Goal: Transaction & Acquisition: Purchase product/service

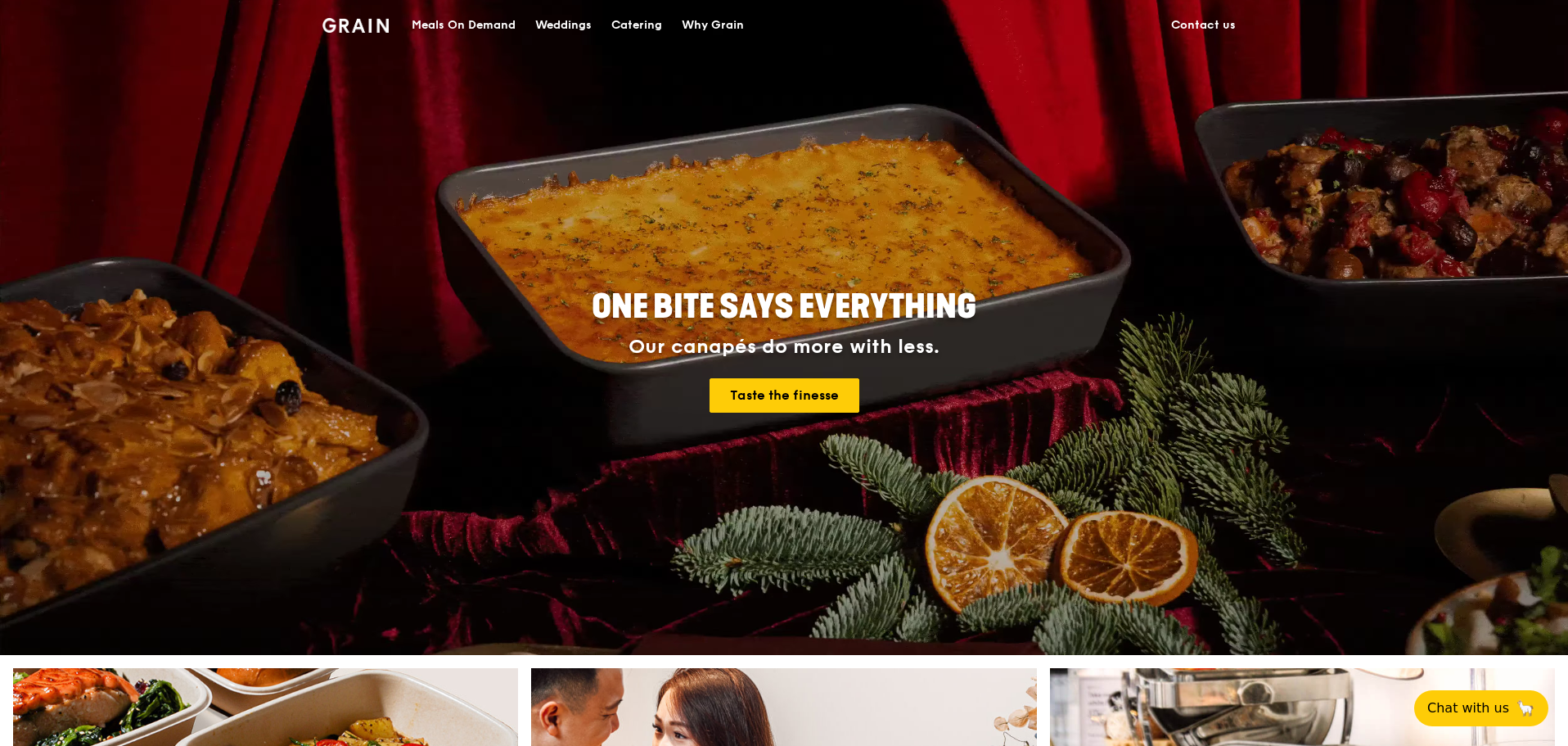
click at [628, 25] on div "Catering" at bounding box center [637, 25] width 51 height 49
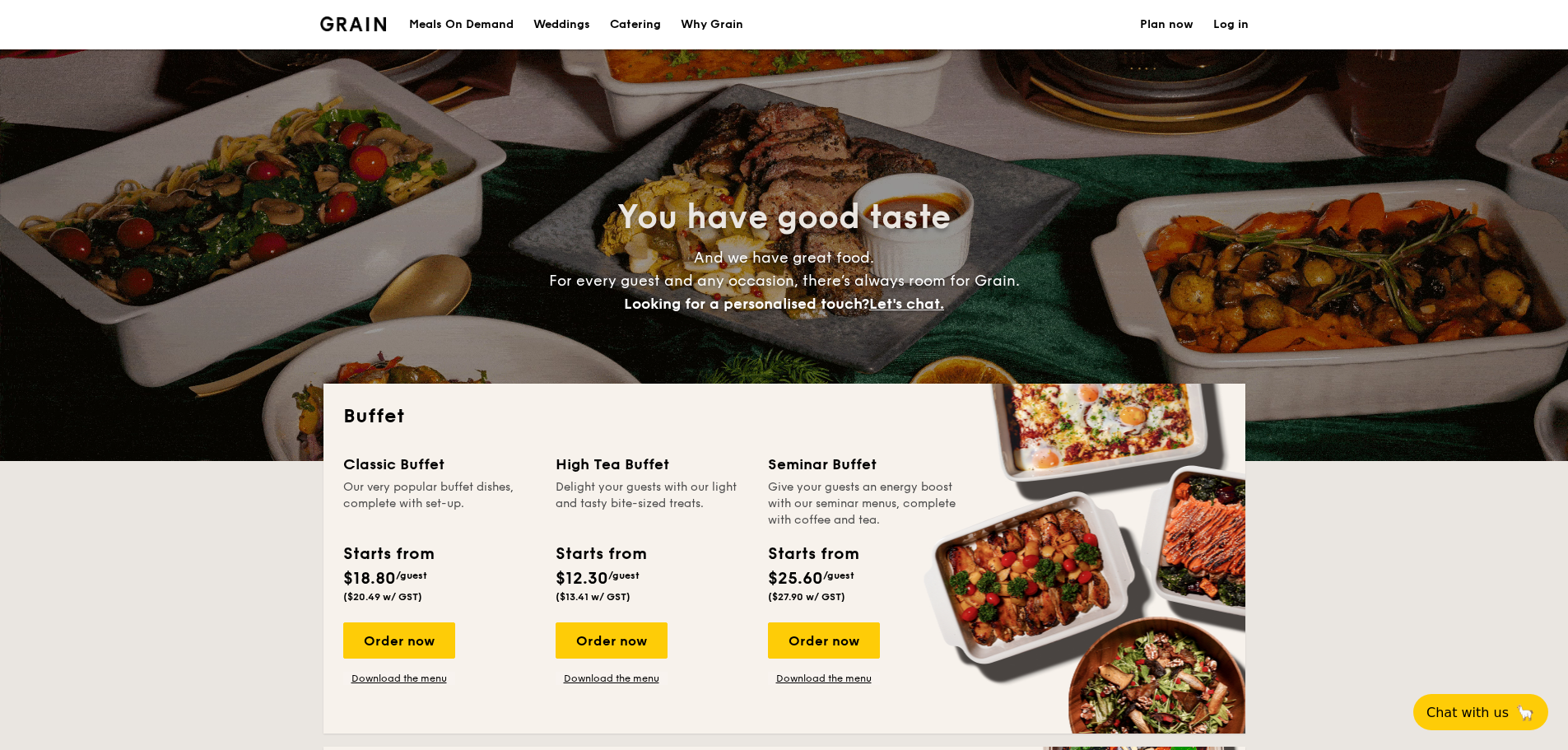
select select
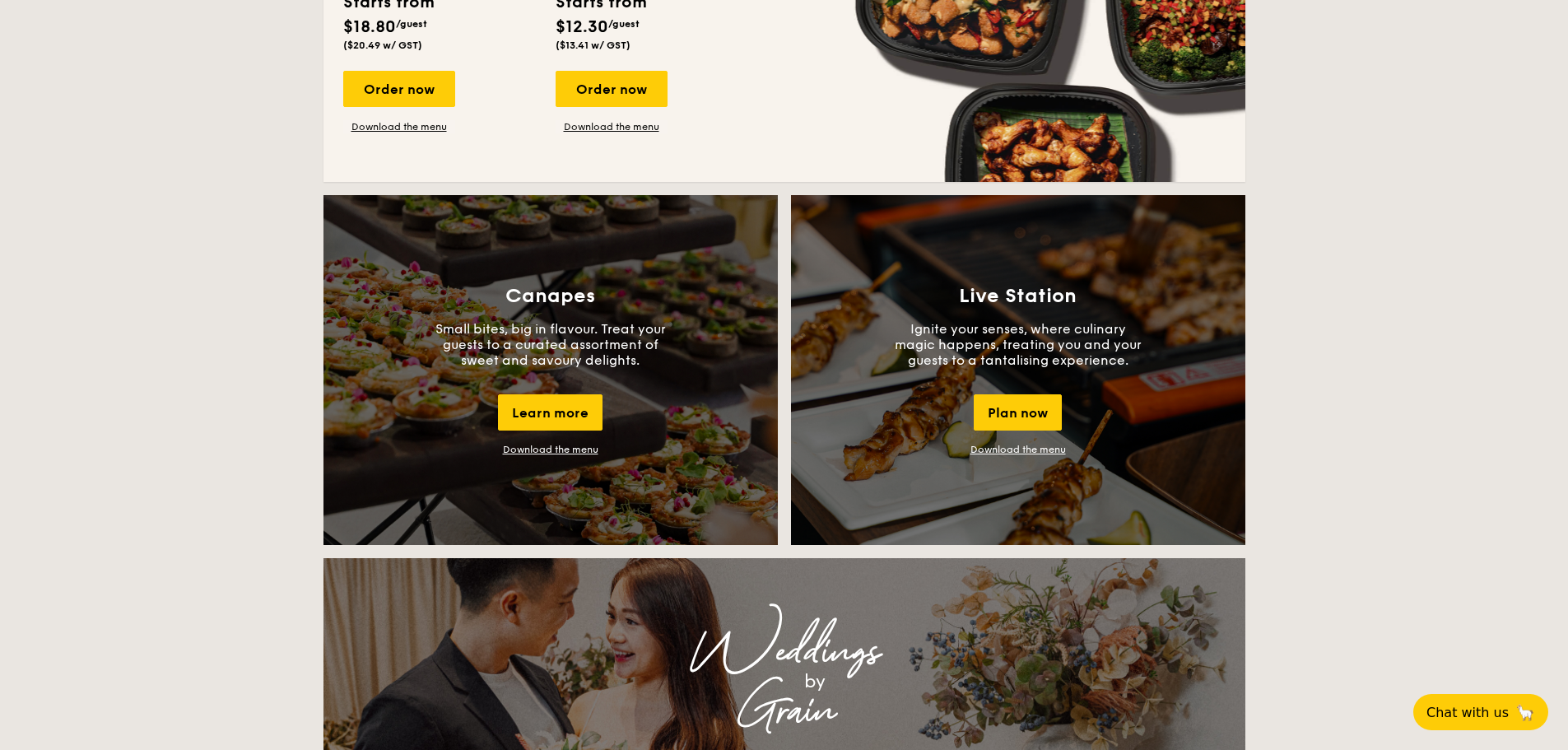
scroll to position [1316, 0]
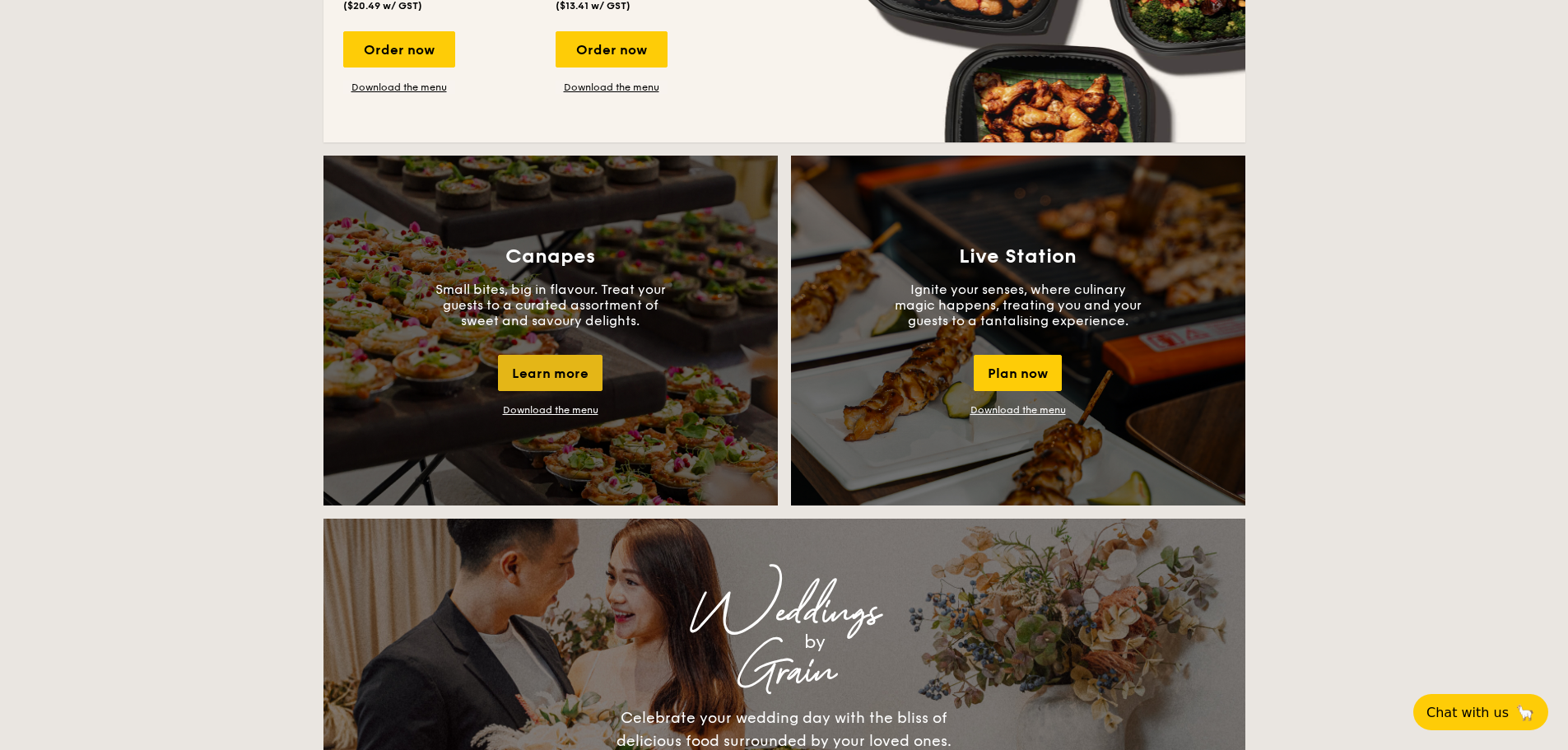
click at [558, 373] on div "Learn more" at bounding box center [550, 372] width 104 height 36
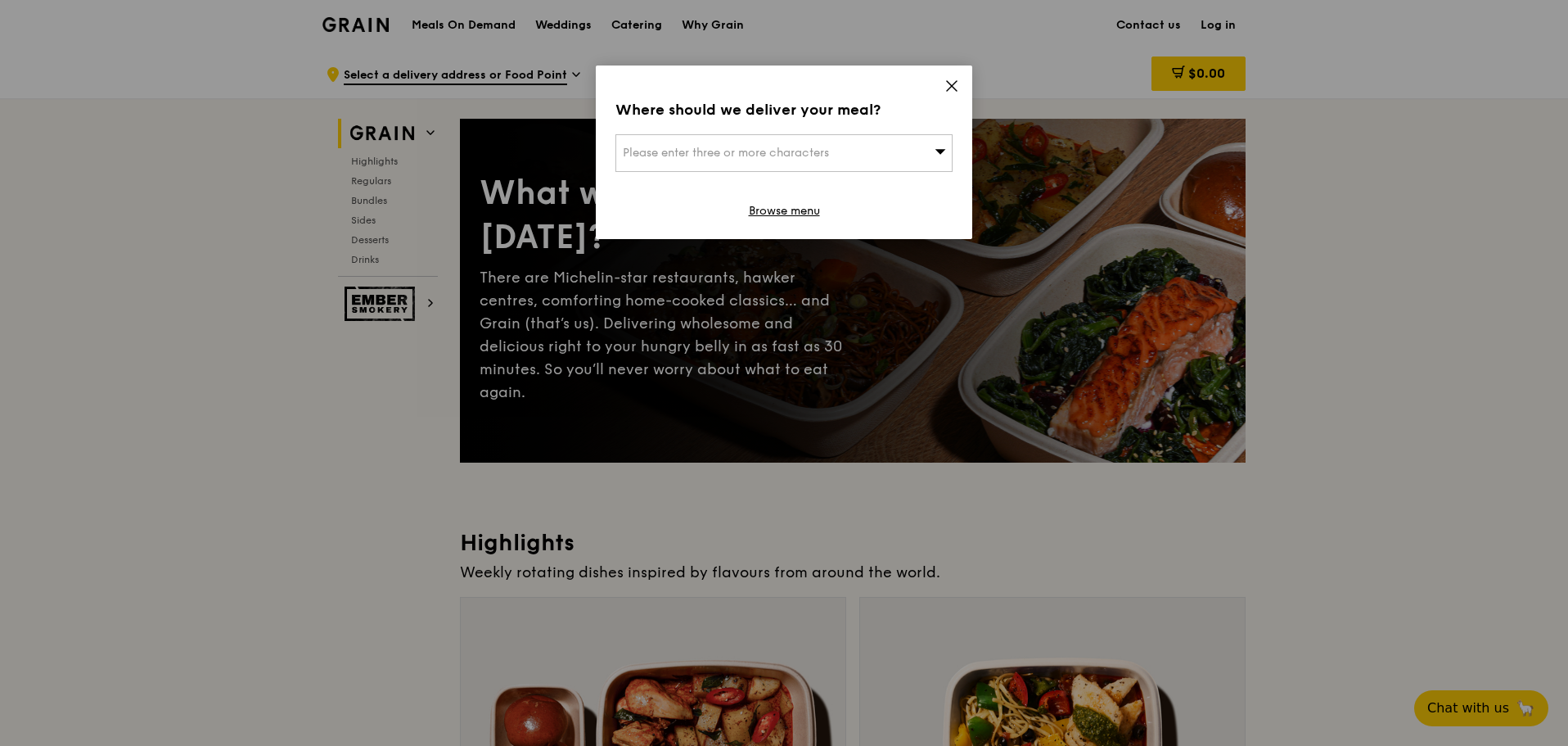
click at [943, 84] on div "Where should we deliver your meal? Please enter three or more characters Browse…" at bounding box center [784, 152] width 377 height 174
click at [952, 84] on icon at bounding box center [952, 85] width 15 height 15
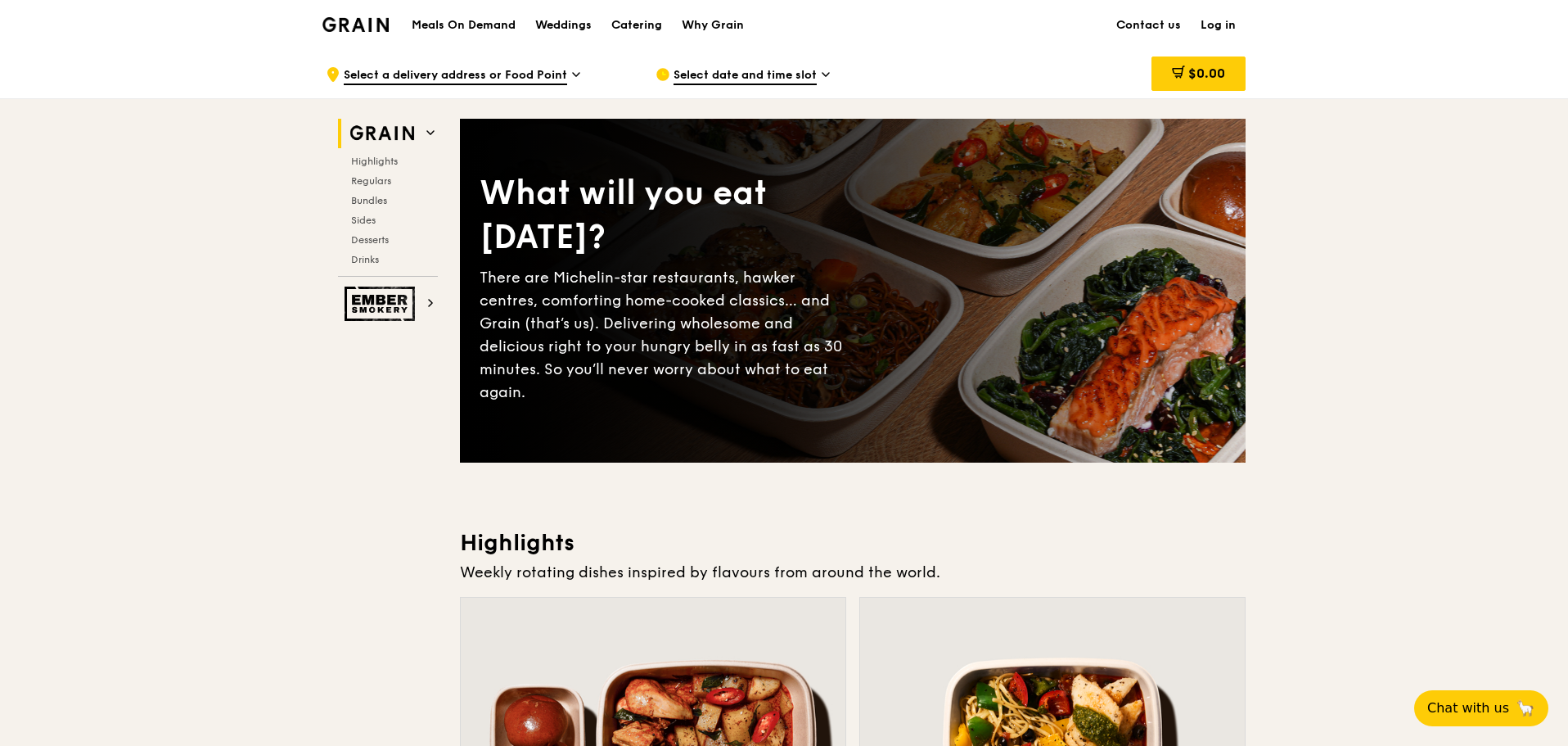
click at [552, 75] on span "Select a delivery address or Food Point" at bounding box center [455, 76] width 224 height 18
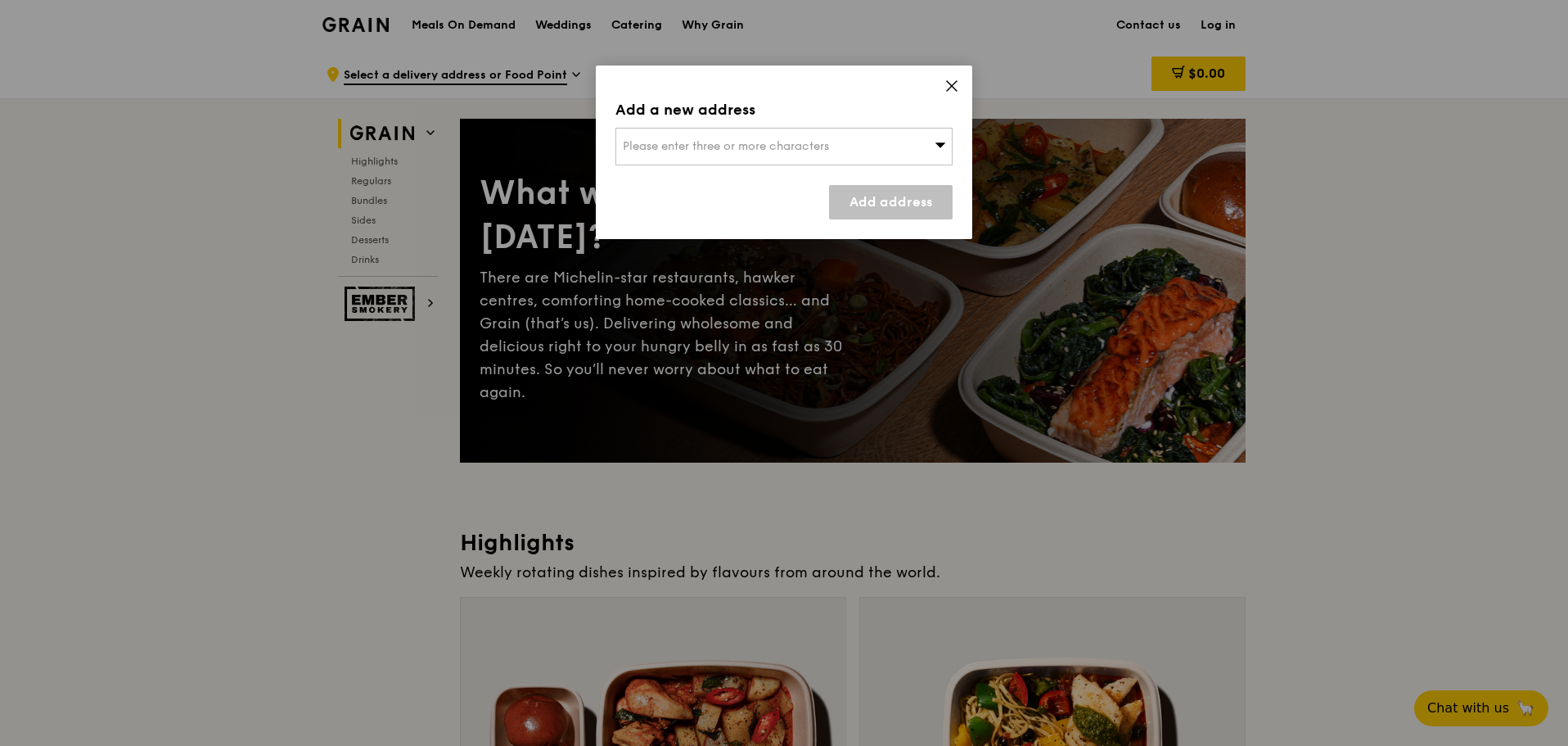
click at [753, 136] on div "Please enter three or more characters" at bounding box center [783, 146] width 337 height 38
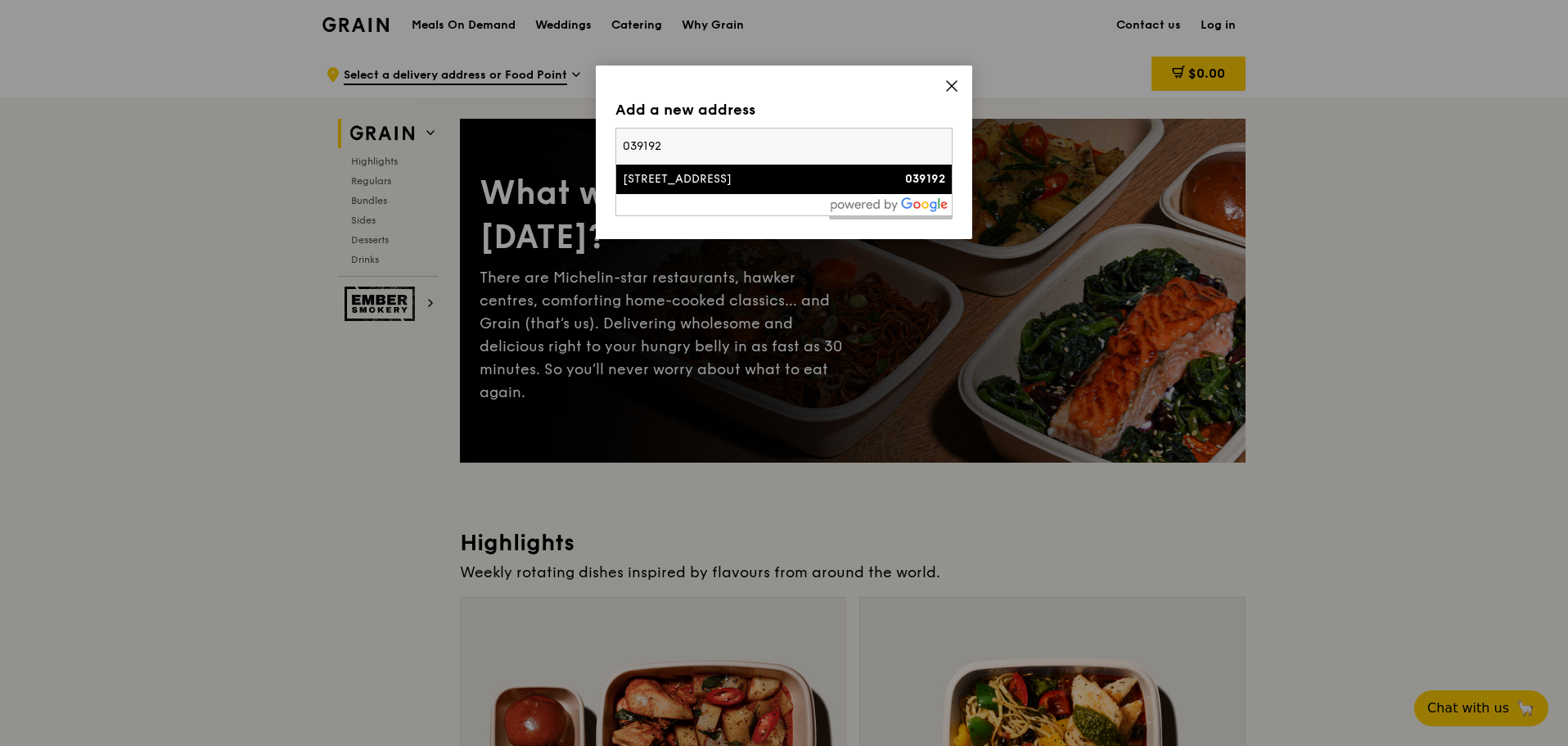
type input "039192"
click at [766, 177] on div "1 Temasek Avenue" at bounding box center [744, 179] width 242 height 17
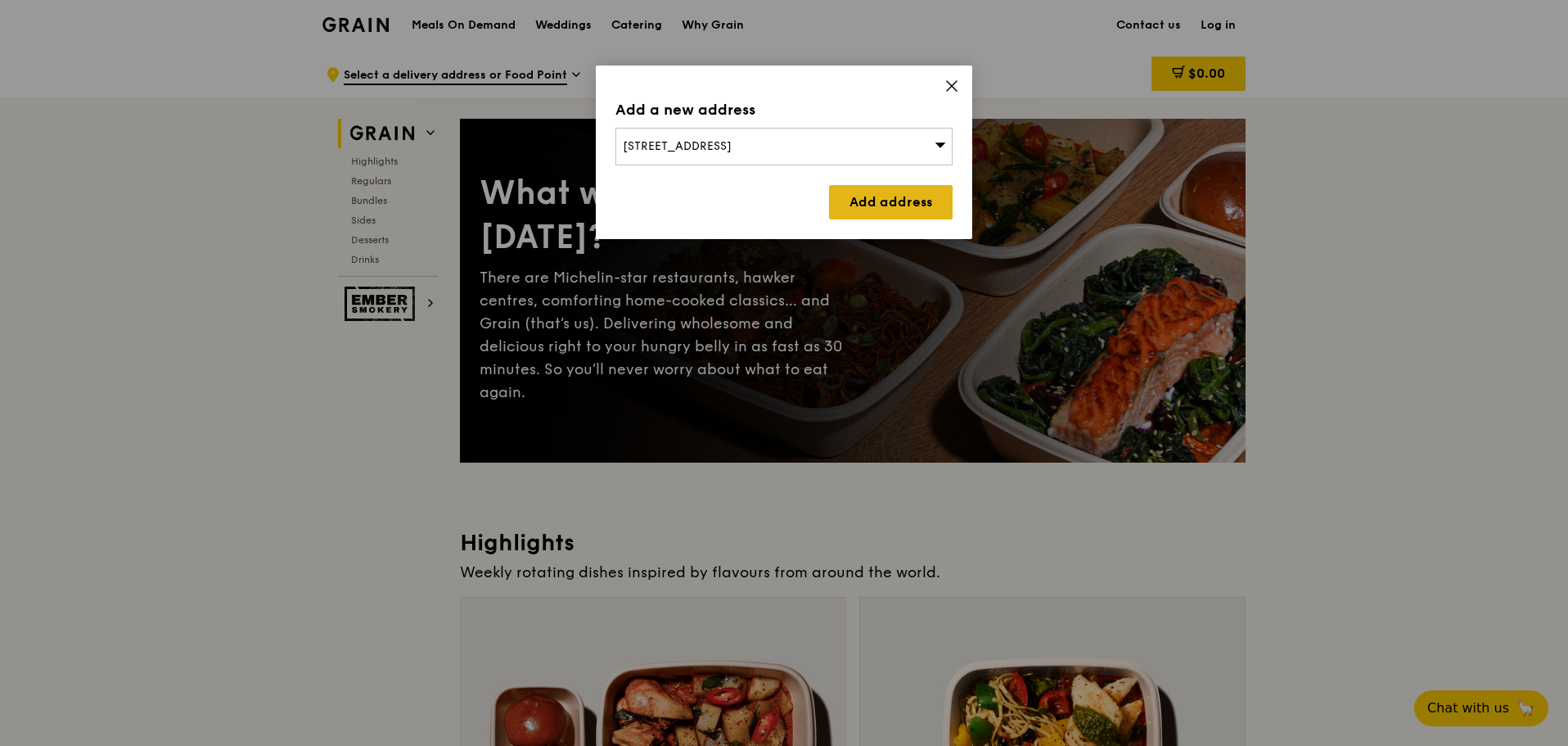
click at [881, 200] on link "Add address" at bounding box center [890, 201] width 124 height 34
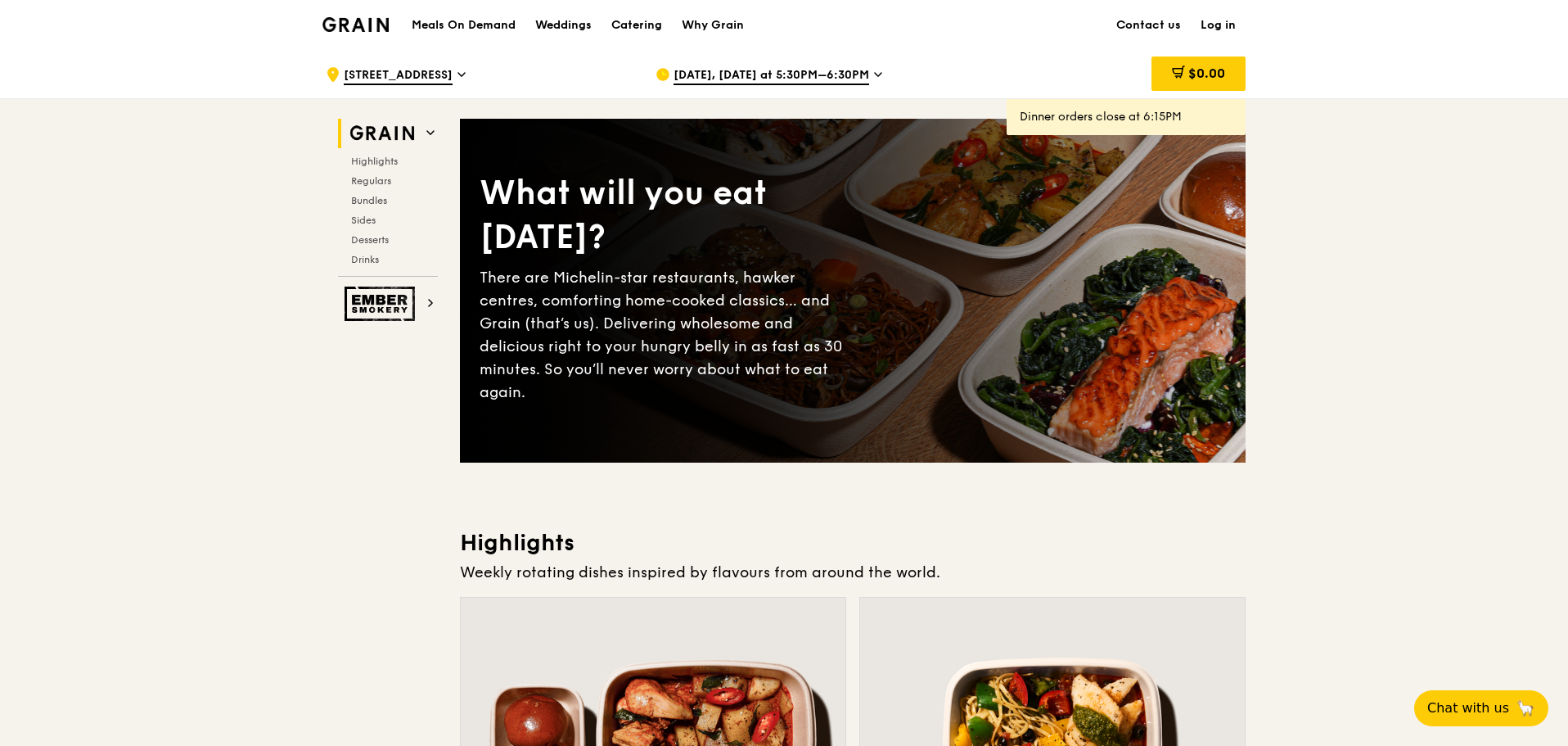
click at [1208, 18] on link "Log in" at bounding box center [1218, 25] width 55 height 49
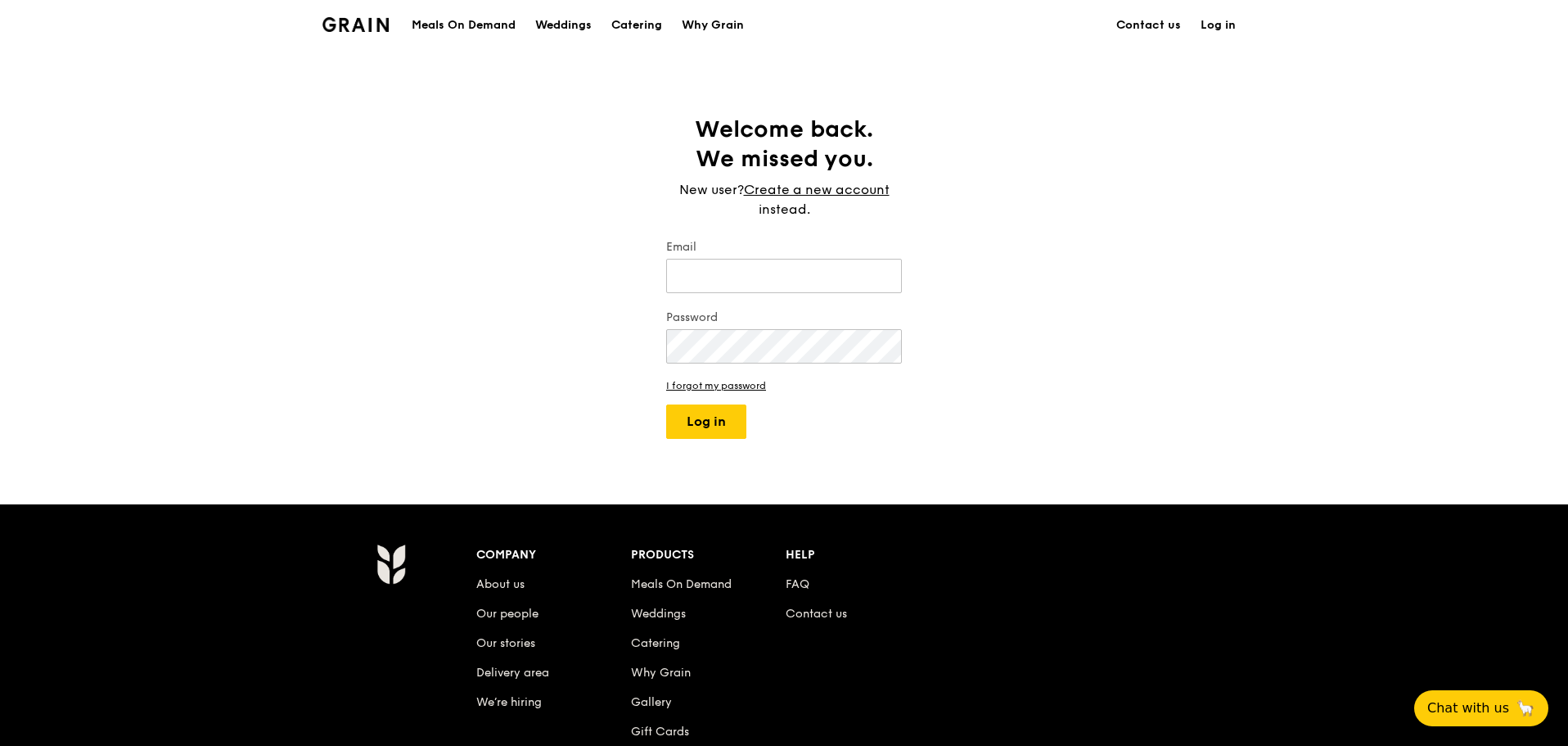
type input "m.ng1@inovapharma.com"
click at [727, 434] on button "Log in" at bounding box center [706, 421] width 80 height 34
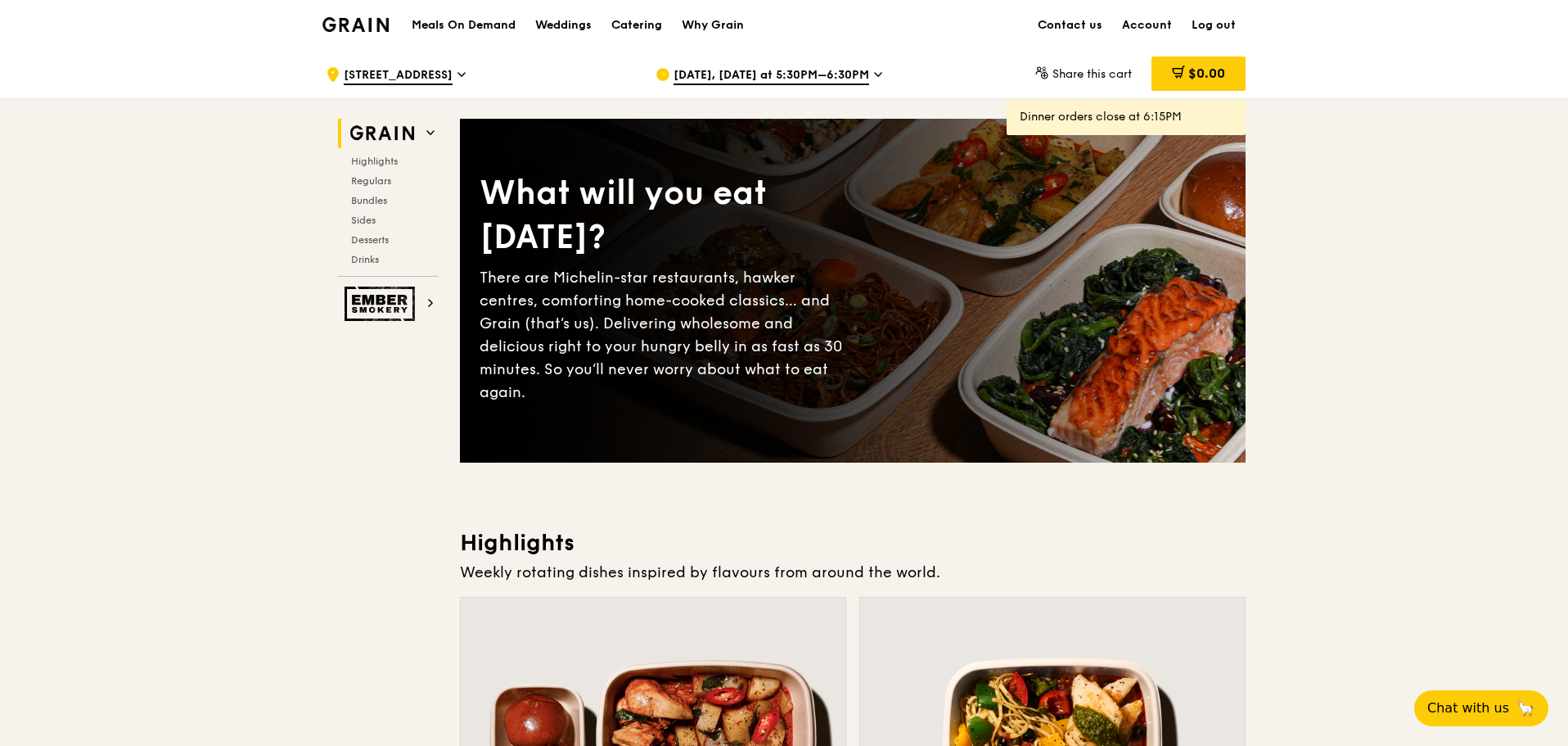
click at [785, 77] on span "Sep 16, Today at 5:30PM–6:30PM" at bounding box center [771, 76] width 195 height 18
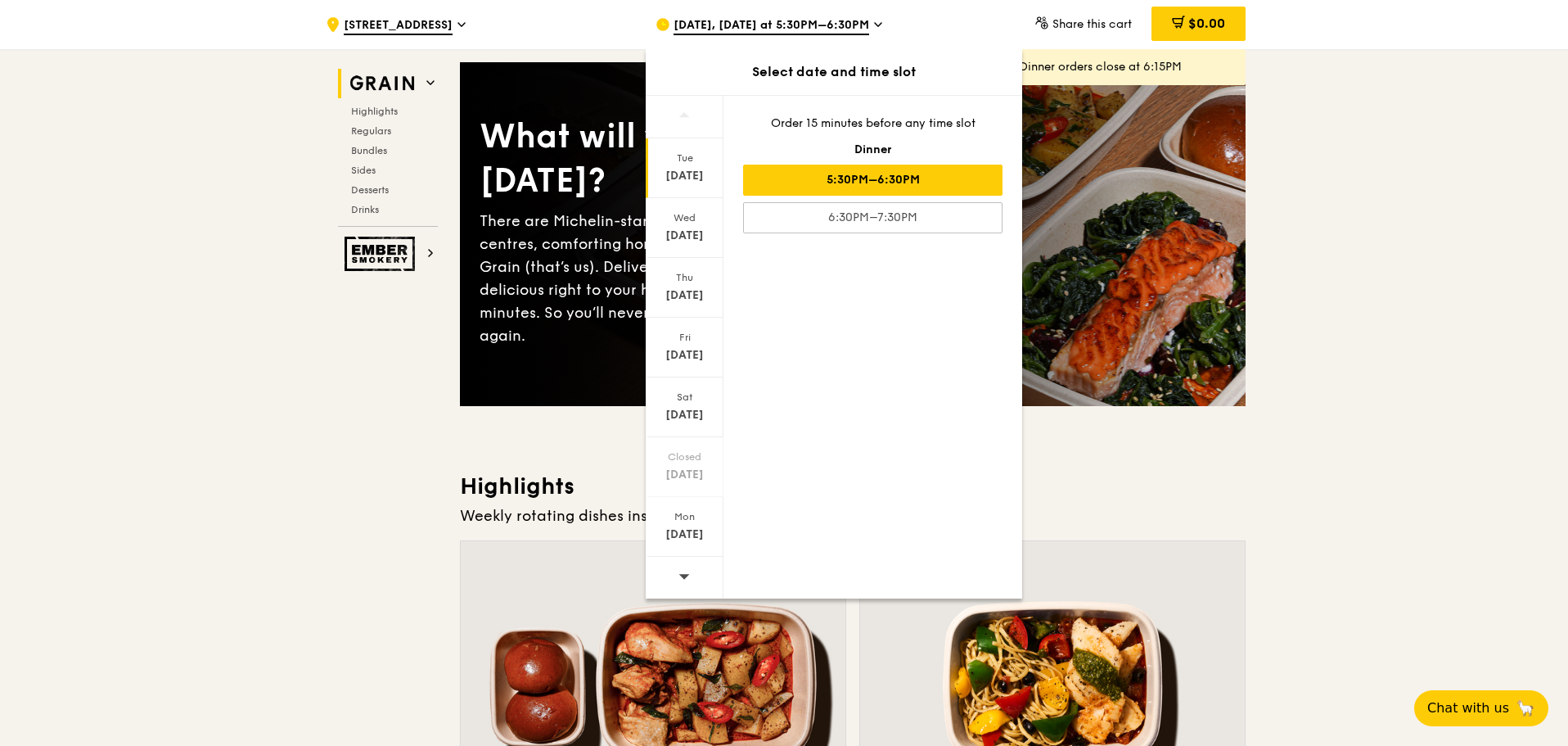
scroll to position [82, 0]
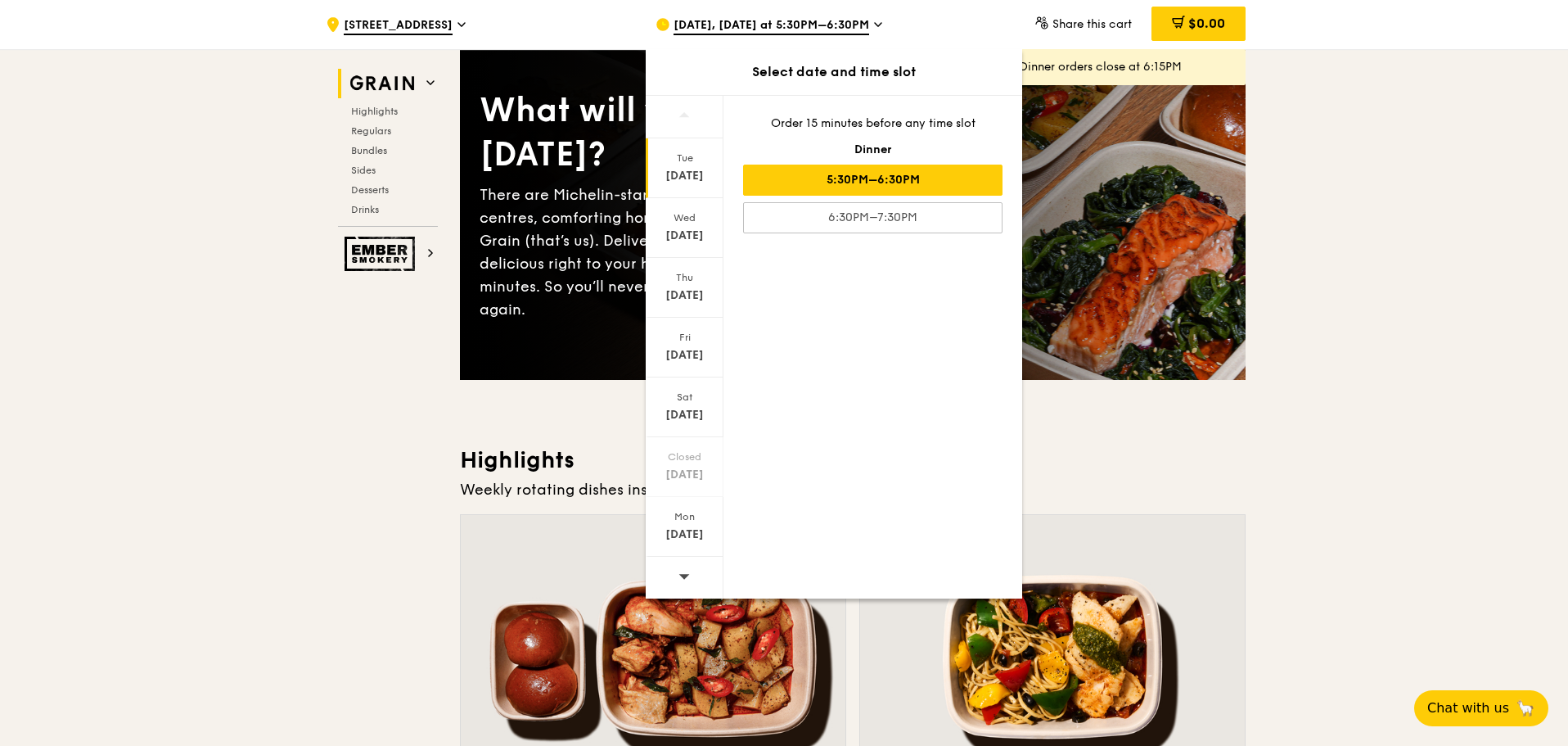
click at [686, 569] on span at bounding box center [684, 575] width 12 height 38
click at [704, 230] on div "Sep 24" at bounding box center [684, 235] width 73 height 17
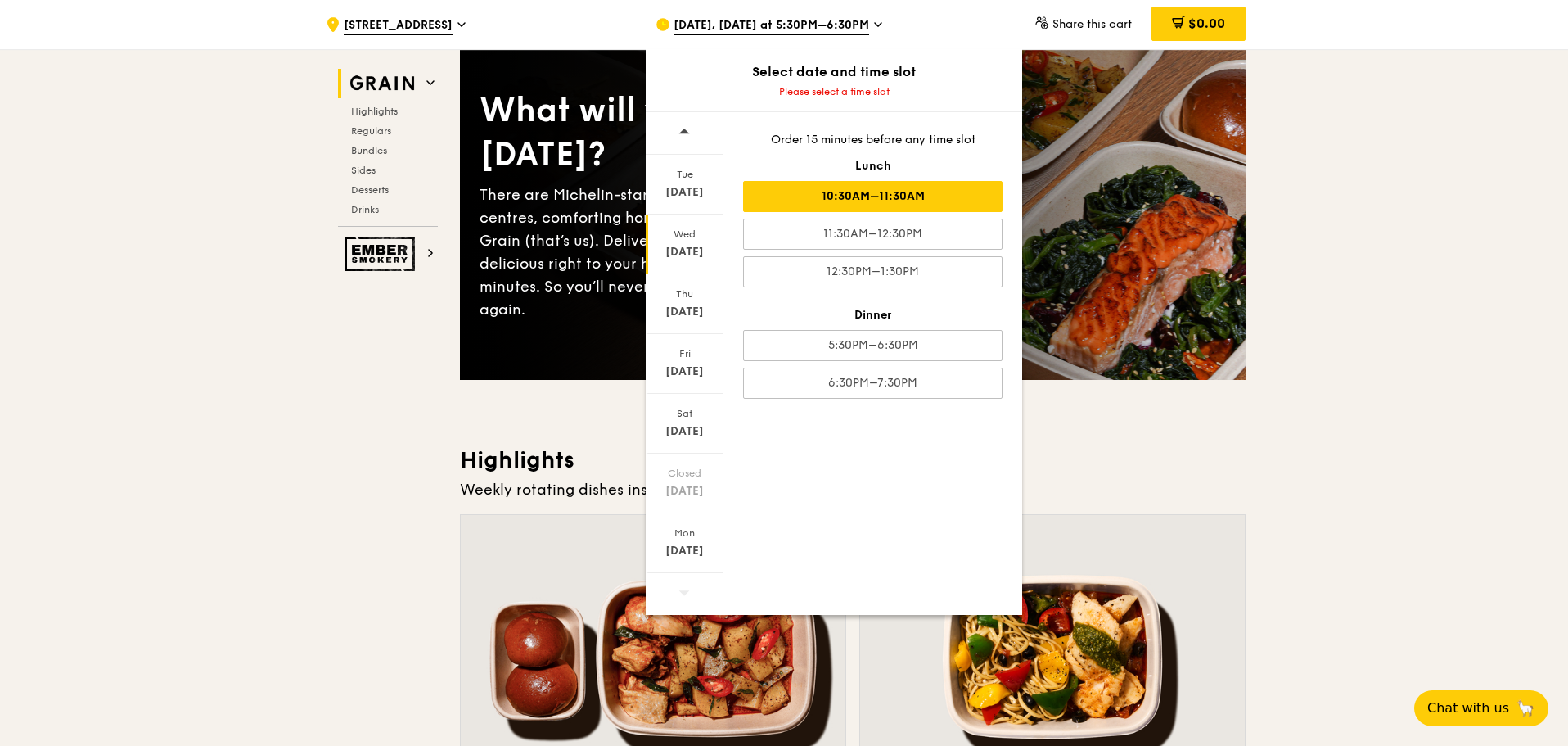
click at [941, 197] on div "10:30AM–11:30AM" at bounding box center [873, 196] width 260 height 31
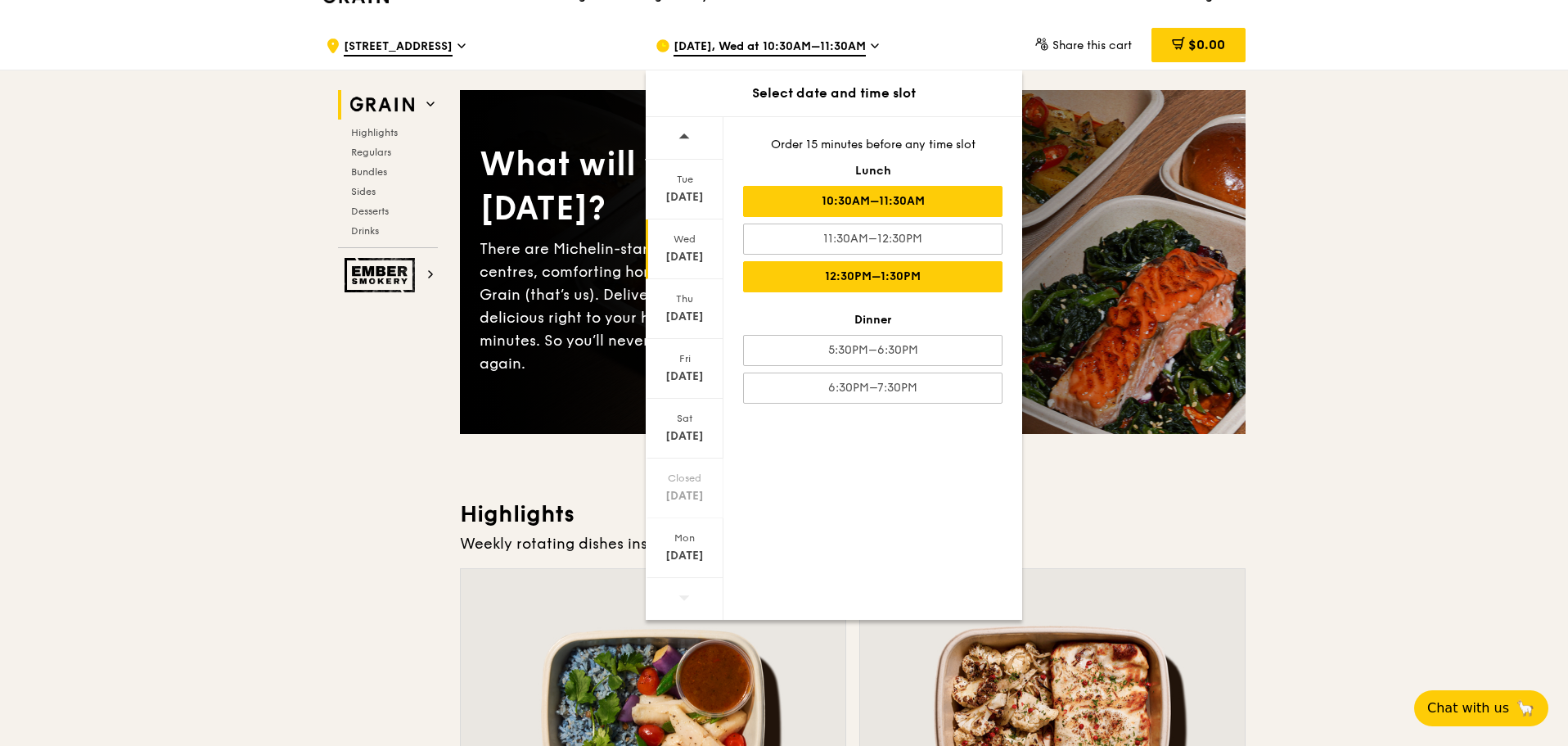
scroll to position [0, 0]
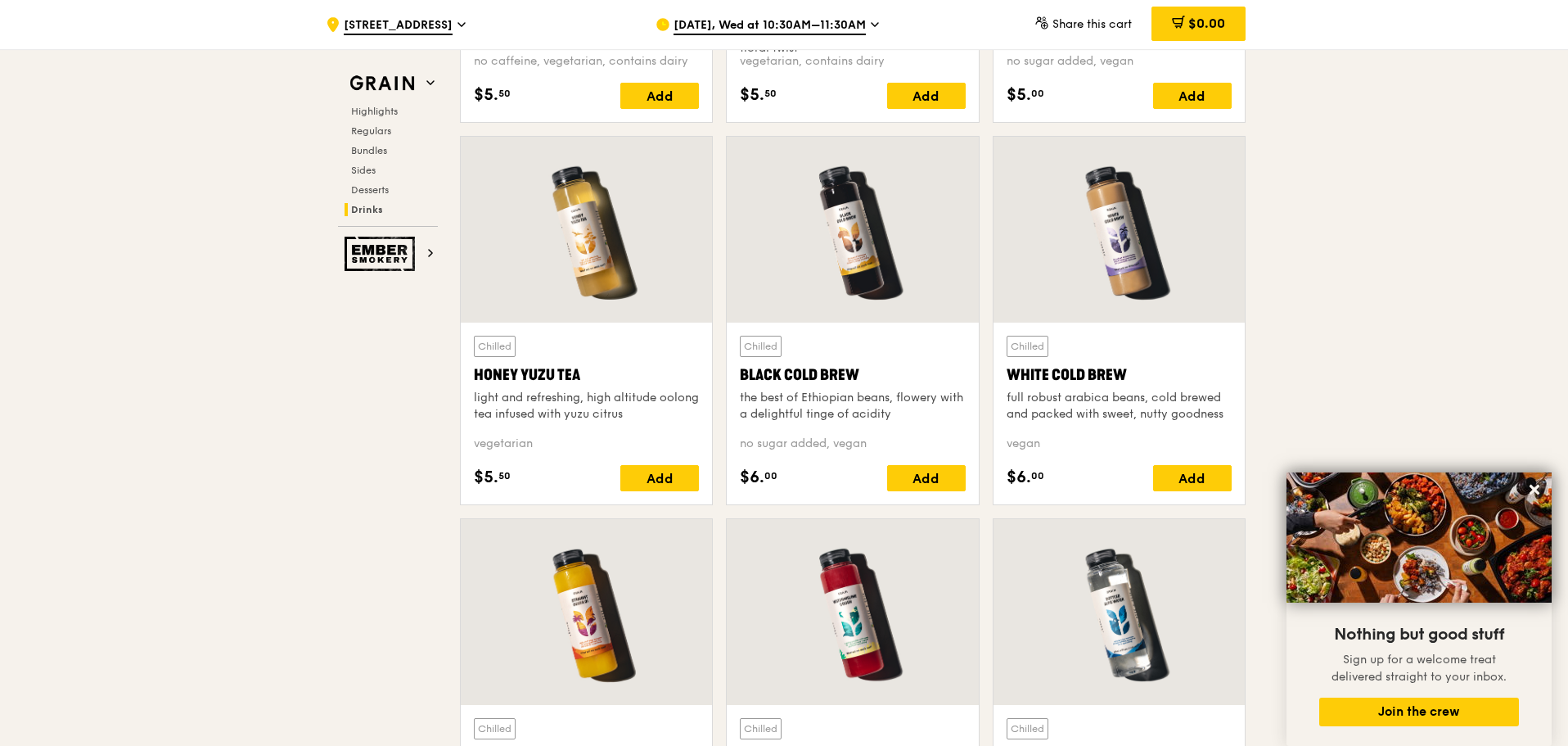
scroll to position [5636, 0]
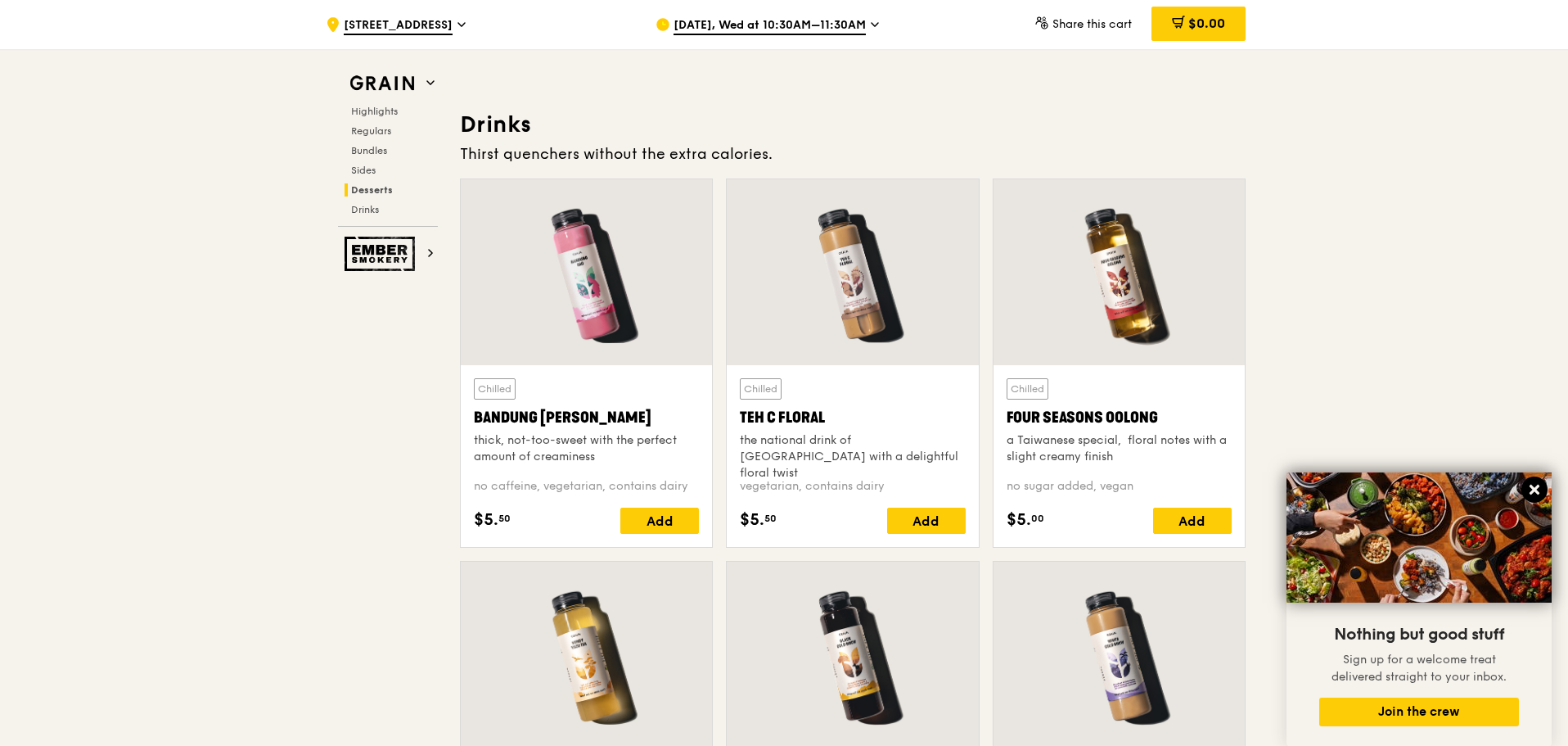
click at [1535, 485] on icon at bounding box center [1534, 489] width 15 height 15
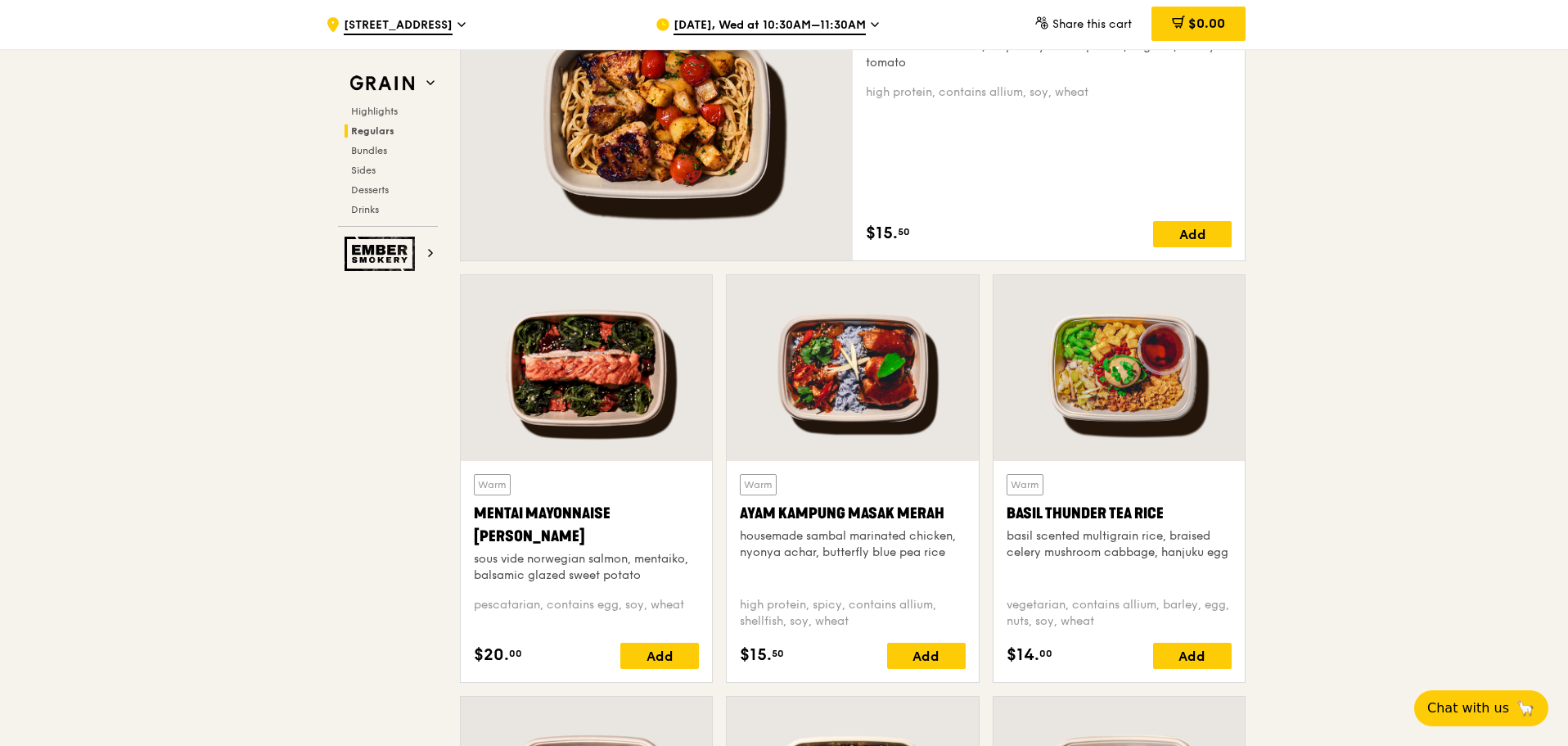
scroll to position [1298, 0]
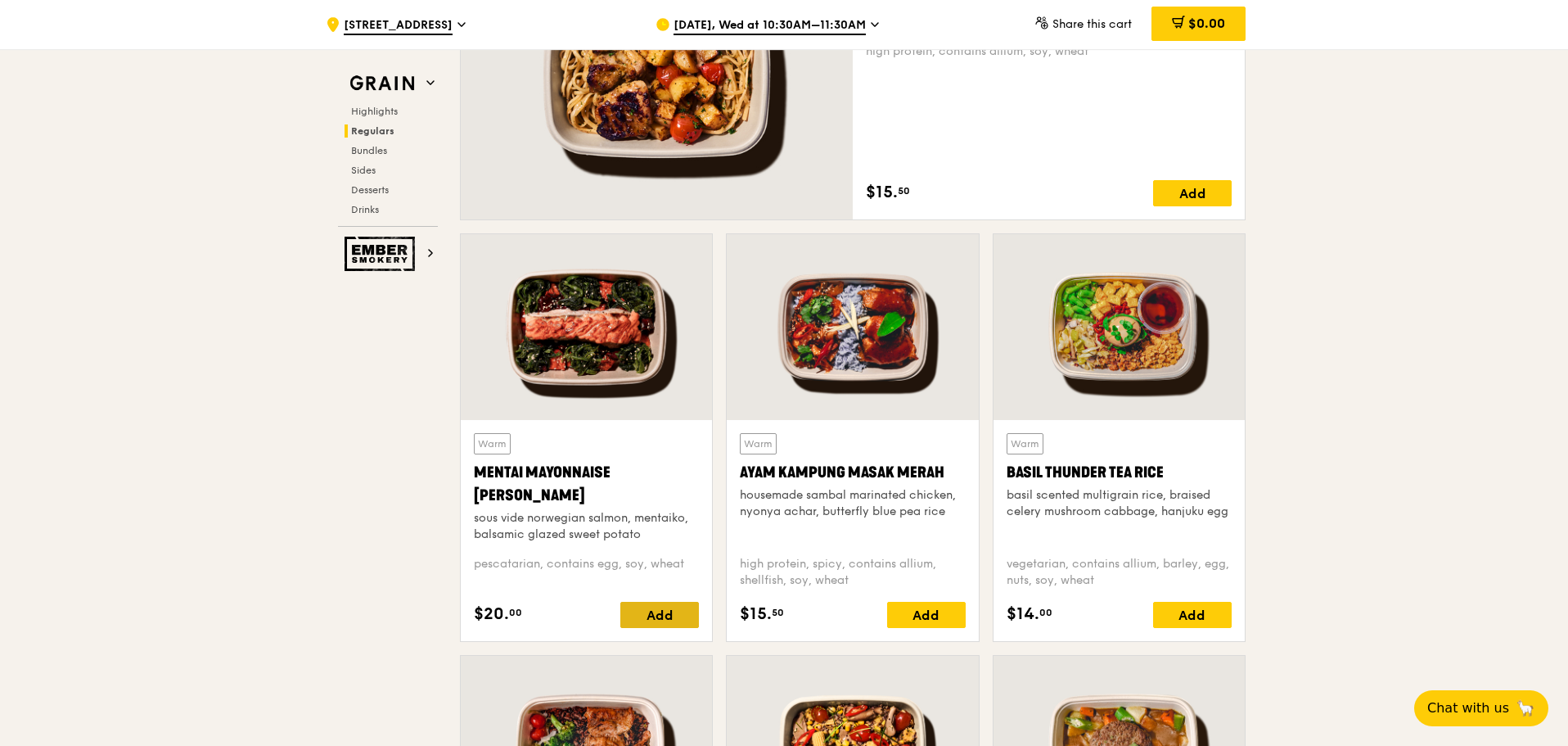
click at [682, 618] on div "Add" at bounding box center [660, 614] width 78 height 26
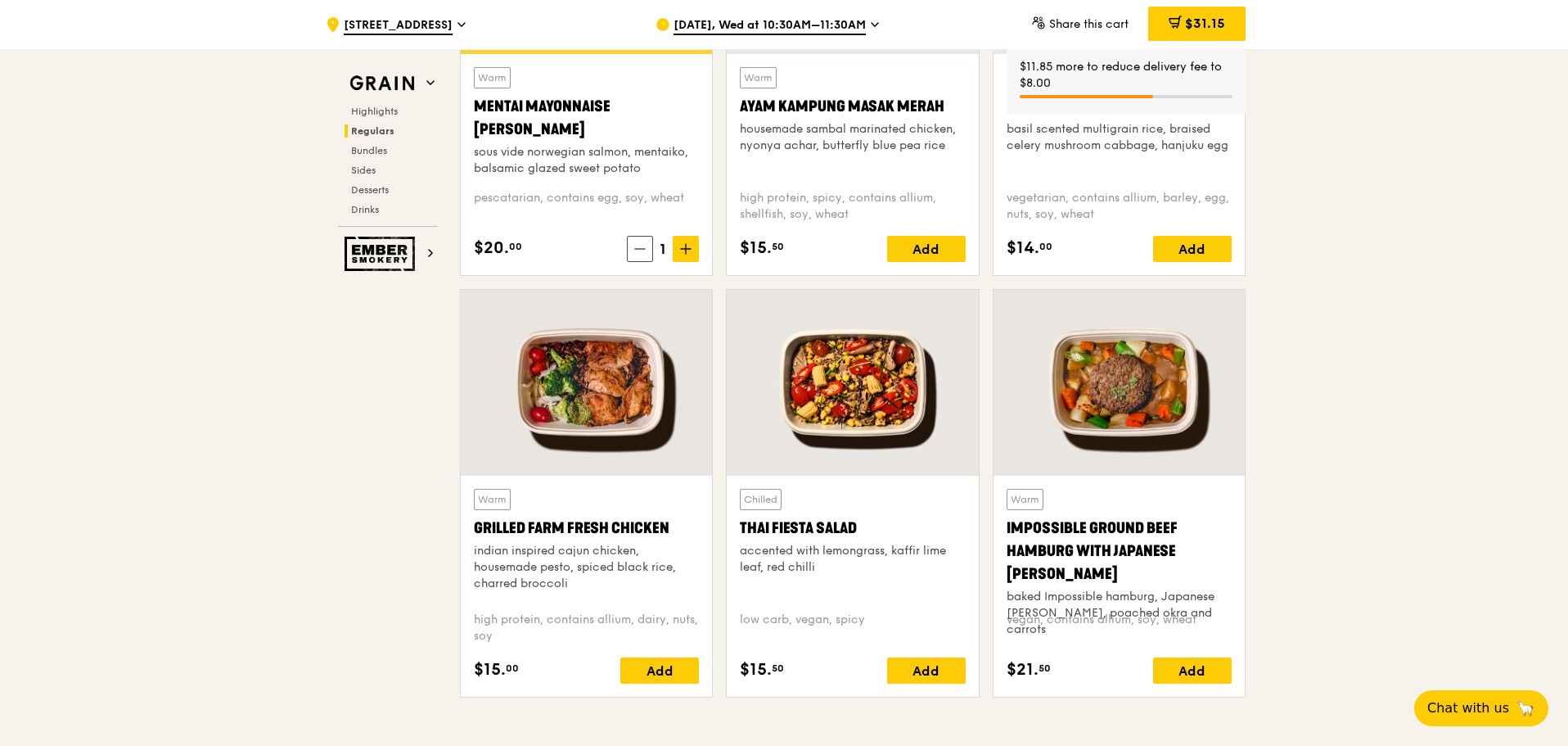
scroll to position [1707, 0]
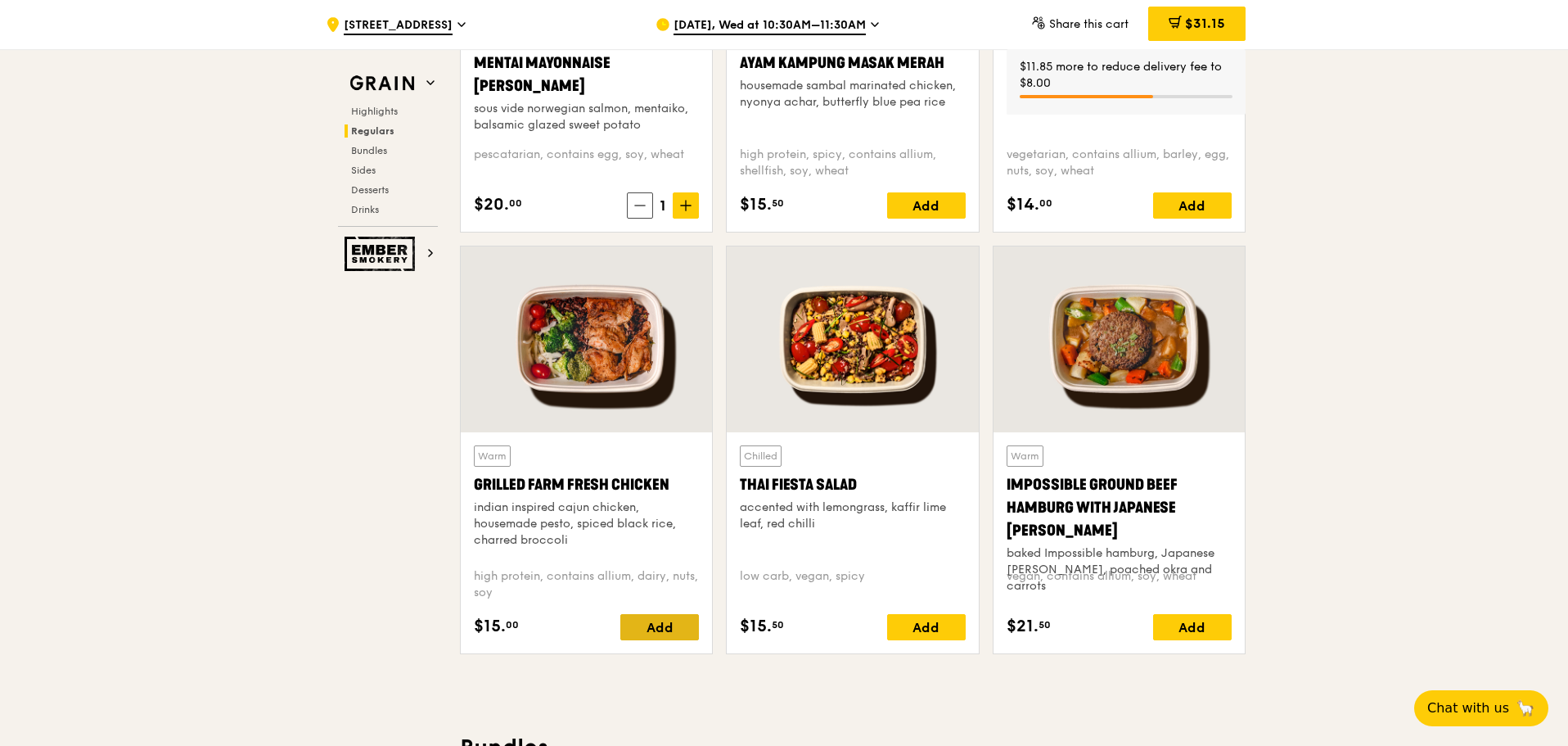
click at [680, 626] on div "Add" at bounding box center [660, 627] width 78 height 26
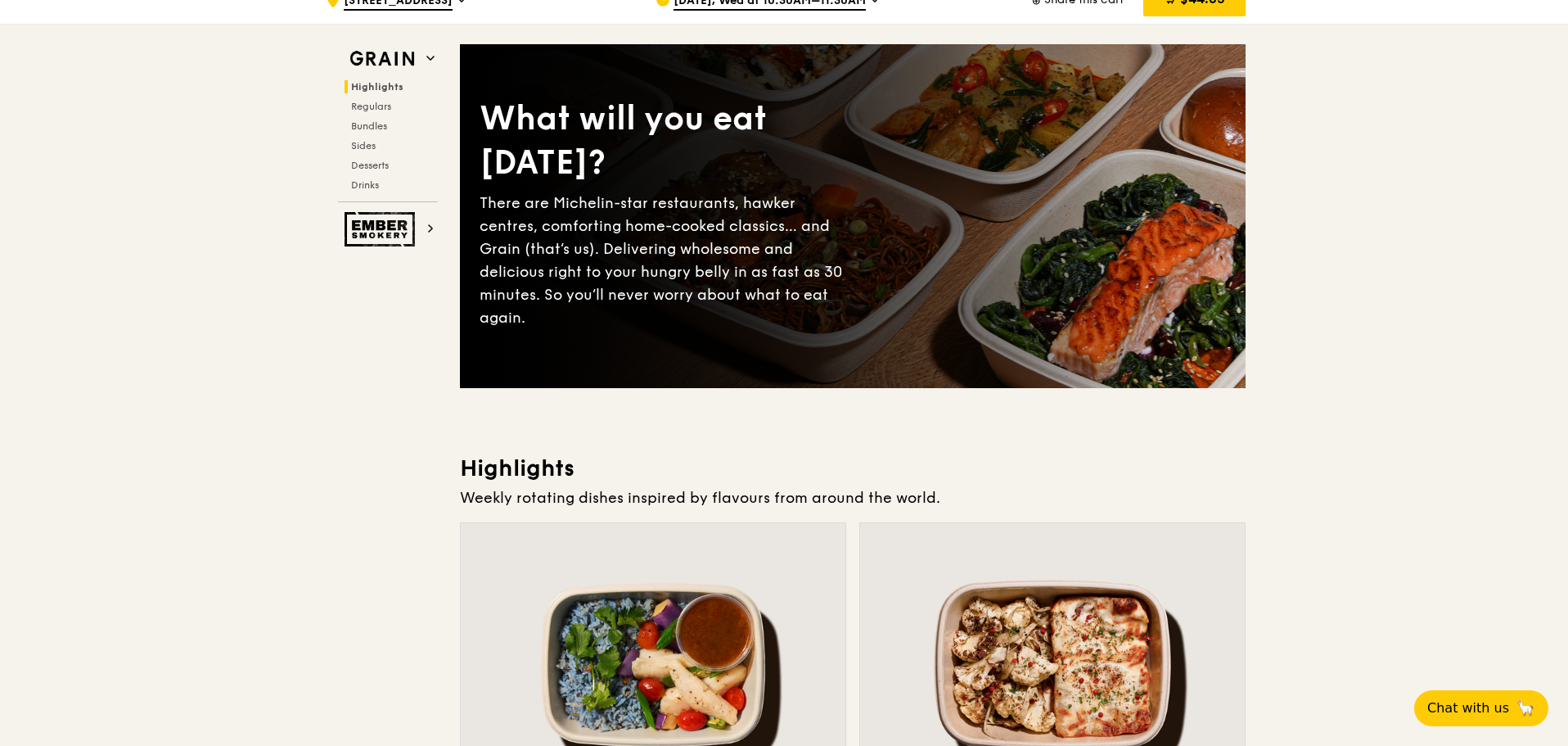
scroll to position [0, 0]
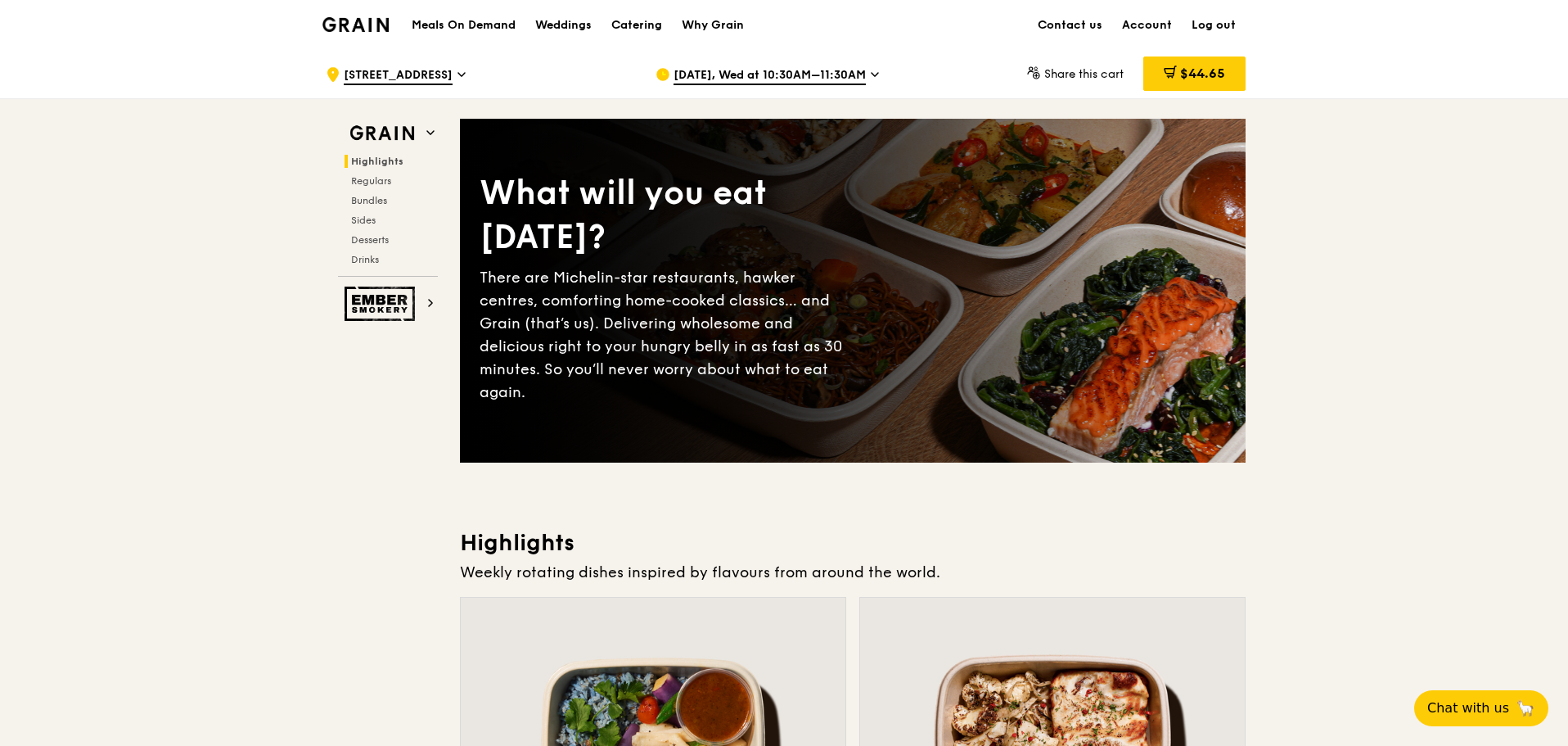
click at [478, 32] on h1 "Meals On Demand" at bounding box center [464, 25] width 103 height 17
click at [487, 28] on h1 "Meals On Demand" at bounding box center [464, 25] width 103 height 17
click at [640, 22] on div "Catering" at bounding box center [637, 25] width 51 height 49
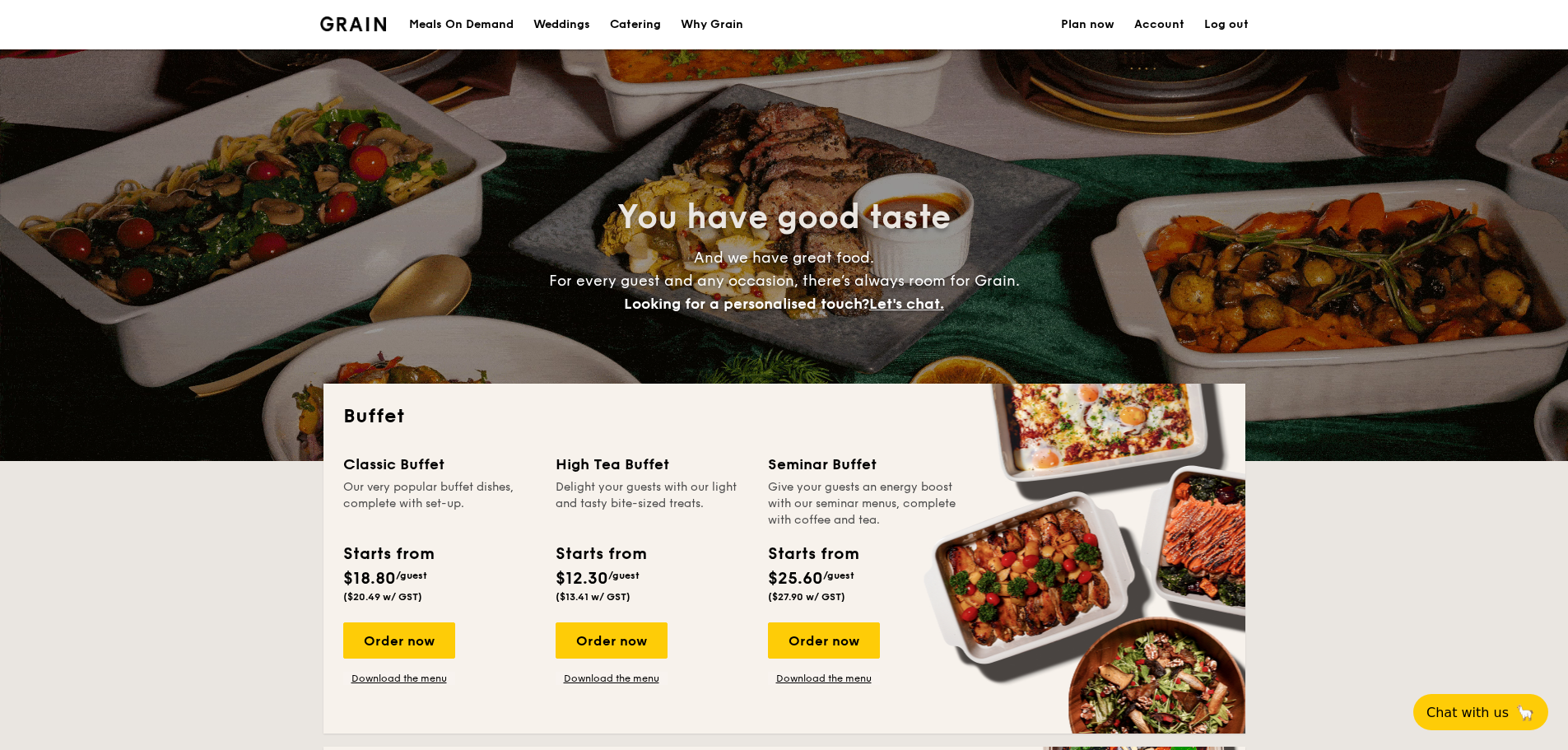
select select
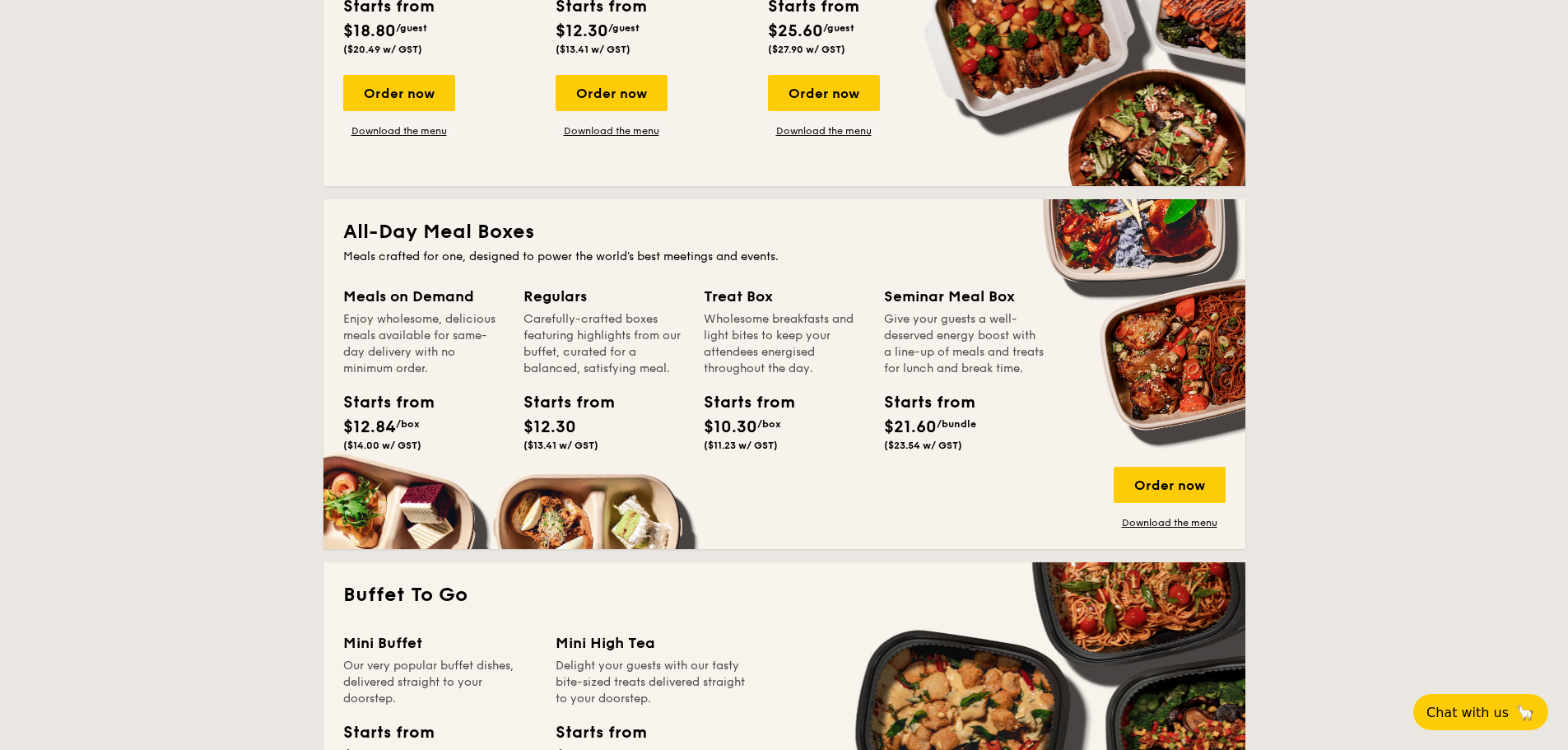
scroll to position [576, 0]
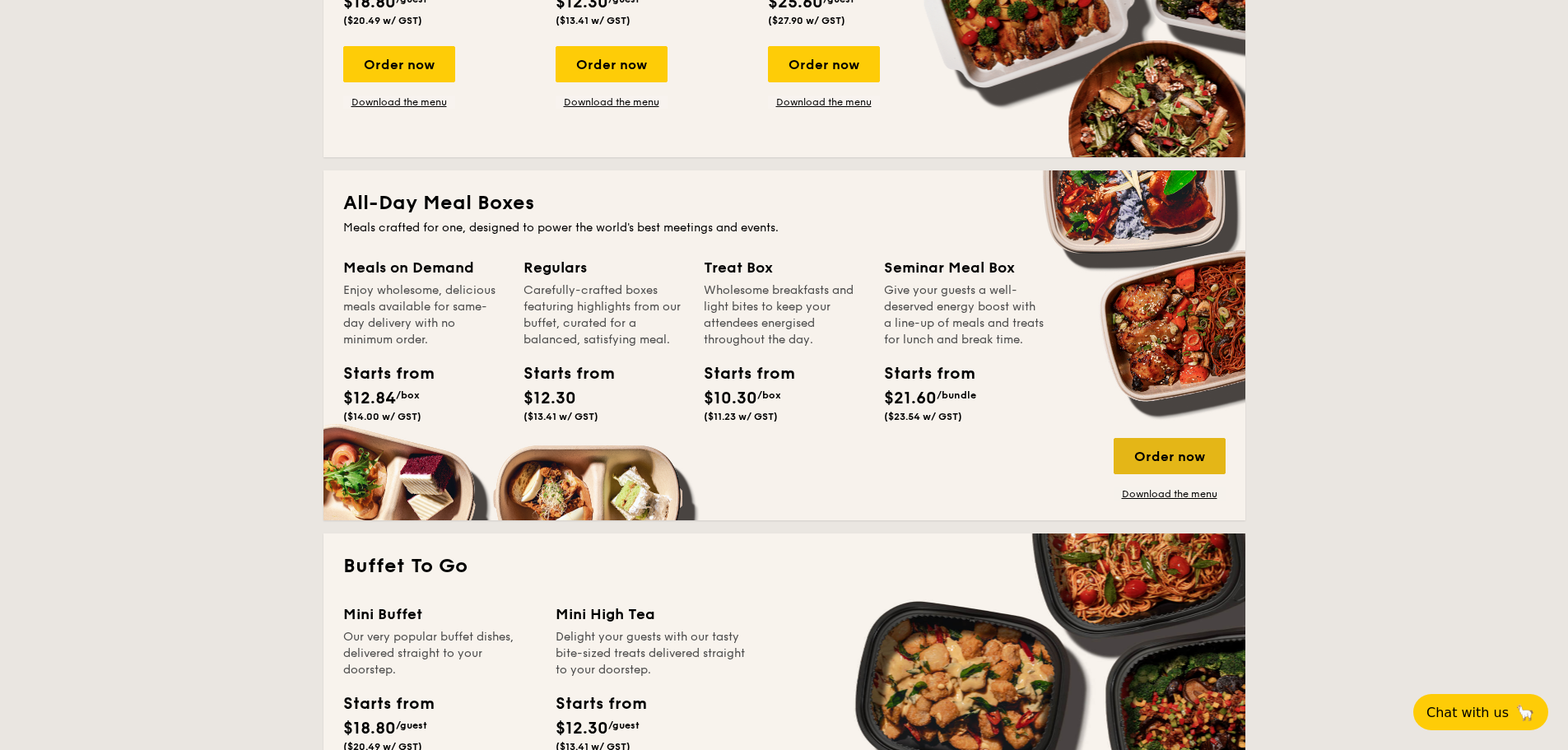
click at [1164, 450] on div "Order now" at bounding box center [1169, 455] width 112 height 36
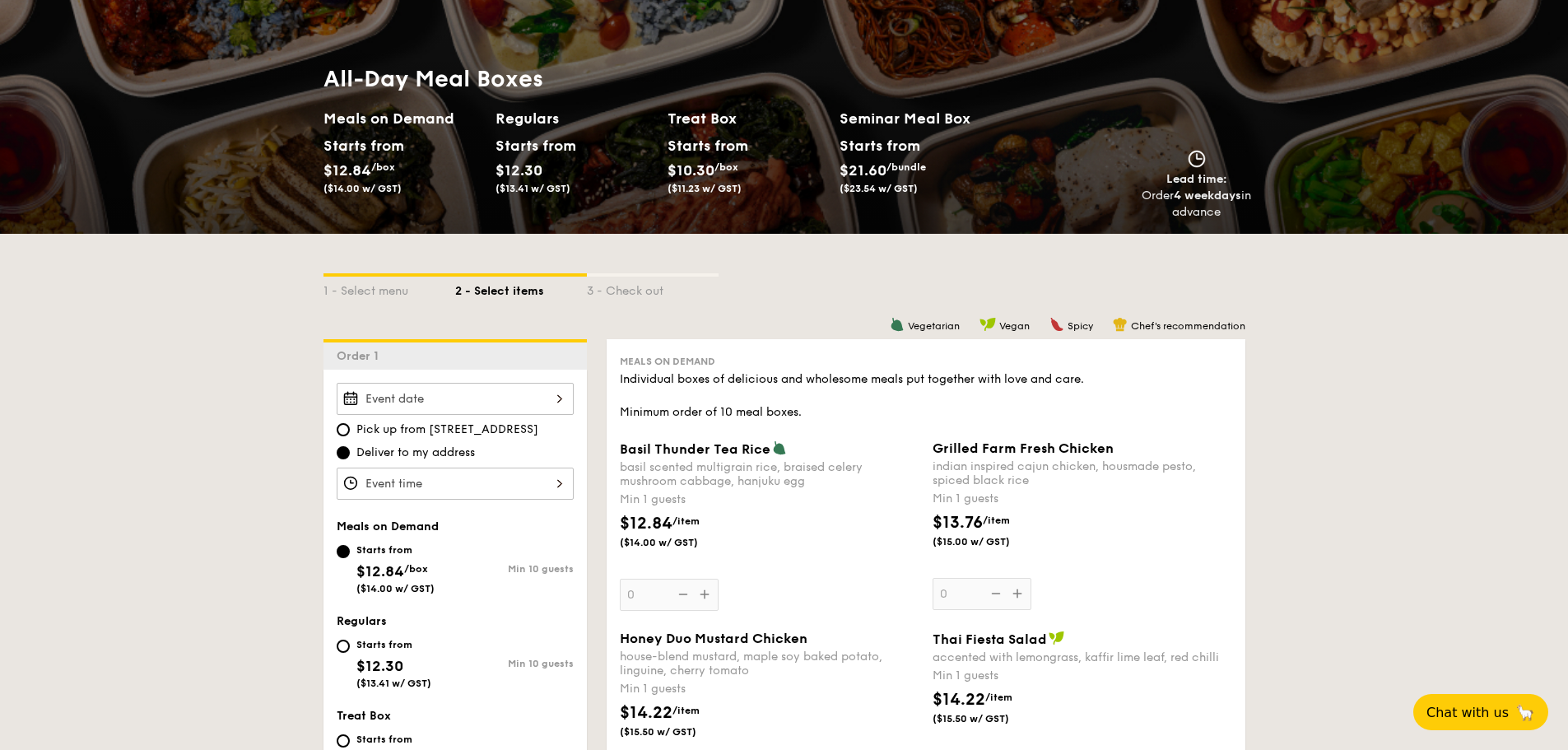
scroll to position [165, 0]
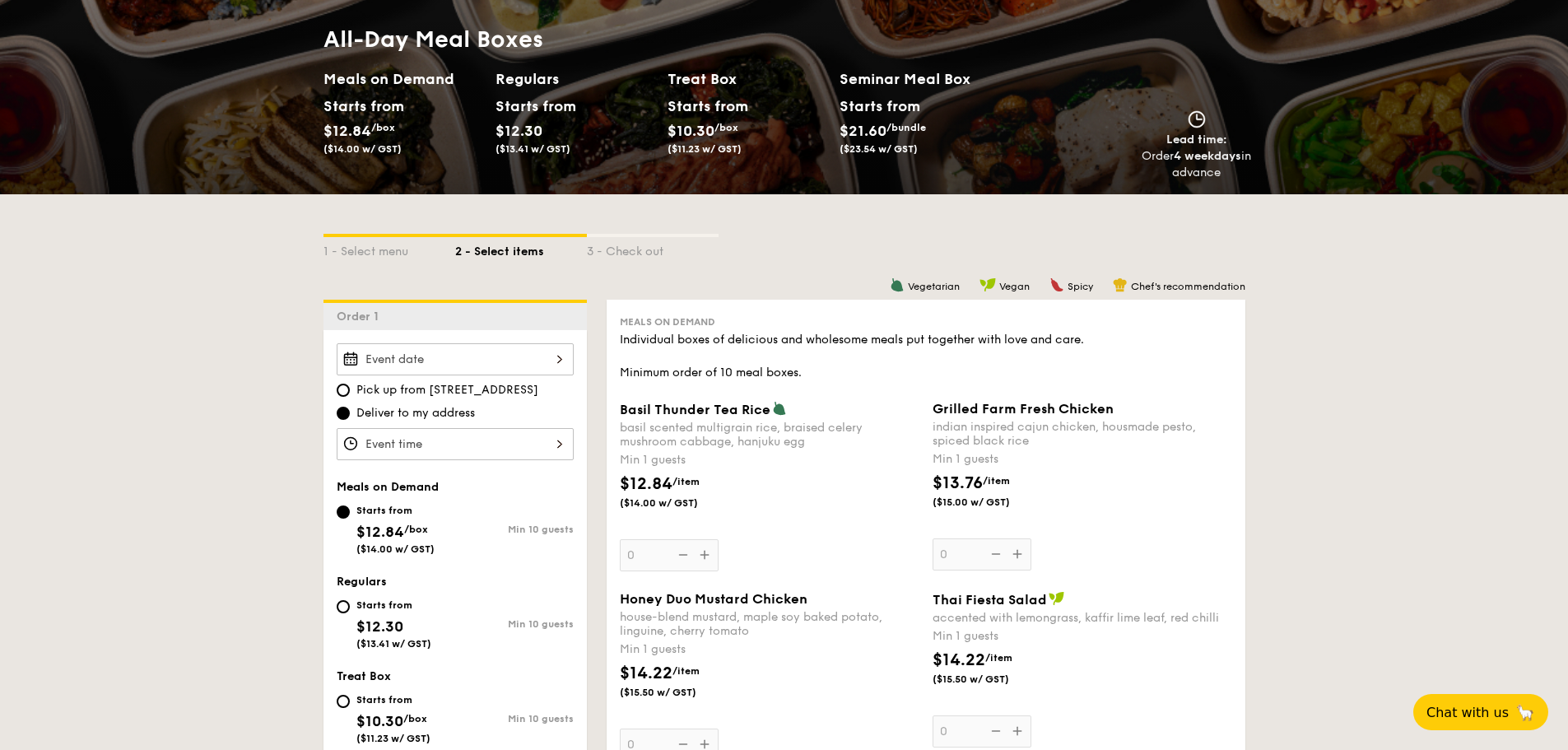
click at [497, 354] on div at bounding box center [455, 359] width 237 height 32
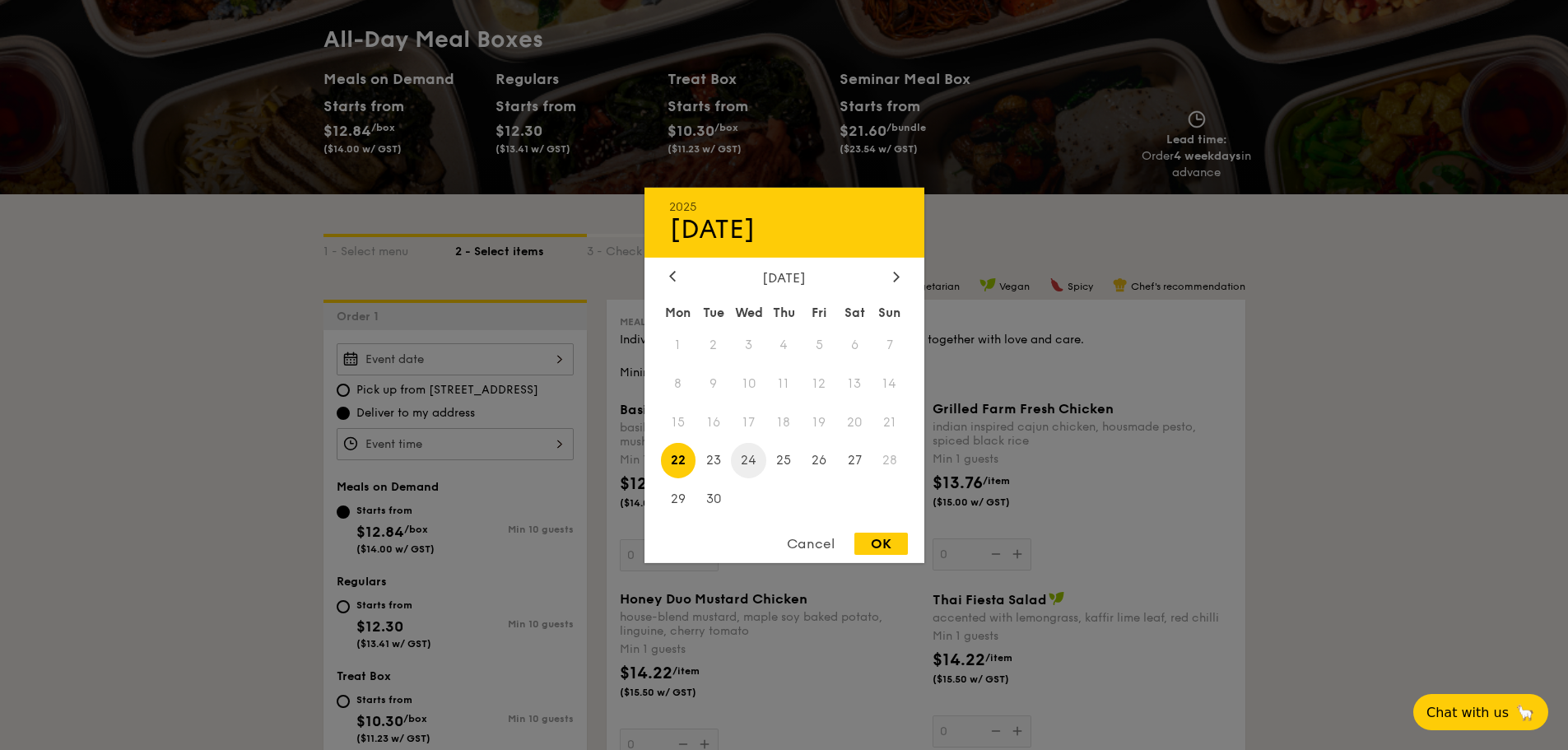
click at [749, 456] on span "24" at bounding box center [749, 460] width 35 height 35
click at [876, 542] on div "OK" at bounding box center [881, 543] width 53 height 23
type input "Sep 24, 2025"
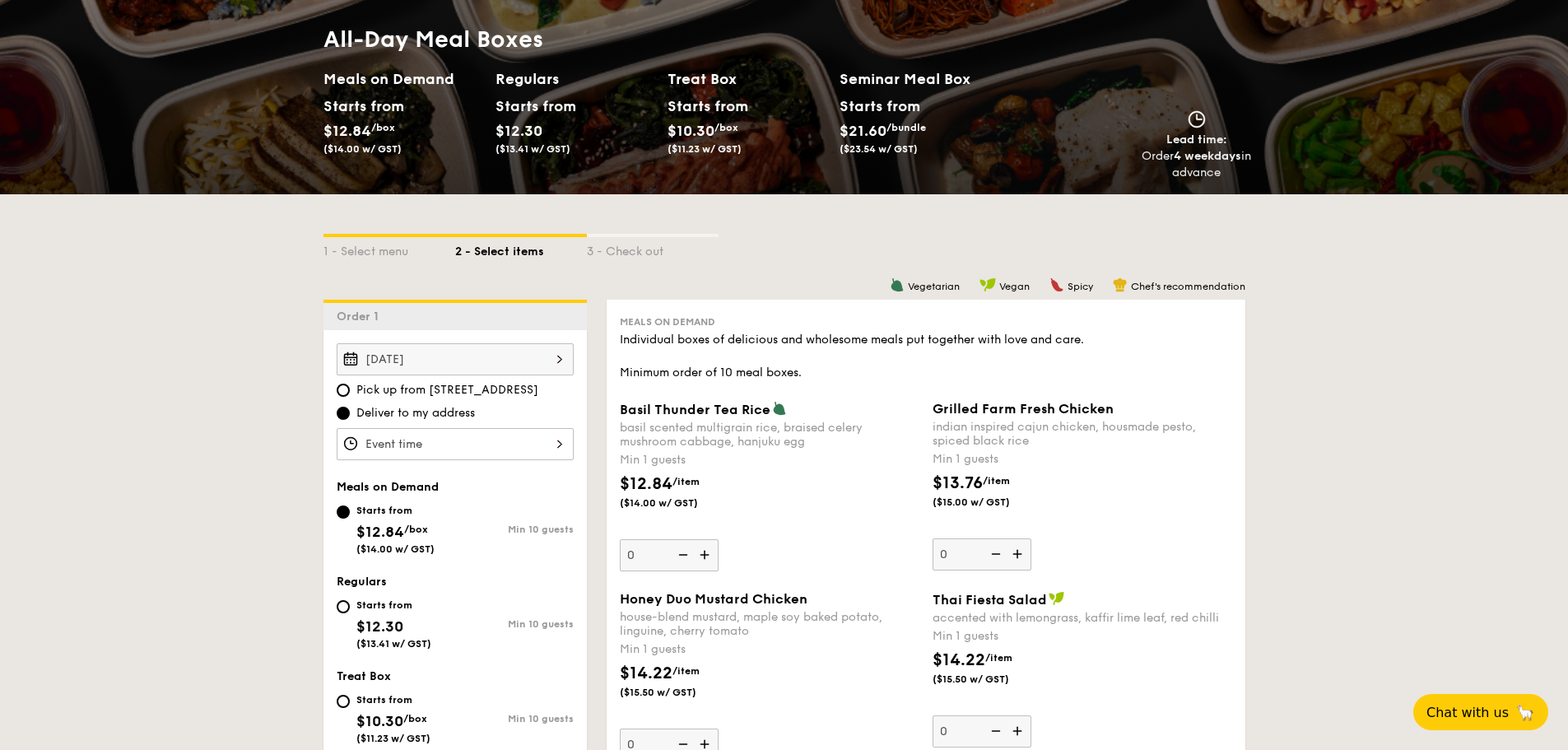
scroll to position [247, 0]
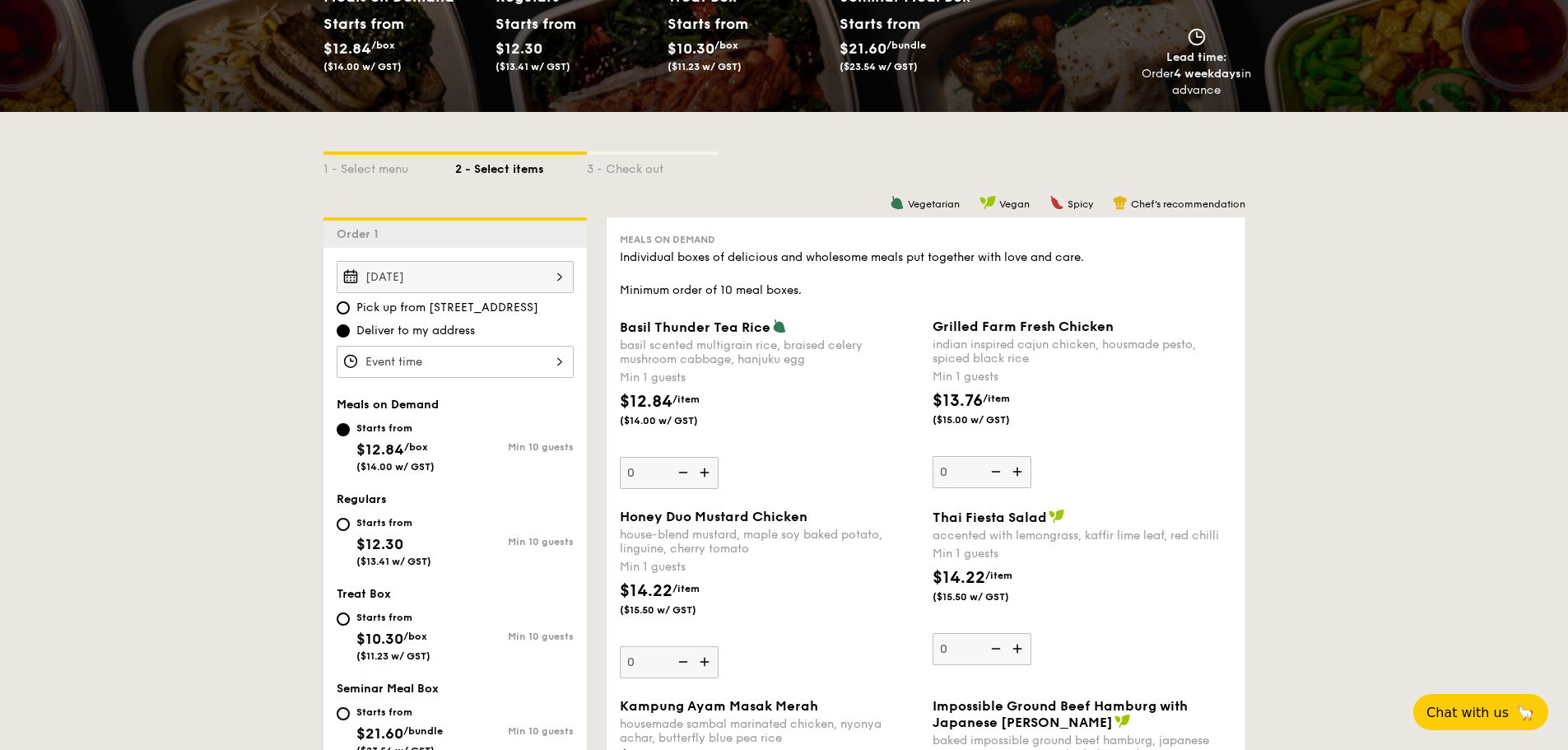
click at [493, 358] on div at bounding box center [455, 361] width 237 height 32
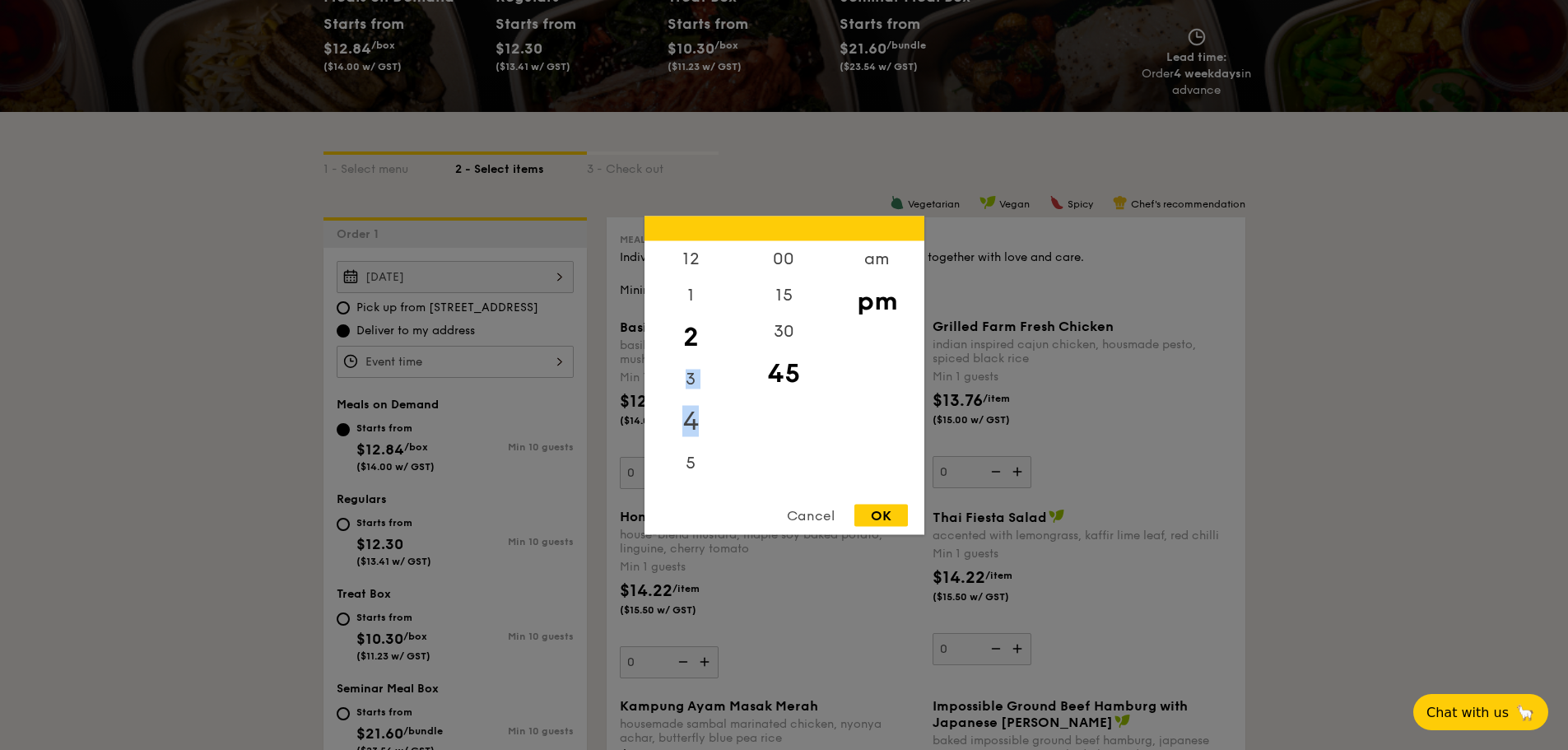
drag, startPoint x: 695, startPoint y: 389, endPoint x: 692, endPoint y: 436, distance: 47.1
click at [692, 436] on div "12 1 2 3 4 5 6 7 8 9 10 11" at bounding box center [690, 366] width 93 height 251
click at [688, 262] on div "12" at bounding box center [690, 264] width 93 height 48
click at [782, 262] on div "00" at bounding box center [784, 264] width 93 height 48
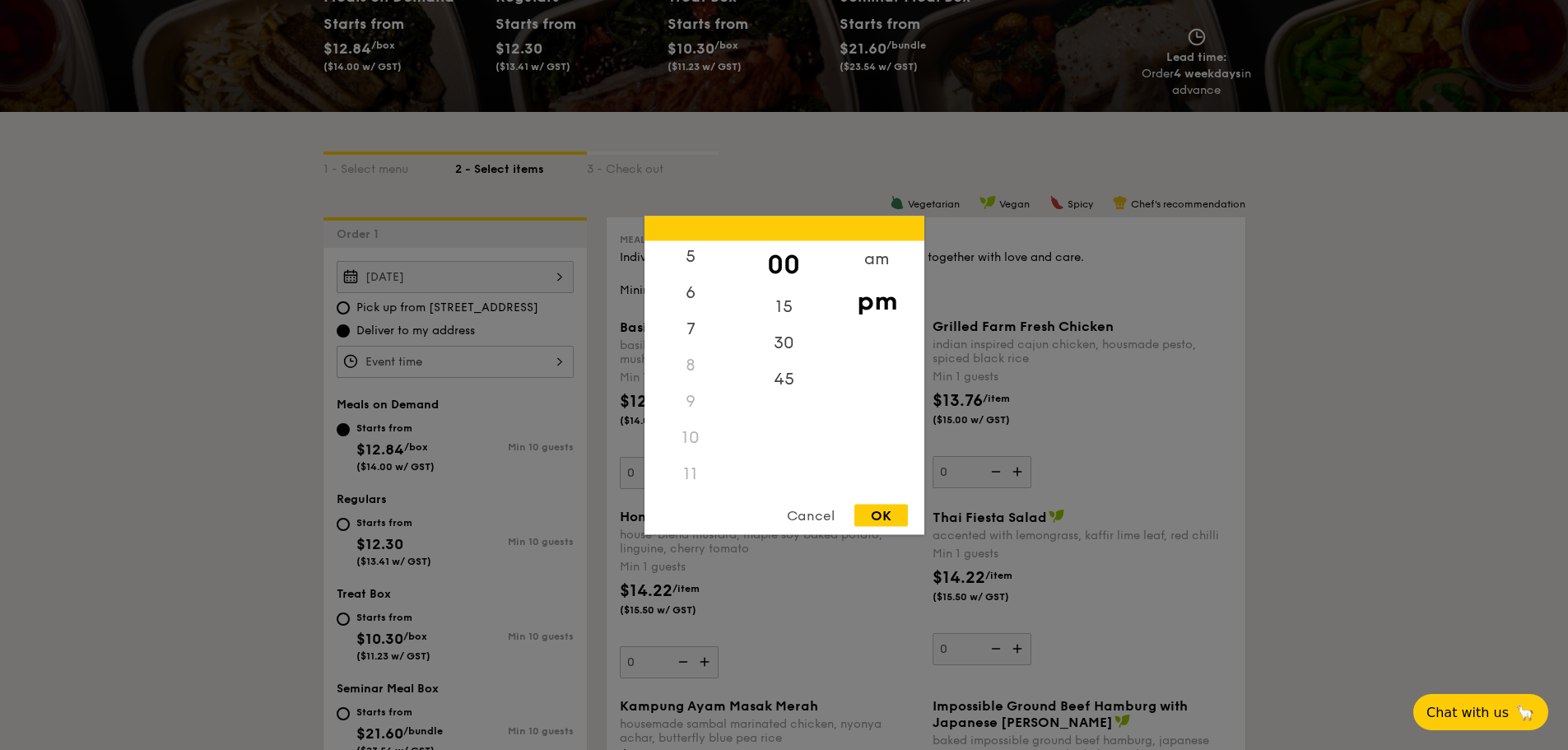
click at [691, 472] on div "11" at bounding box center [690, 473] width 93 height 36
drag, startPoint x: 686, startPoint y: 471, endPoint x: 685, endPoint y: 430, distance: 41.0
click at [686, 469] on div "11" at bounding box center [690, 473] width 93 height 36
click at [692, 363] on div "8" at bounding box center [690, 364] width 93 height 36
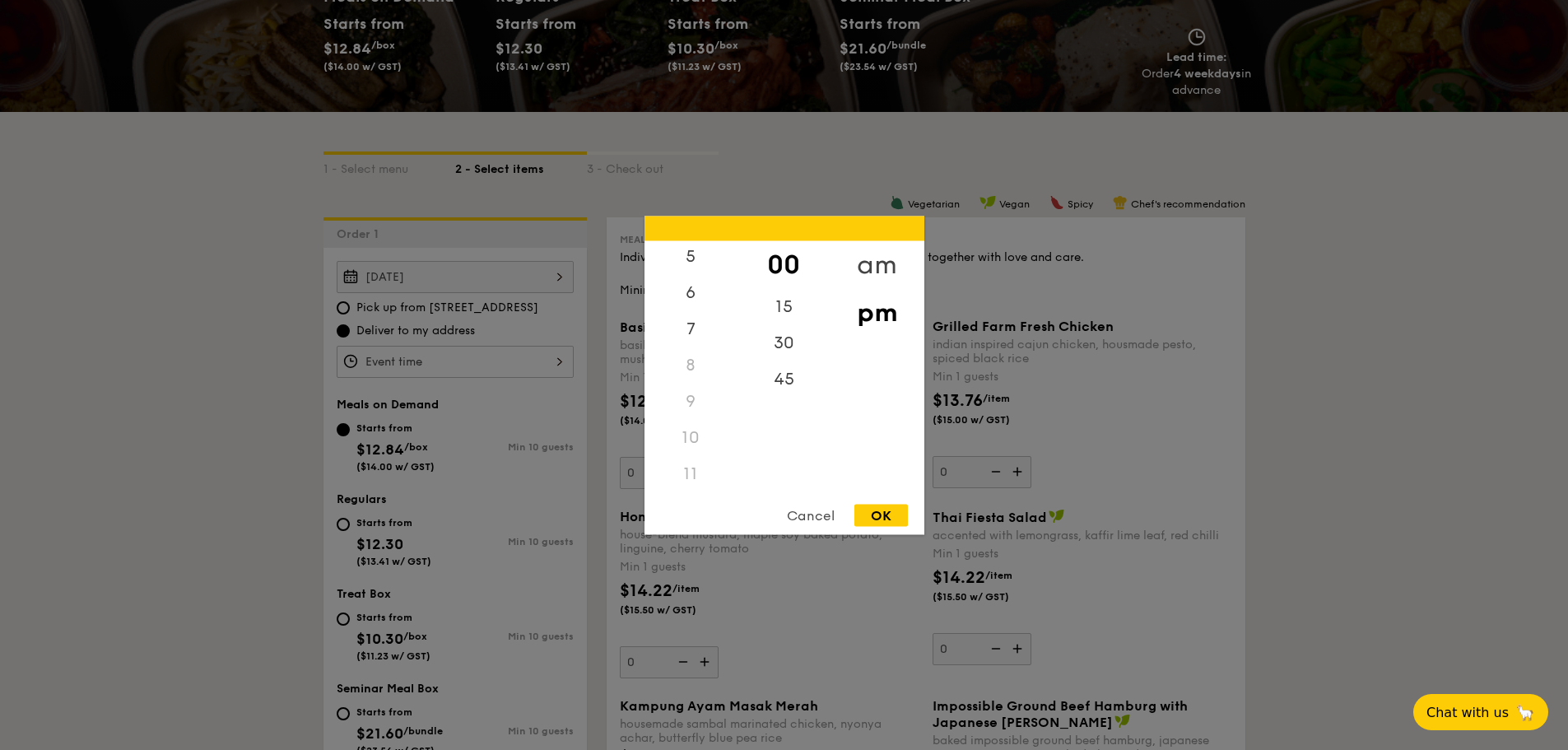
click at [876, 255] on div "am" at bounding box center [877, 264] width 93 height 48
click at [692, 470] on div "11" at bounding box center [690, 475] width 93 height 48
click at [785, 342] on div "30" at bounding box center [784, 348] width 93 height 48
click at [877, 514] on div "OK" at bounding box center [881, 514] width 53 height 23
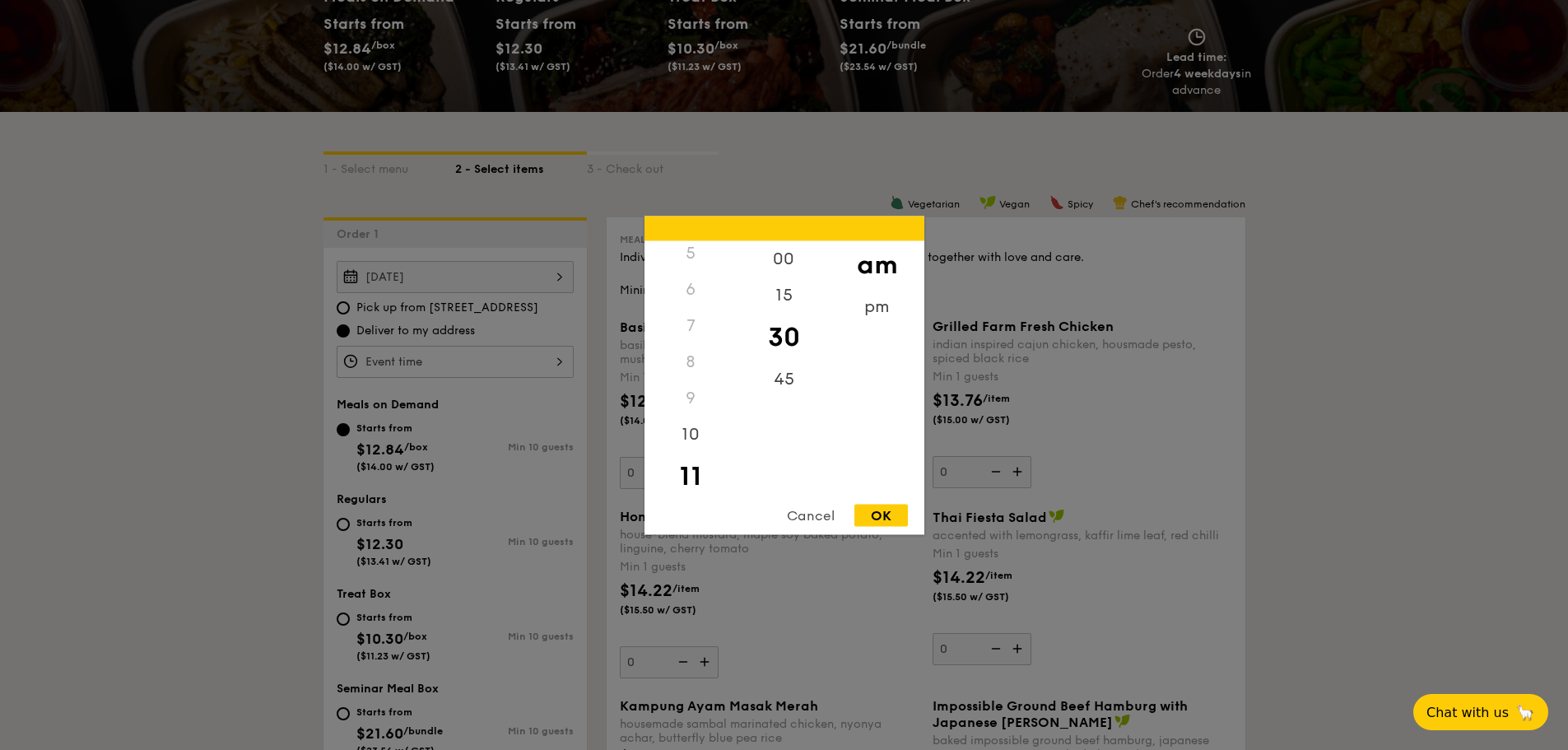
type input "11:30AM"
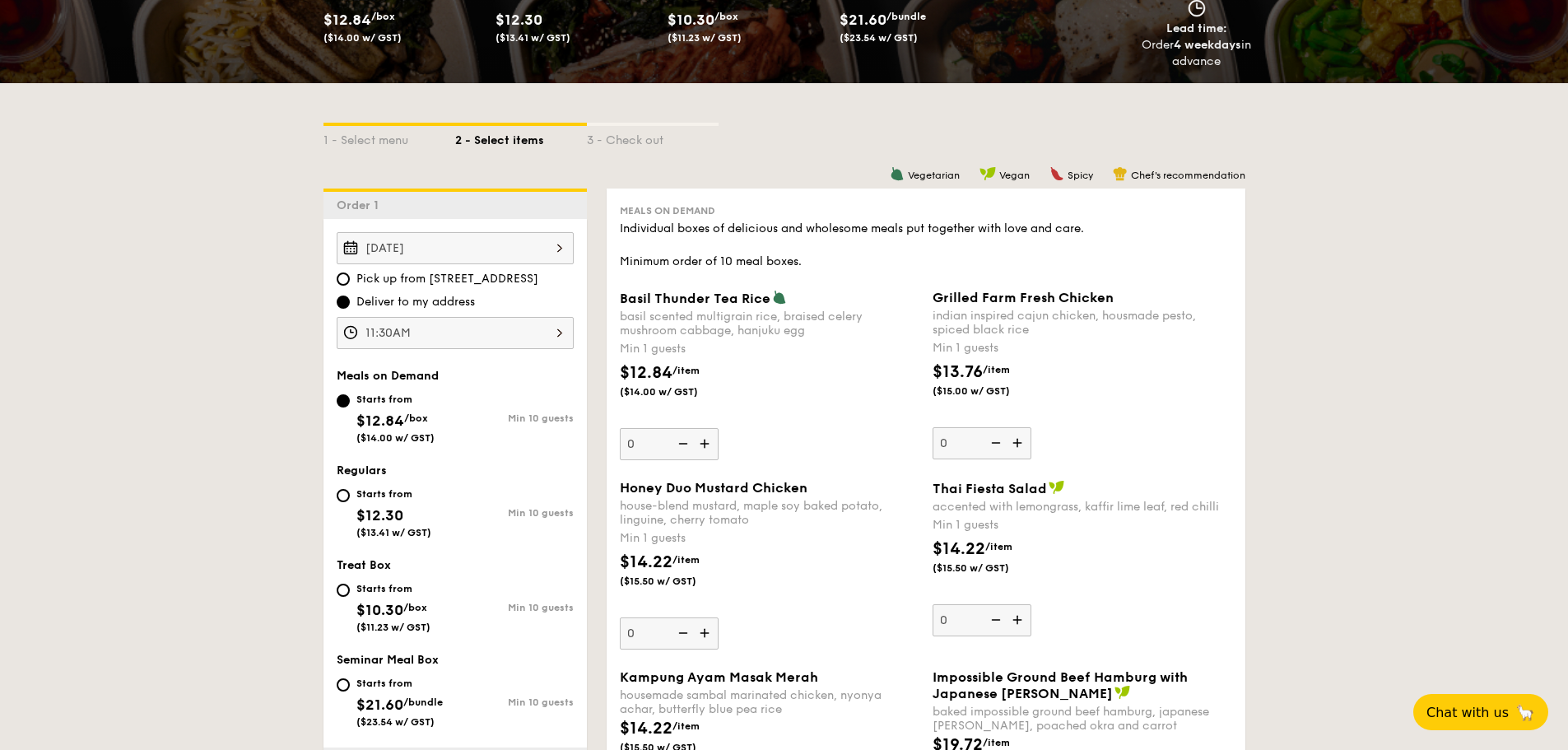
scroll to position [247, 0]
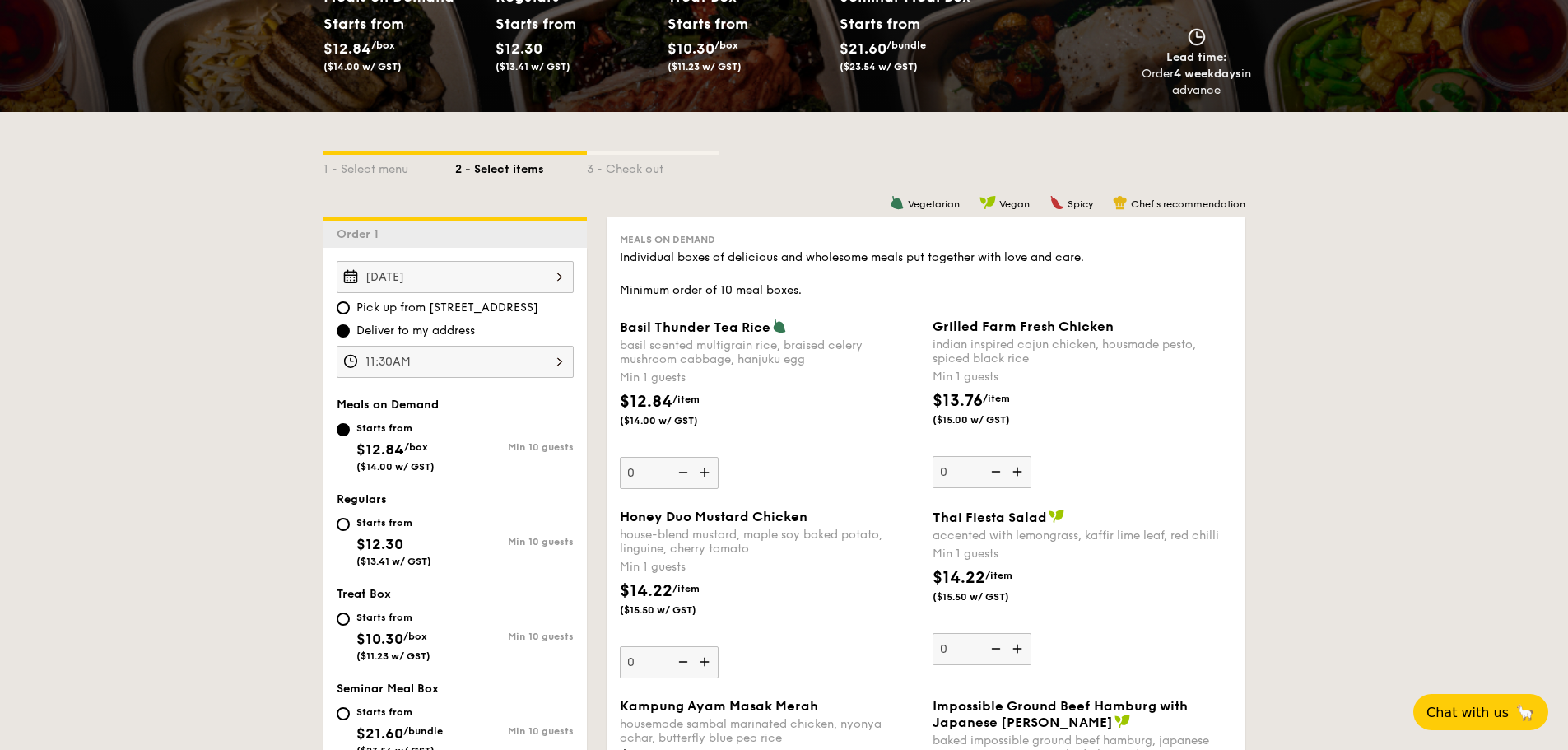
click at [1021, 471] on img at bounding box center [1018, 471] width 25 height 31
click at [1021, 471] on input "0" at bounding box center [982, 471] width 99 height 32
type input "1"
click at [960, 472] on input "1" at bounding box center [982, 471] width 99 height 32
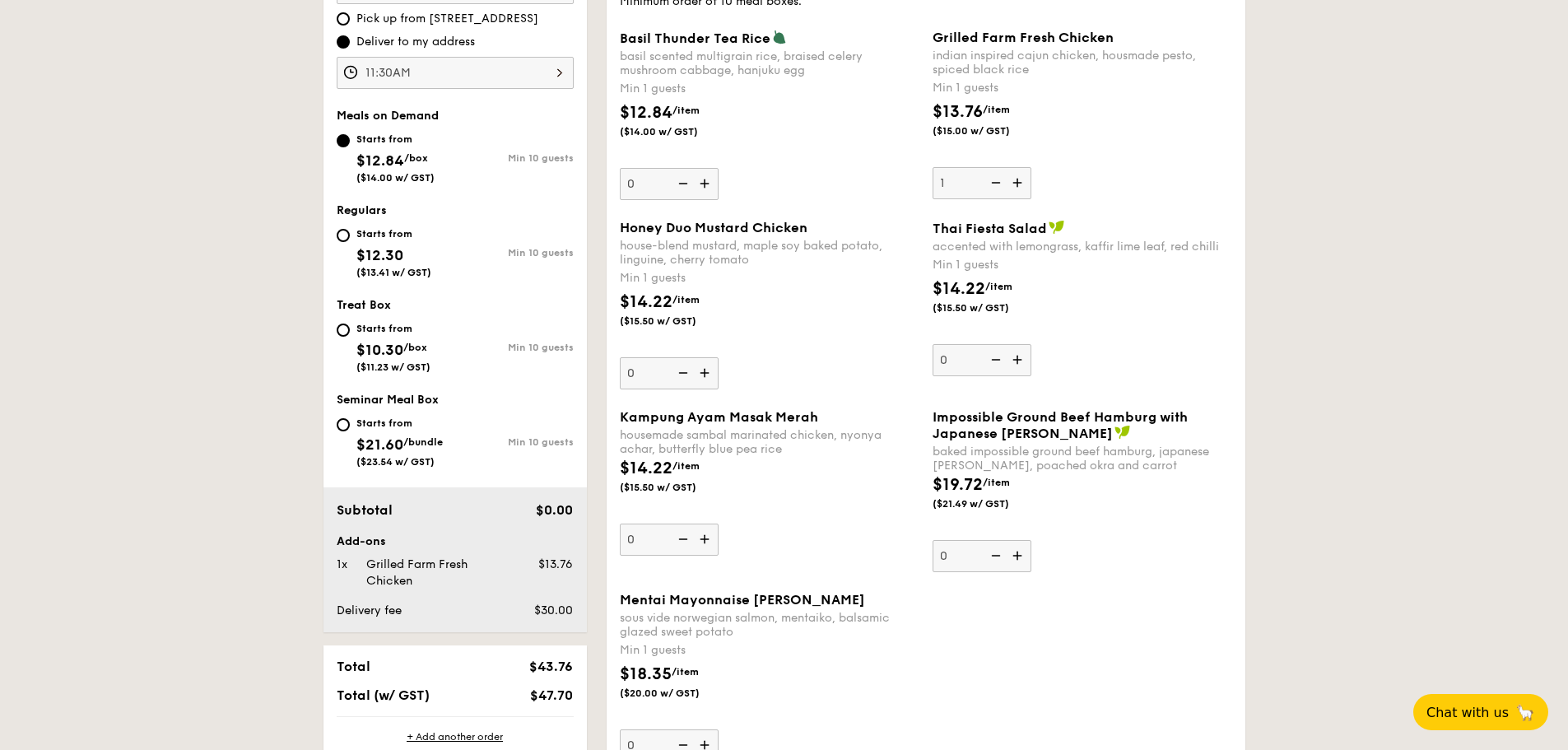
scroll to position [494, 0]
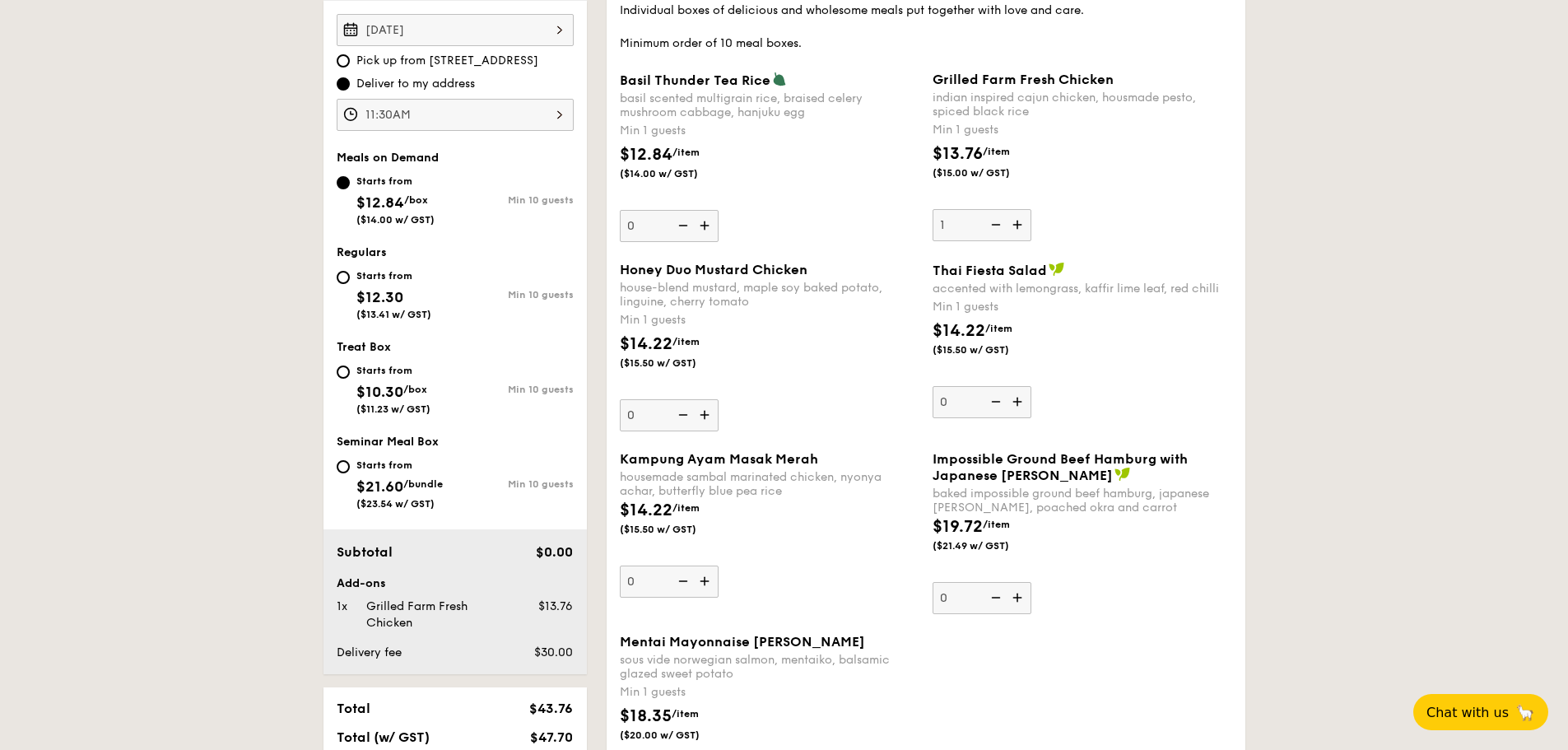
click at [372, 250] on span "Regulars" at bounding box center [361, 252] width 50 height 14
click at [346, 466] on input "Starts from $21.60 /bundle ($23.54 w/ GST) Min 10 guests" at bounding box center [343, 466] width 13 height 13
radio input "true"
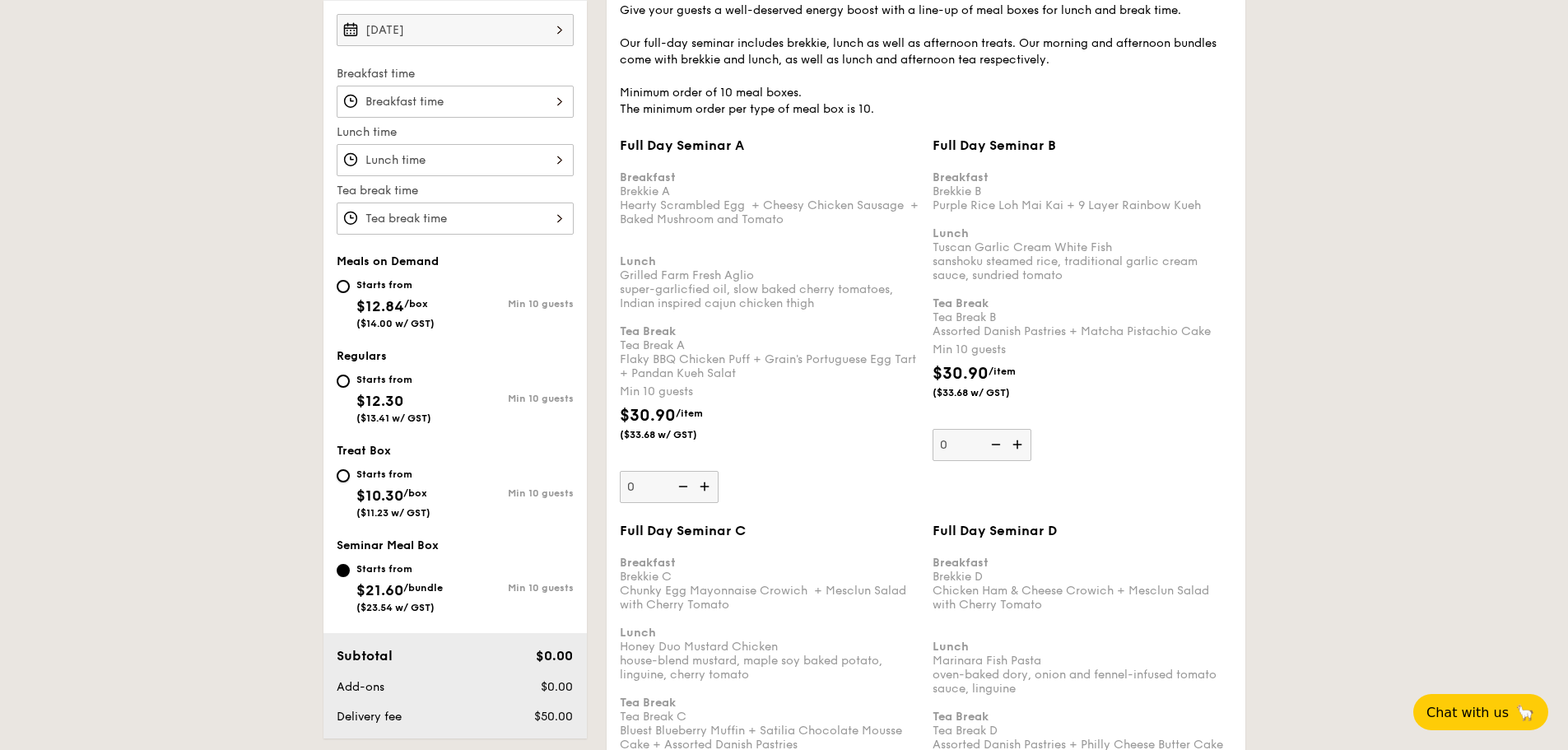
click at [348, 479] on input "Starts from $10.30 /box ($11.23 w/ GST) Min 10 guests" at bounding box center [343, 475] width 13 height 13
radio input "true"
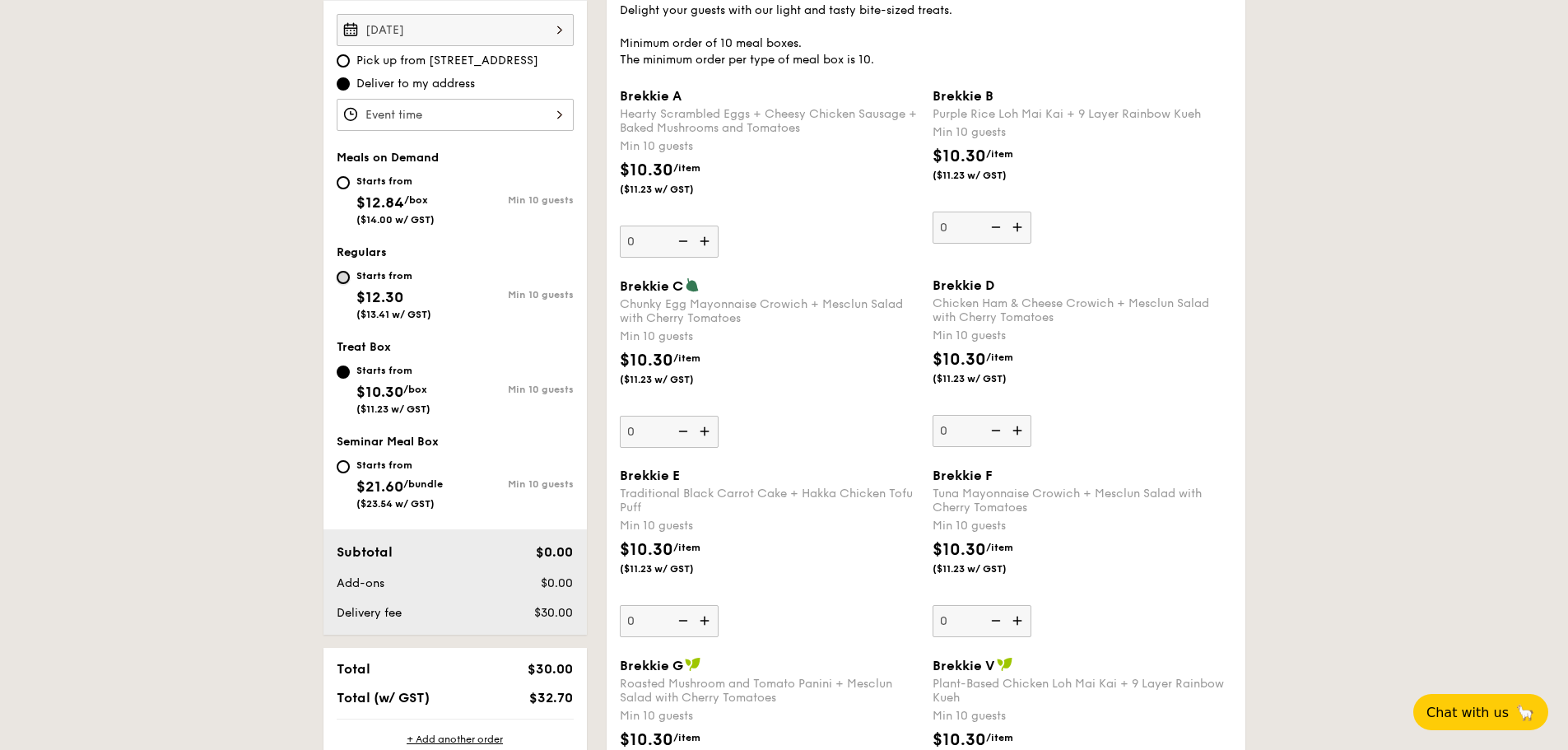
click at [349, 274] on input "Starts from $12.30 ($13.41 w/ GST) Min 10 guests" at bounding box center [343, 277] width 13 height 13
radio input "true"
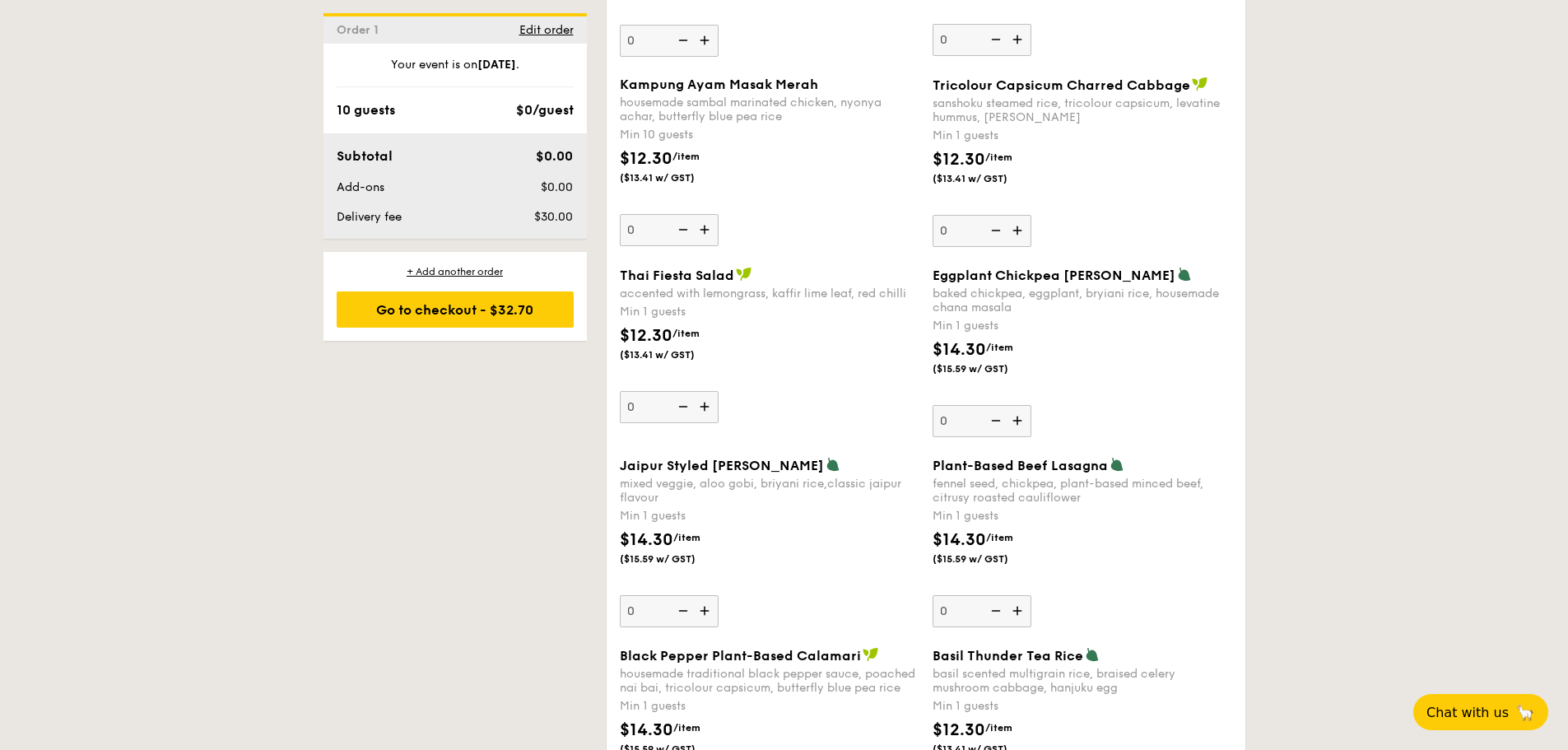
scroll to position [1481, 0]
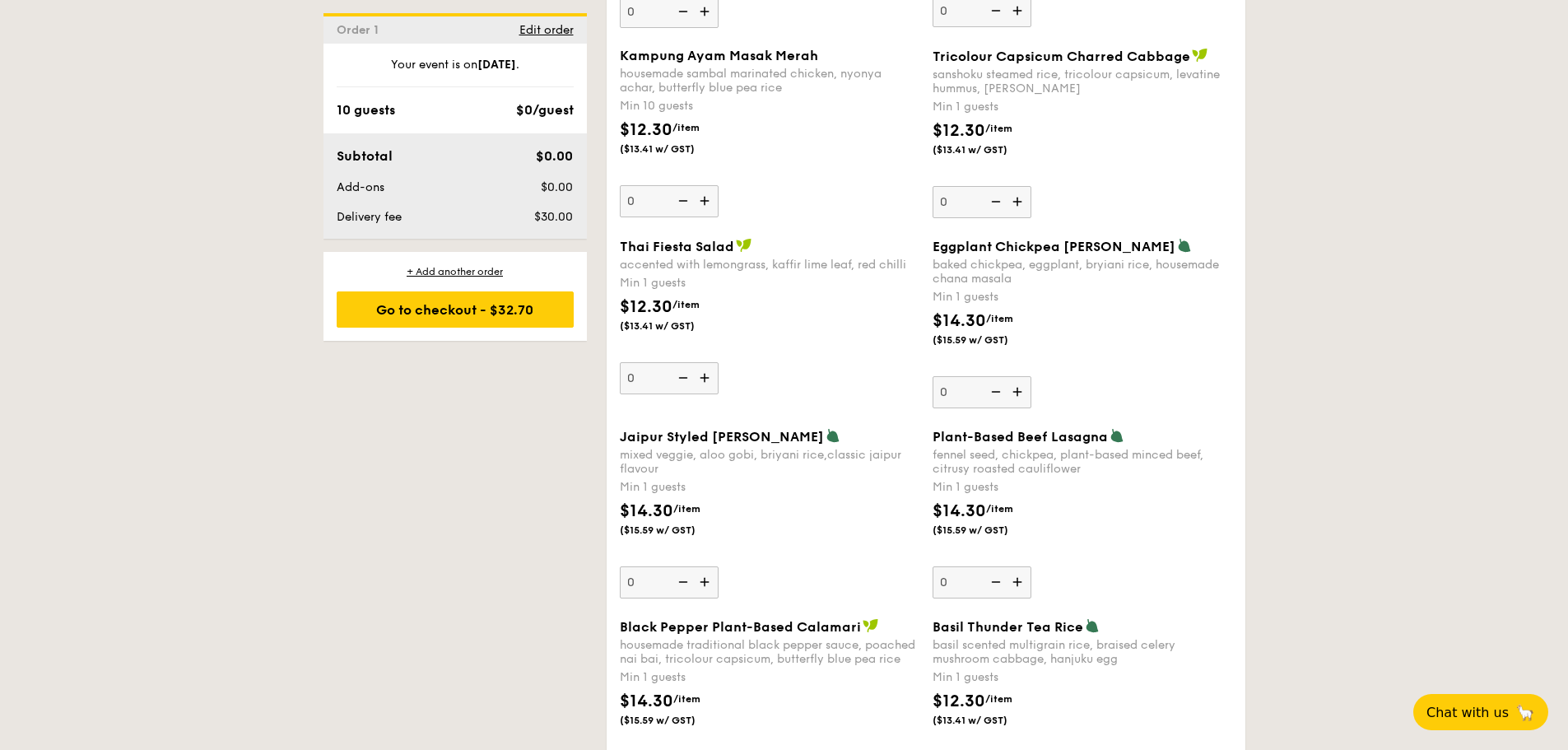
click at [703, 579] on img at bounding box center [706, 582] width 25 height 31
click at [703, 579] on input "0" at bounding box center [669, 582] width 99 height 32
type input "1"
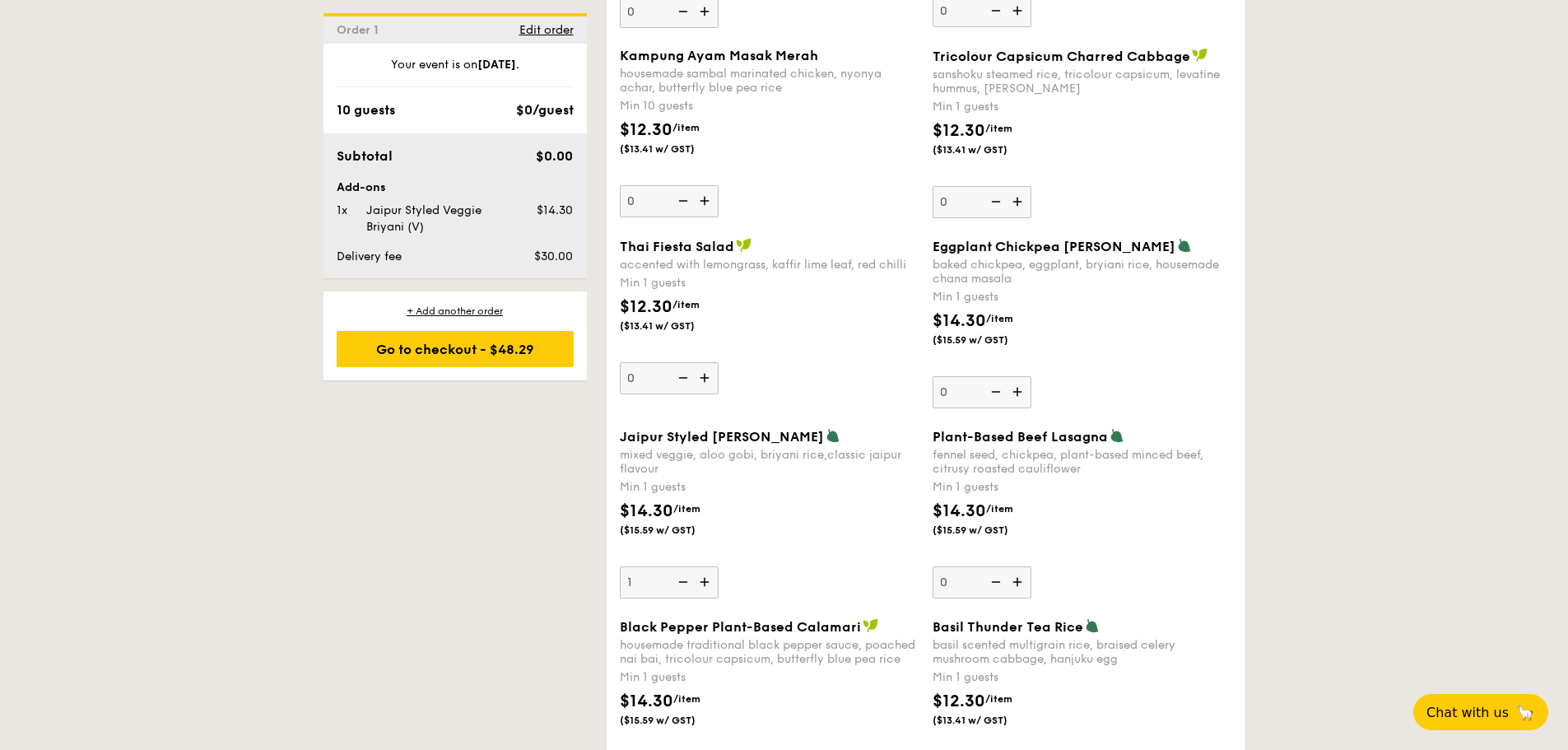
click at [857, 573] on div "Jaipur Styled Veggie Briyani mixed veggie, aloo gobi, briyani rice,classic jaip…" at bounding box center [769, 513] width 299 height 171
click at [719, 573] on input "1" at bounding box center [669, 582] width 99 height 32
click at [822, 565] on div "Jaipur Styled Veggie Briyani mixed veggie, aloo gobi, briyani rice,classic jaip…" at bounding box center [769, 513] width 299 height 171
click at [719, 566] on input "1" at bounding box center [669, 582] width 99 height 32
click at [1176, 611] on div "Jaipur Styled Veggie Briyani mixed veggie, aloo gobi, briyani rice,classic jaip…" at bounding box center [926, 523] width 625 height 190
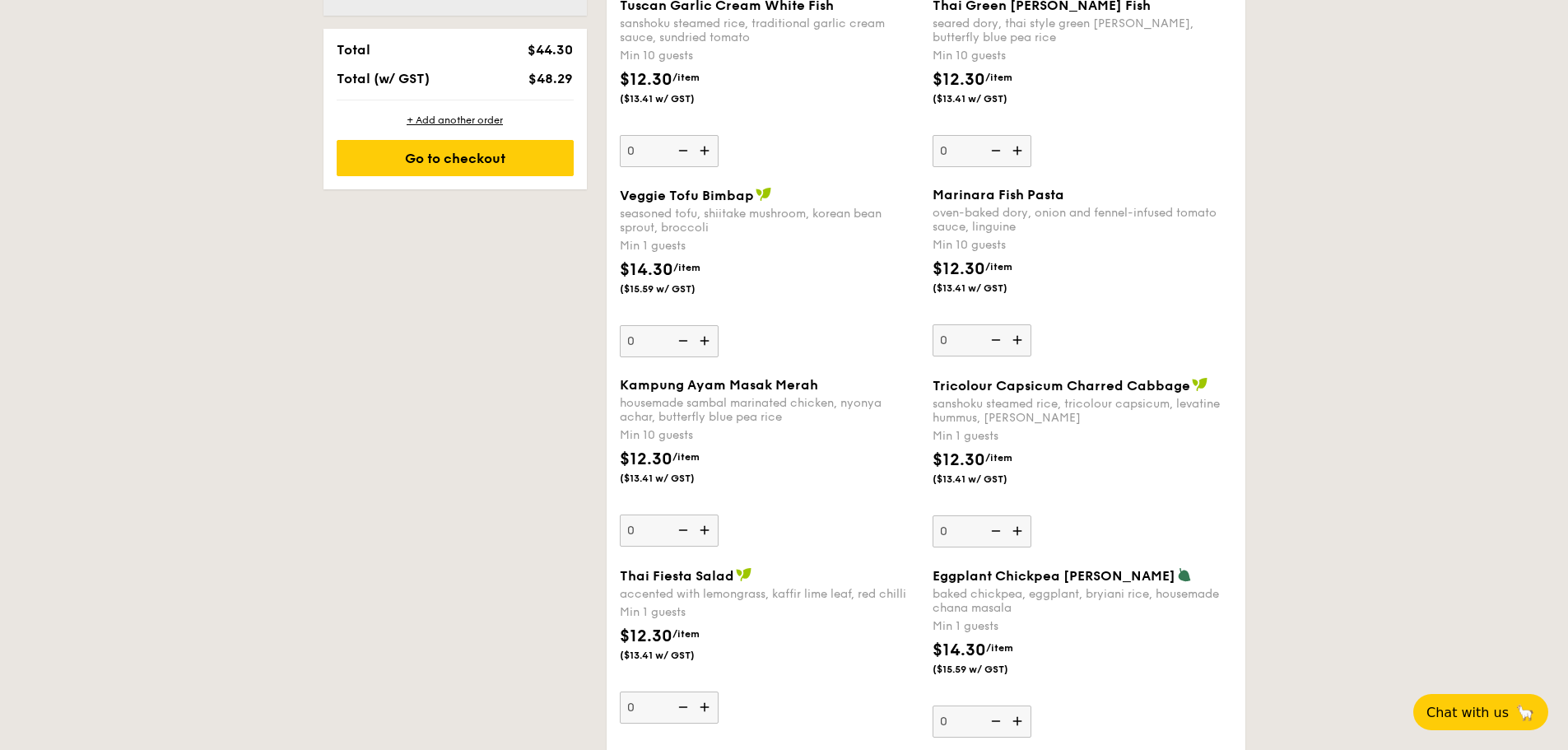
scroll to position [1235, 0]
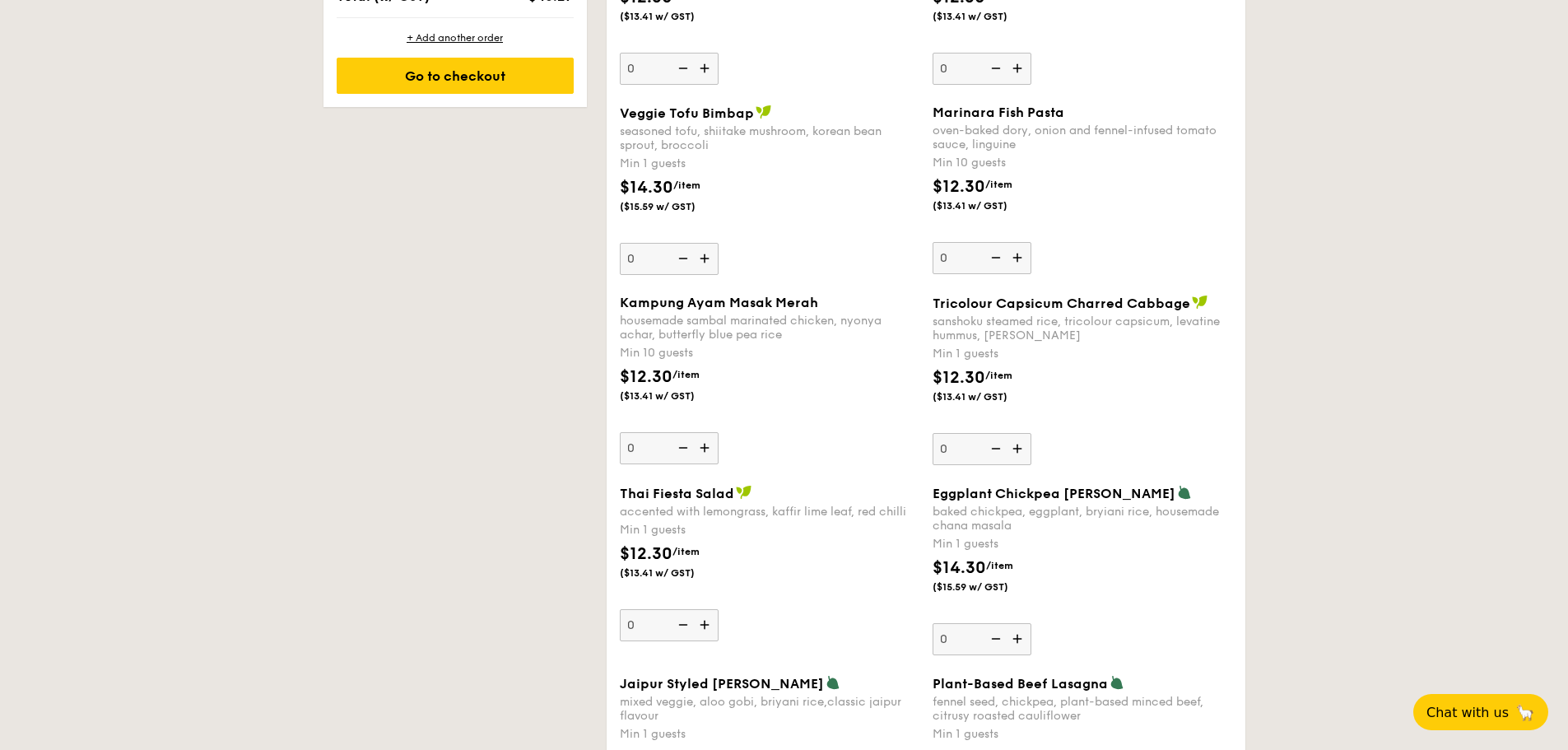
drag, startPoint x: 1541, startPoint y: 466, endPoint x: 1535, endPoint y: 500, distance: 34.5
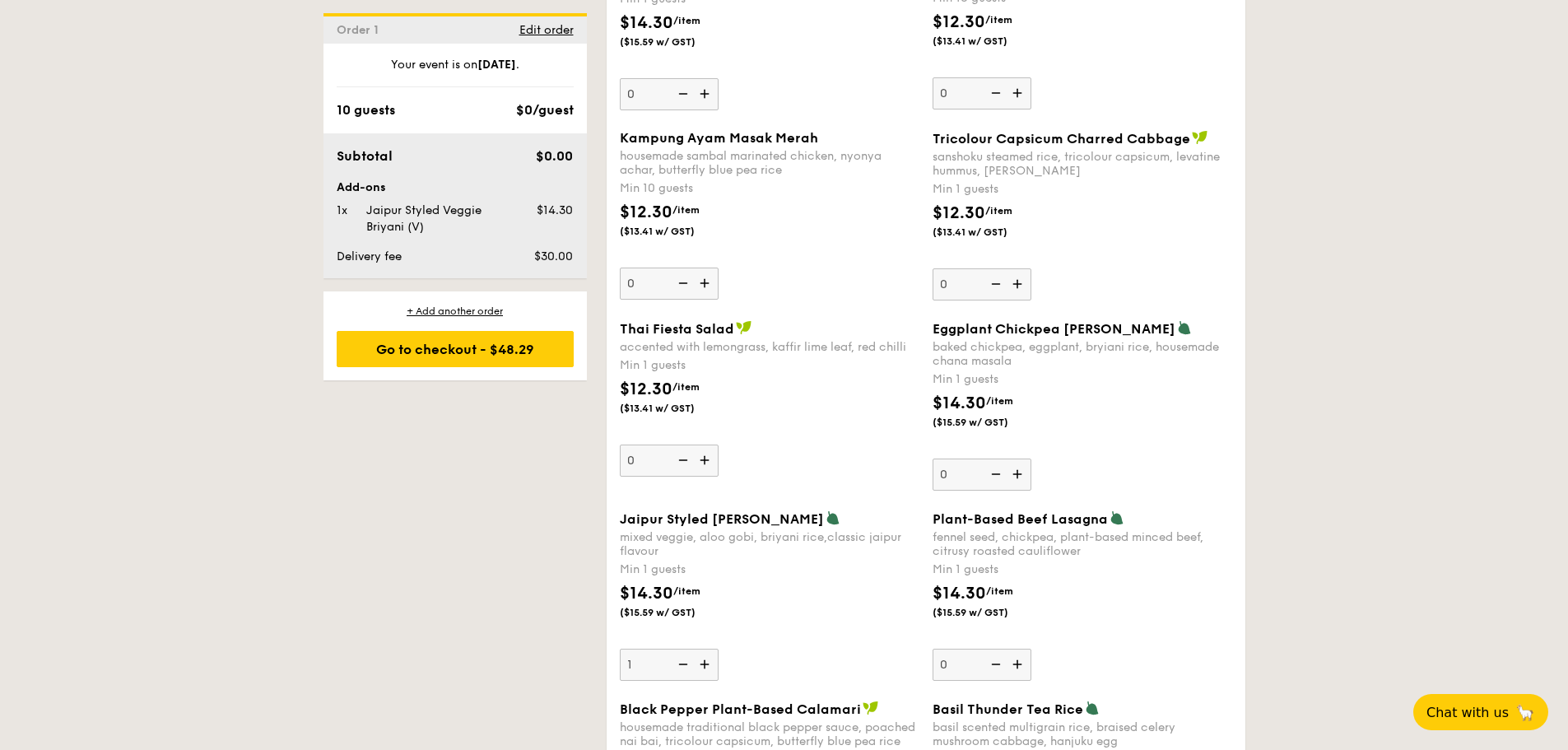
scroll to position [1316, 0]
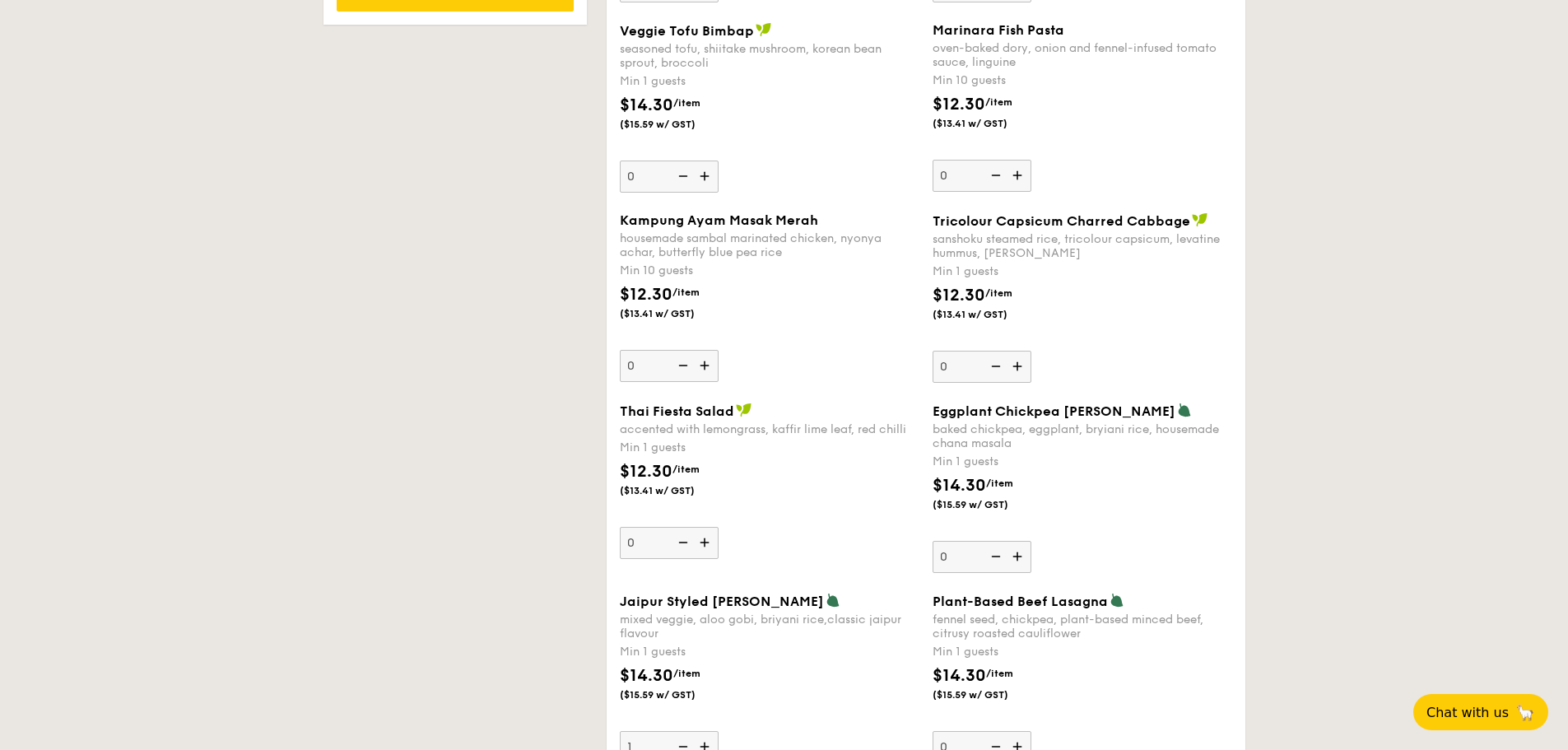
click at [709, 174] on img at bounding box center [706, 176] width 25 height 31
click at [709, 174] on input "0" at bounding box center [669, 176] width 99 height 32
type input "1"
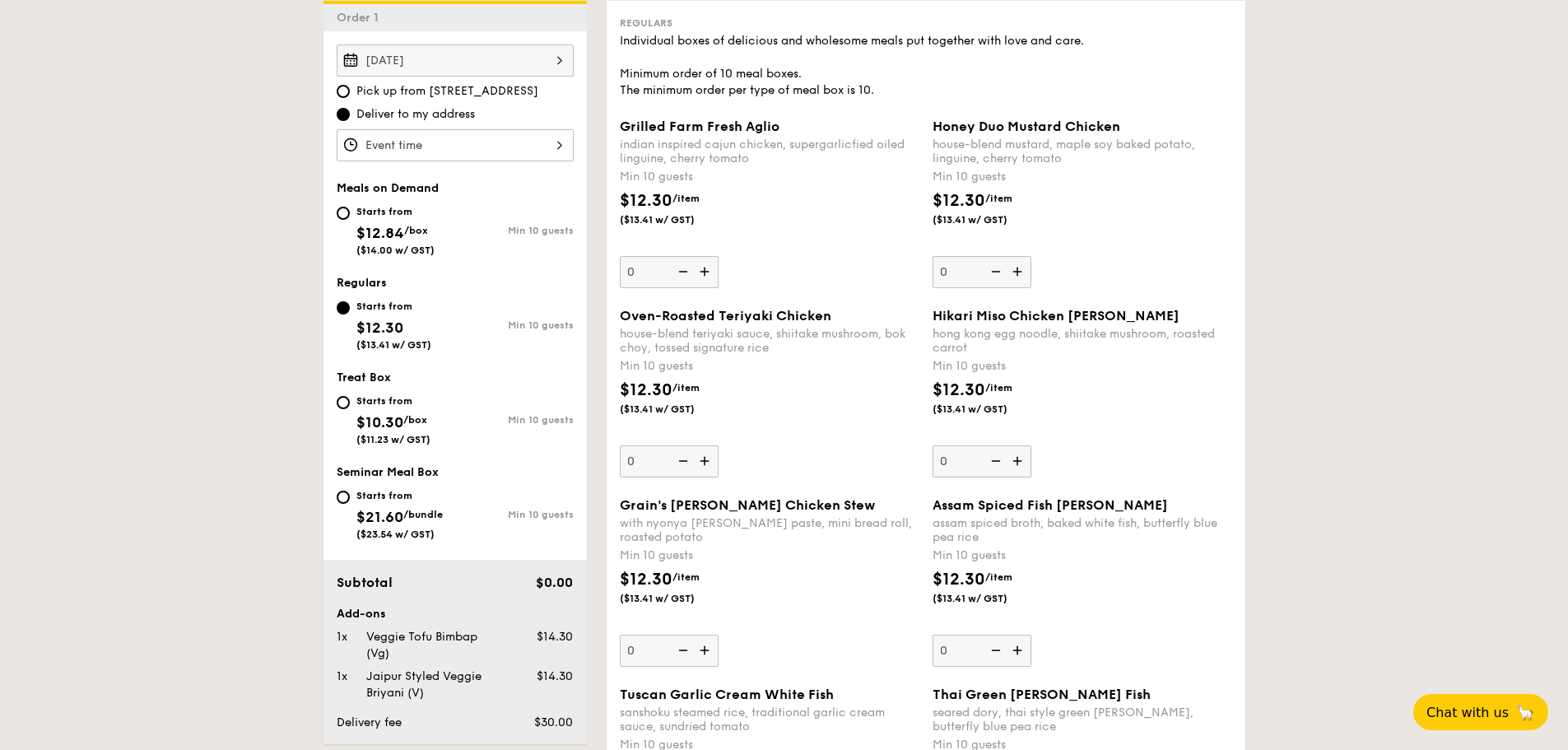
scroll to position [476, 0]
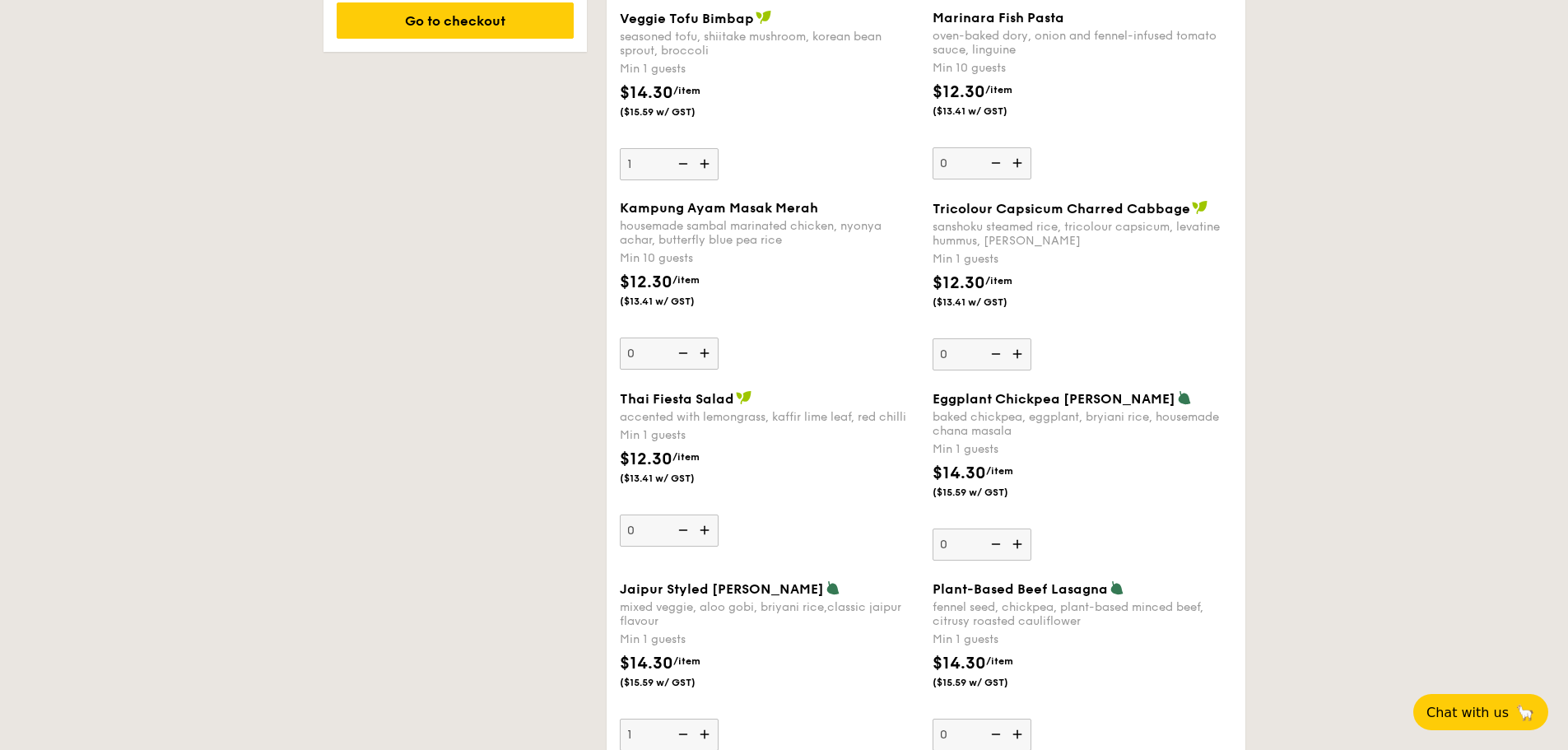
scroll to position [1316, 0]
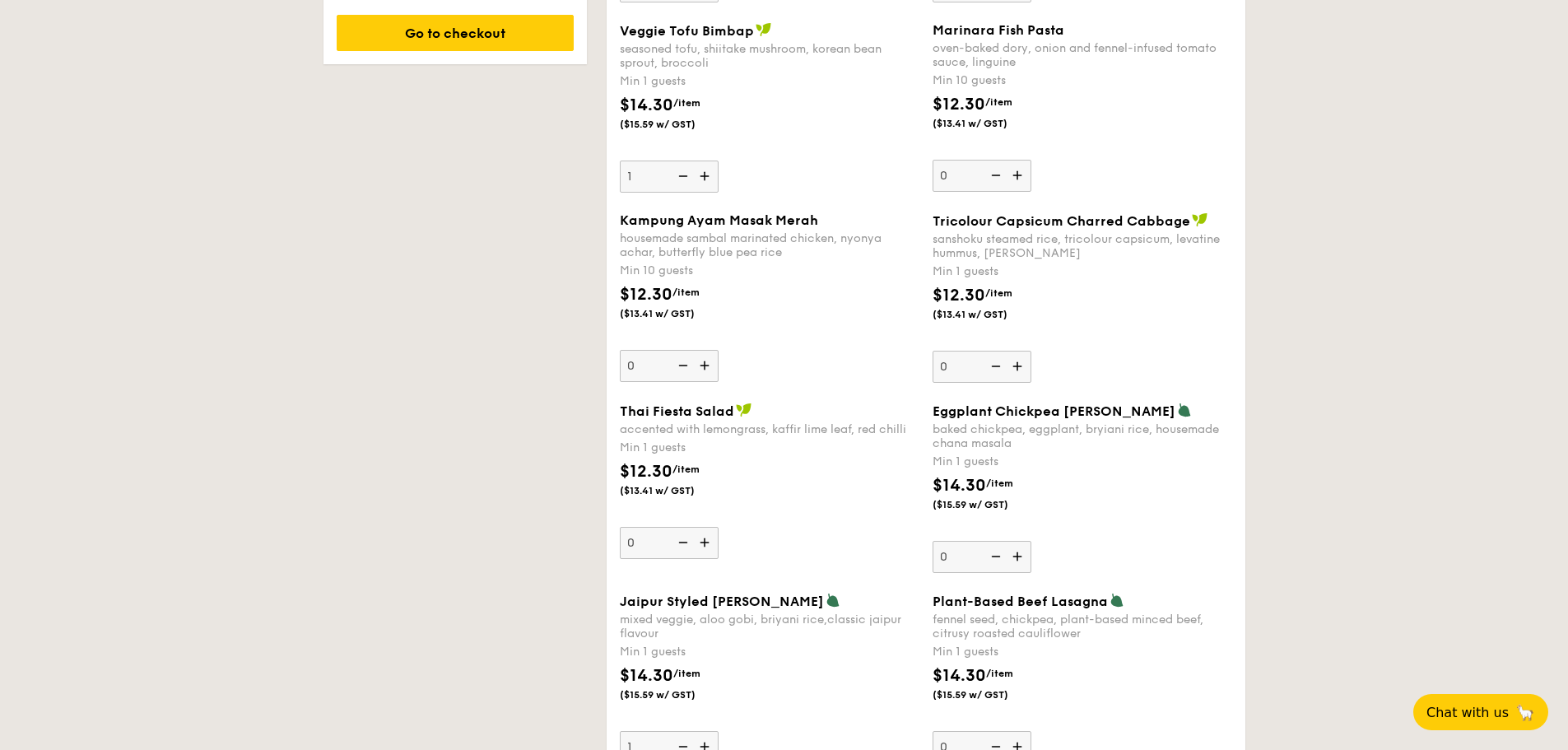
drag, startPoint x: 1567, startPoint y: 206, endPoint x: 1563, endPoint y: 183, distance: 23.3
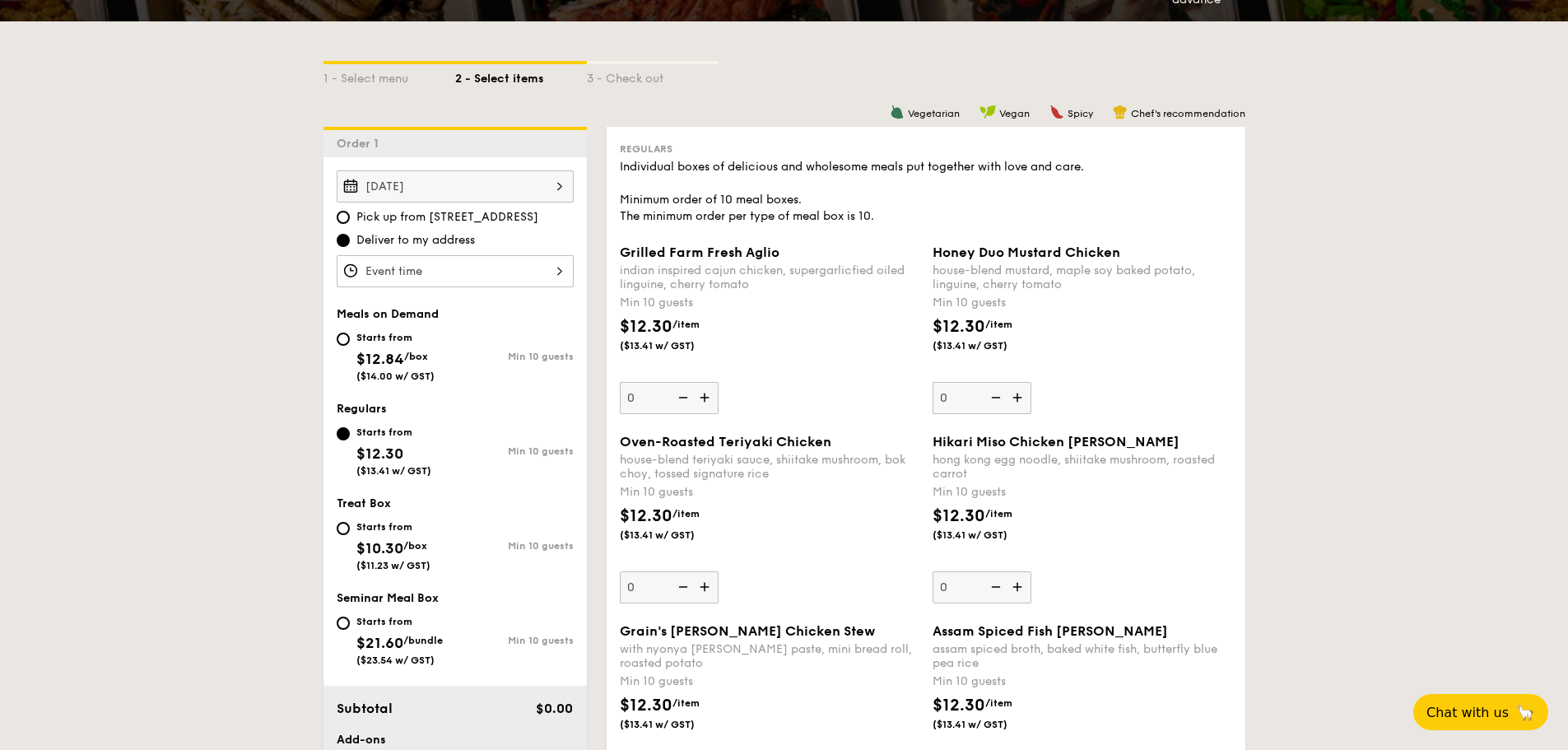
scroll to position [411, 0]
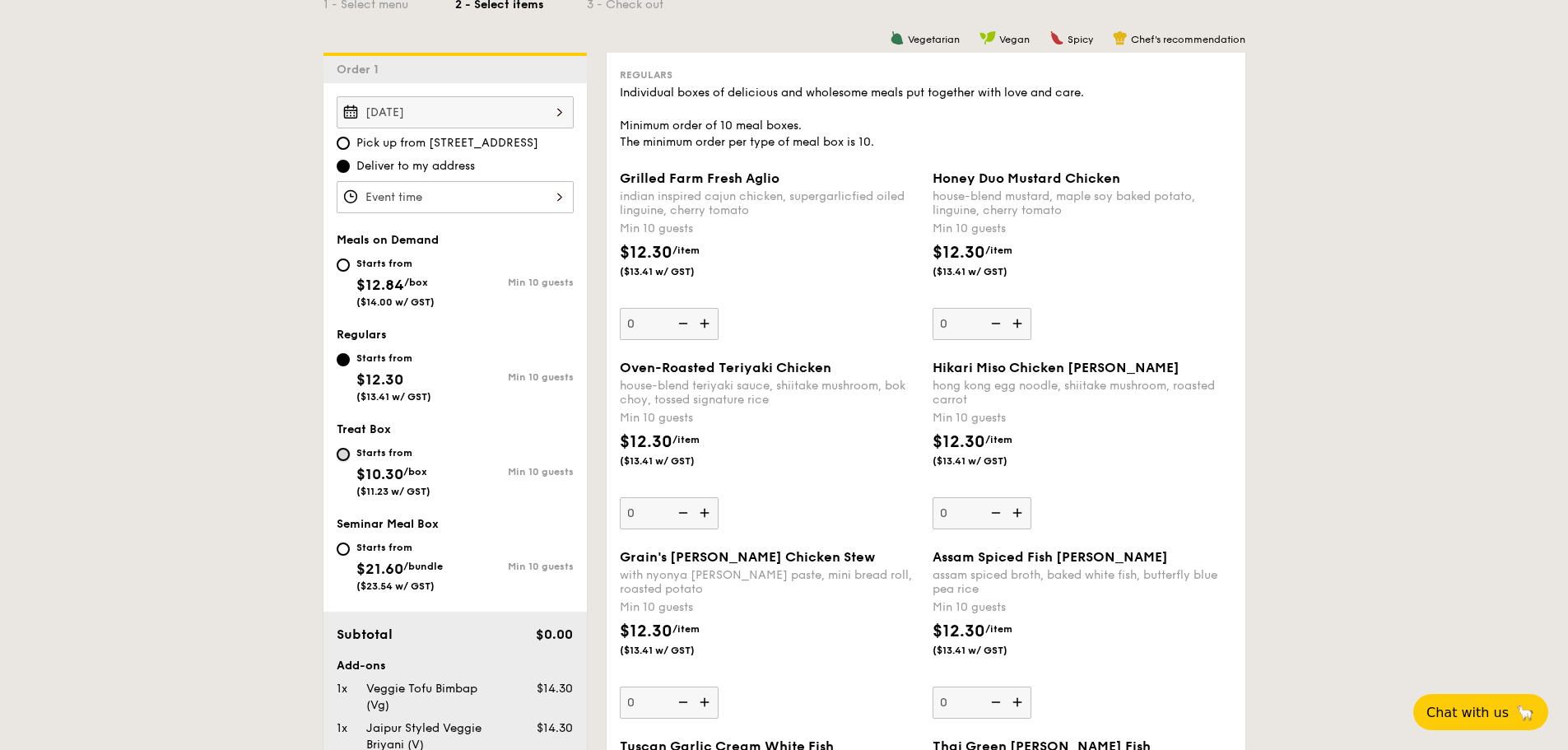
click at [342, 451] on input "Starts from $10.30 /box ($11.23 w/ GST) Min 10 guests" at bounding box center [343, 454] width 13 height 13
radio input "true"
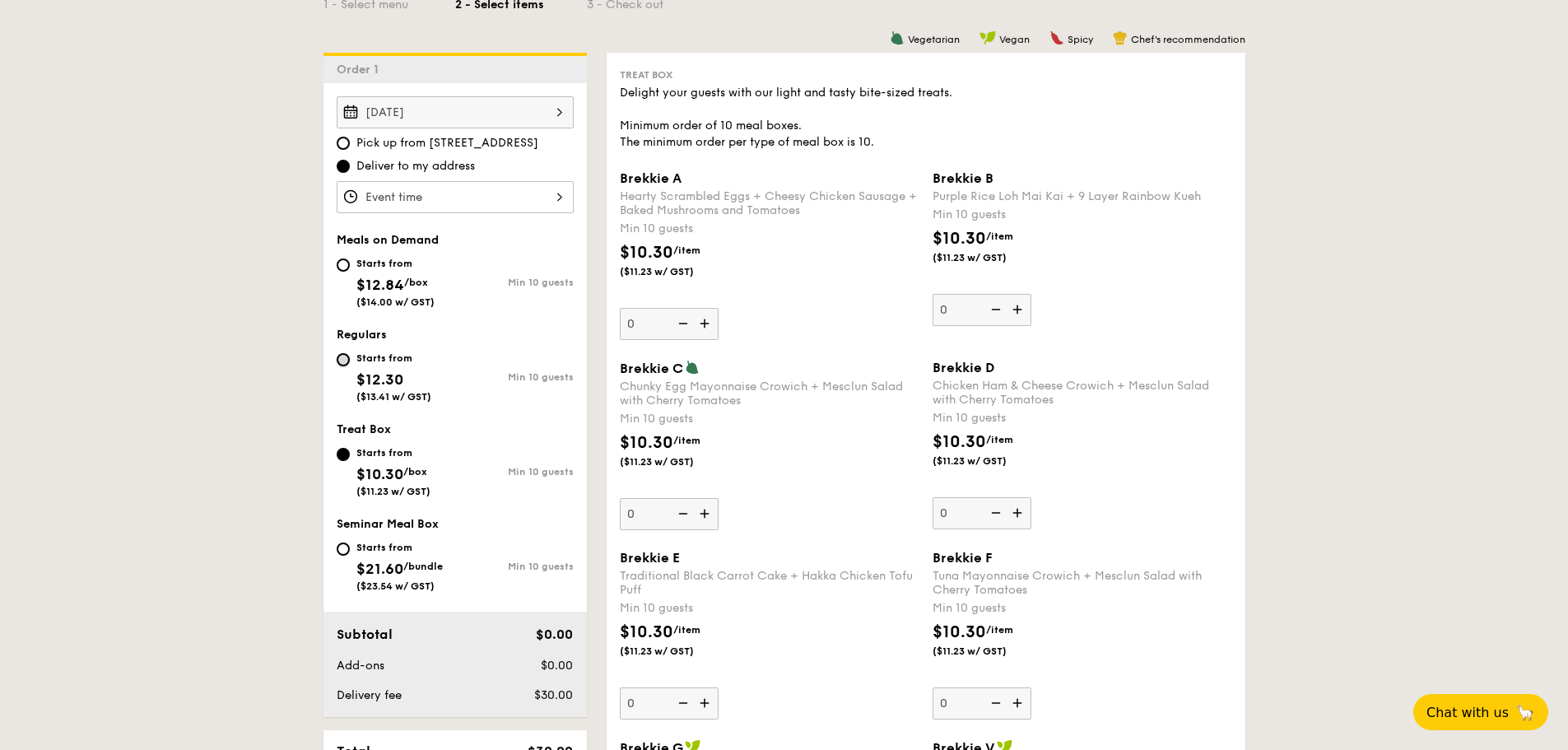
click at [343, 362] on input "Starts from $12.30 ($13.41 w/ GST) Min 10 guests" at bounding box center [343, 359] width 13 height 13
radio input "true"
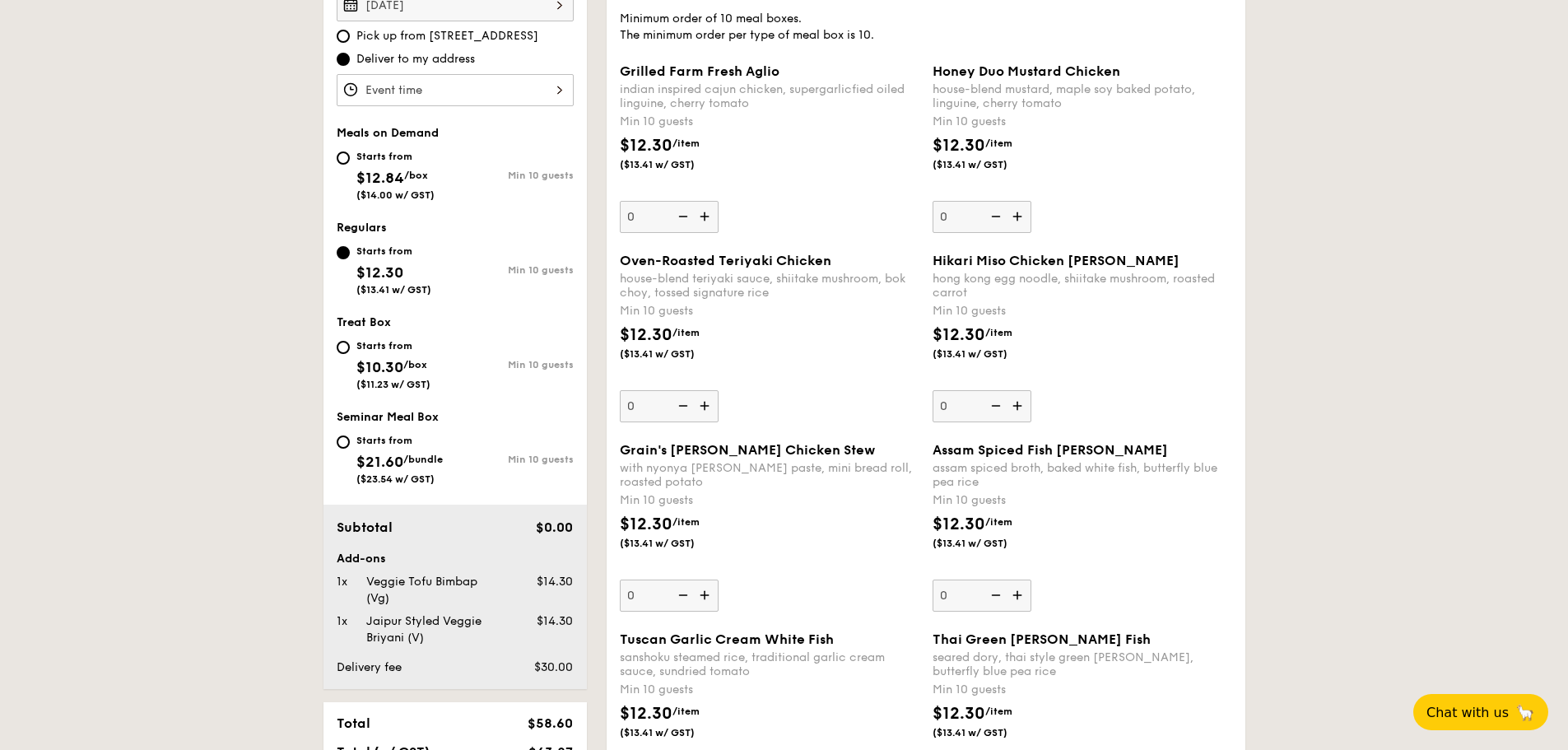
scroll to position [494, 0]
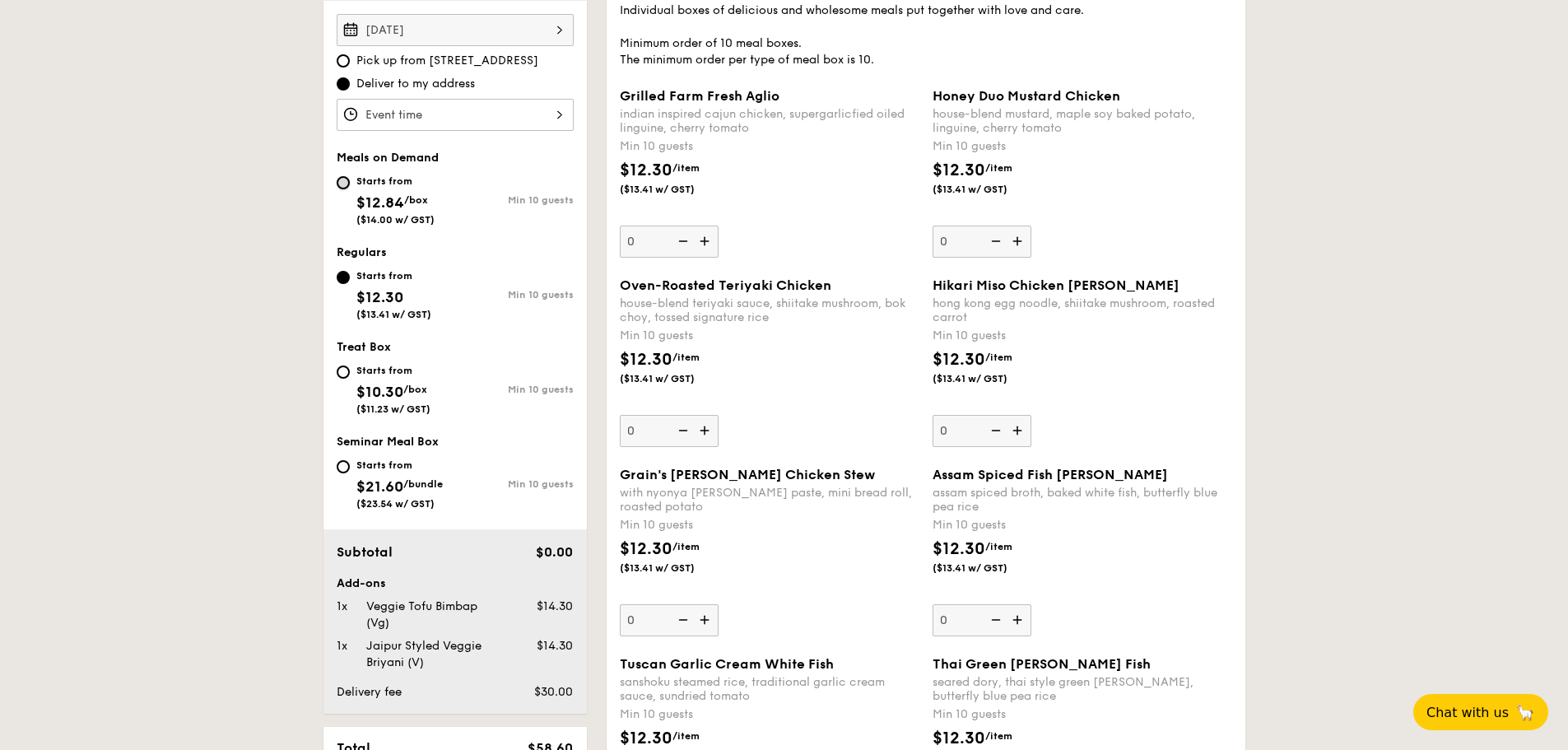
click at [344, 184] on input "Starts from $12.84 /box ($14.00 w/ GST) Min 10 guests" at bounding box center [343, 182] width 13 height 13
radio input "true"
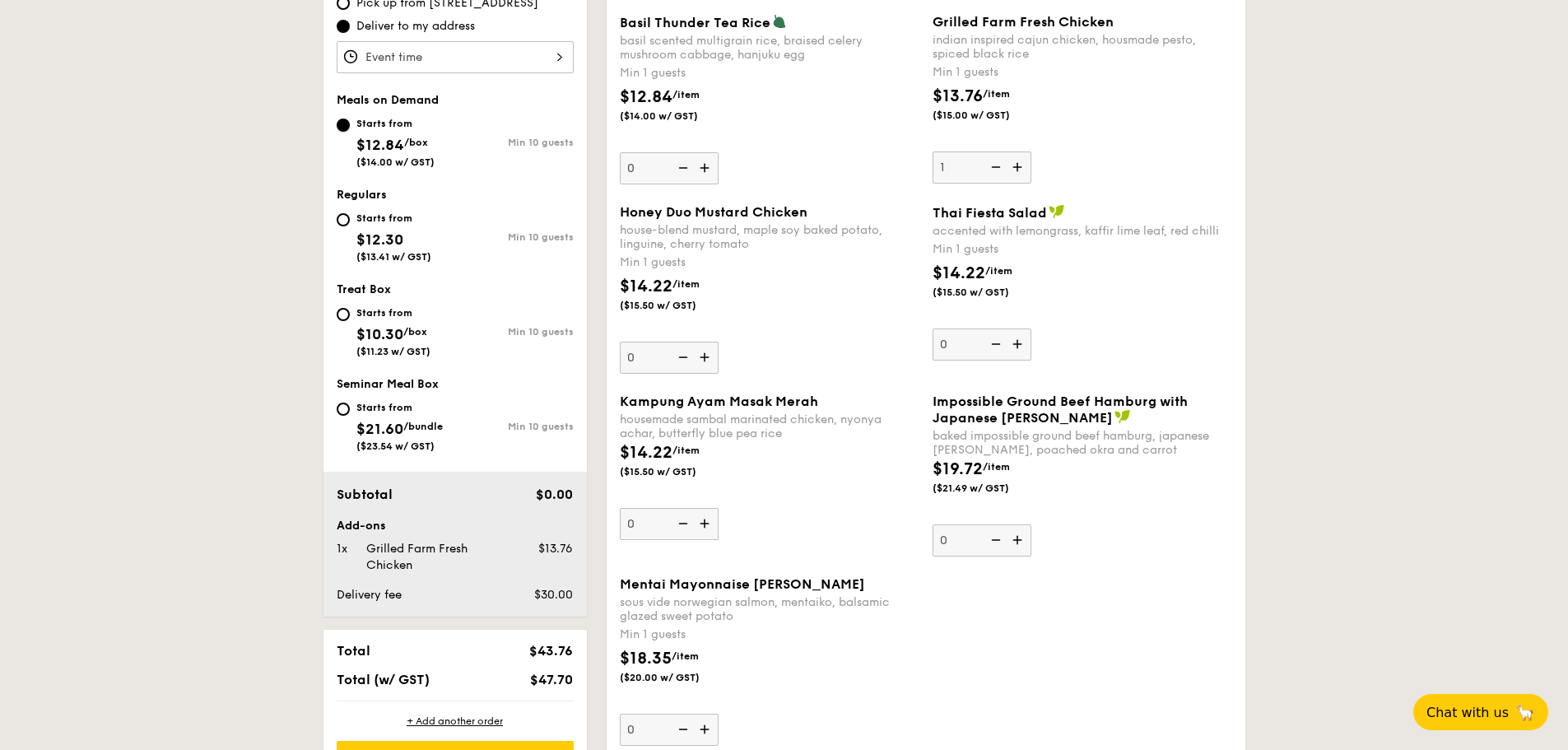
scroll to position [576, 0]
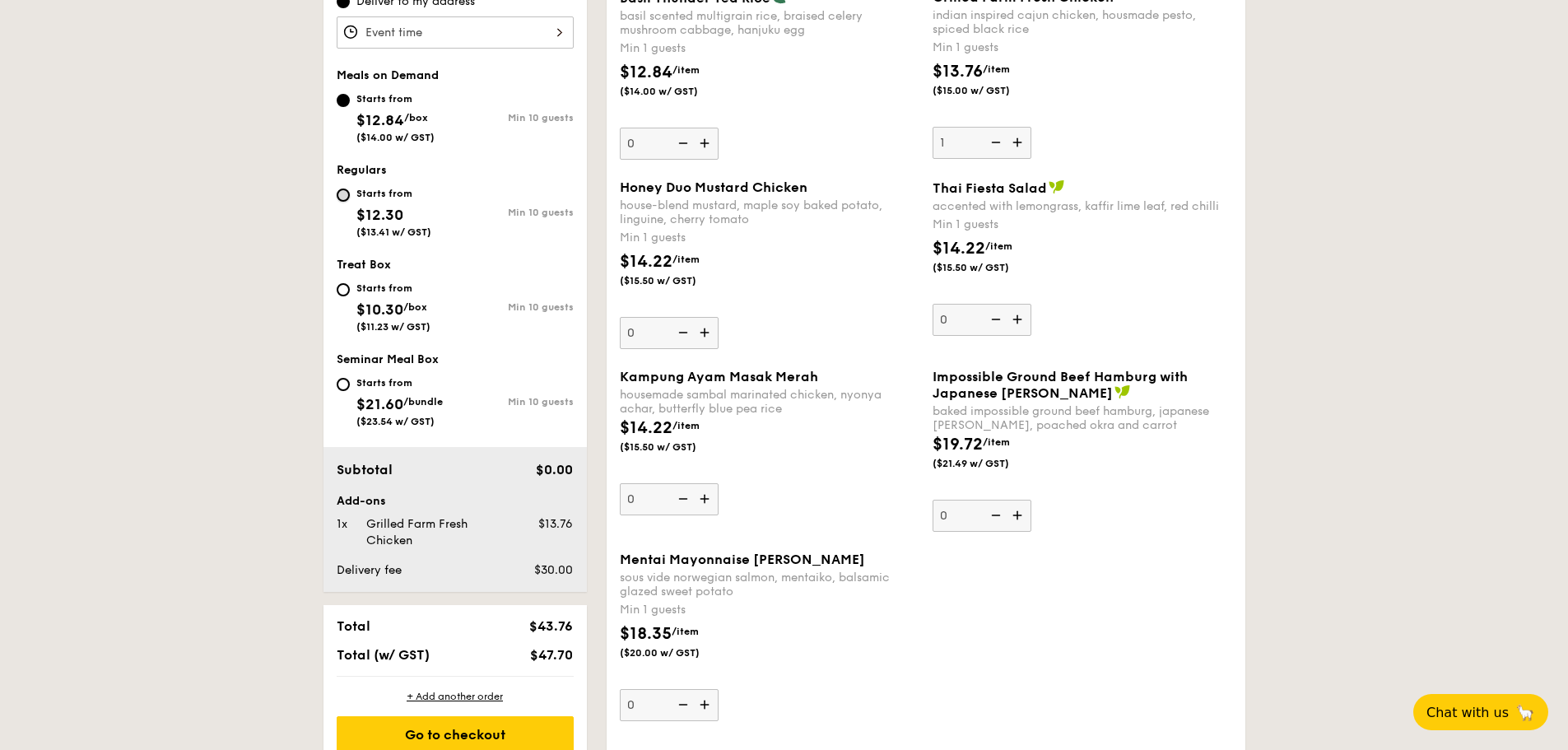
click at [346, 193] on input "Starts from $12.30 ($13.41 w/ GST) Min 10 guests" at bounding box center [343, 194] width 13 height 13
radio input "true"
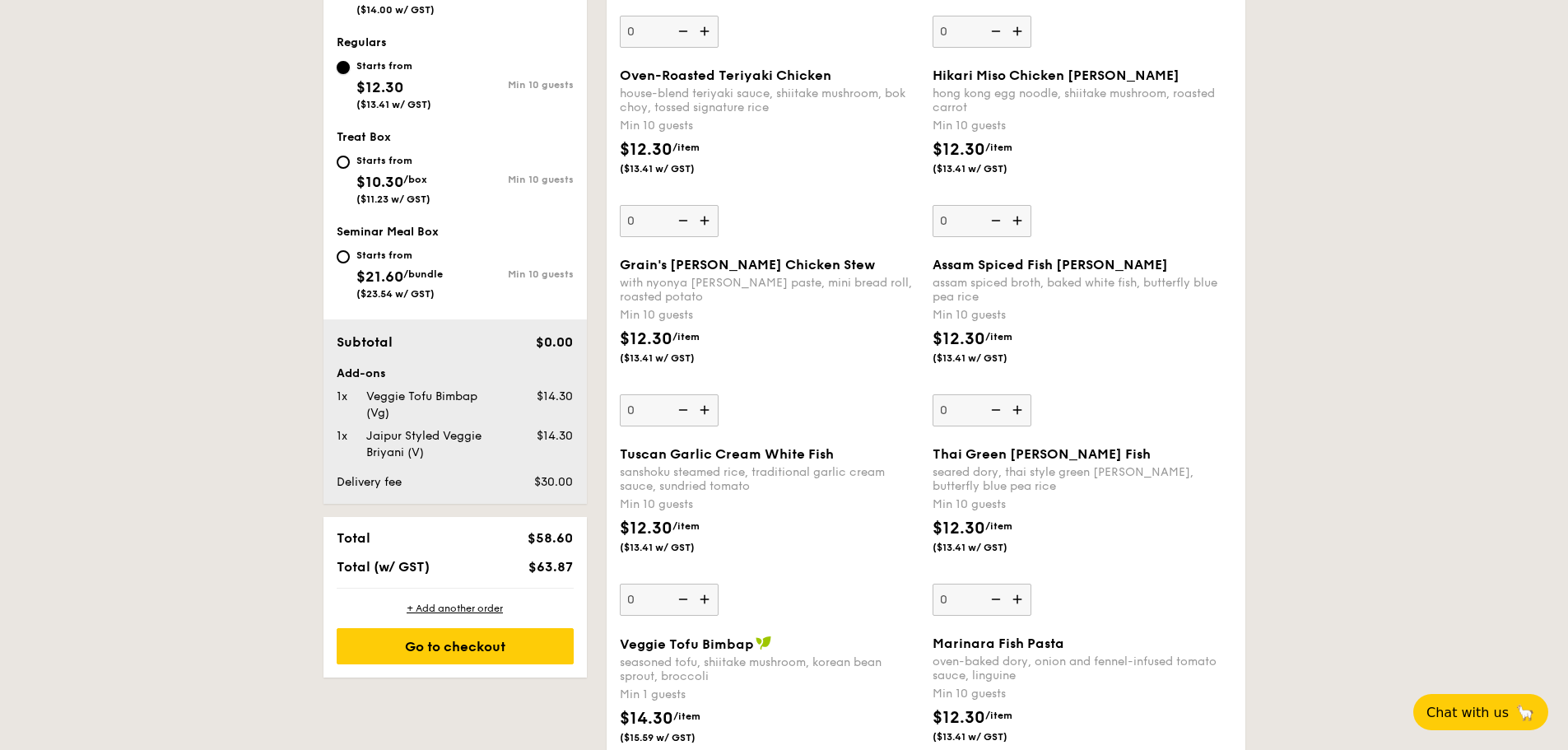
scroll to position [659, 0]
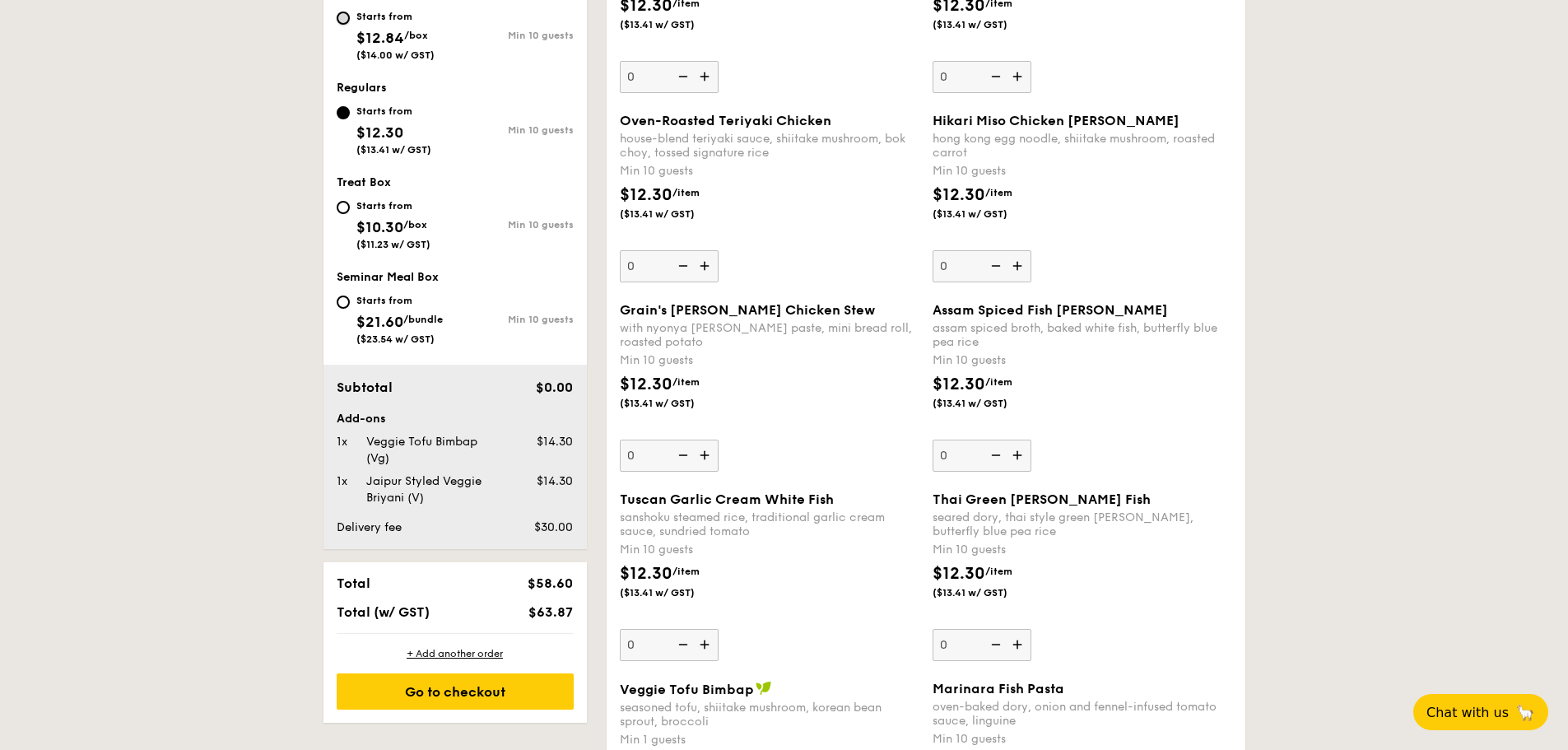
click at [344, 23] on input "Starts from $12.84 /box ($14.00 w/ GST) Min 10 guests" at bounding box center [343, 18] width 13 height 13
radio input "true"
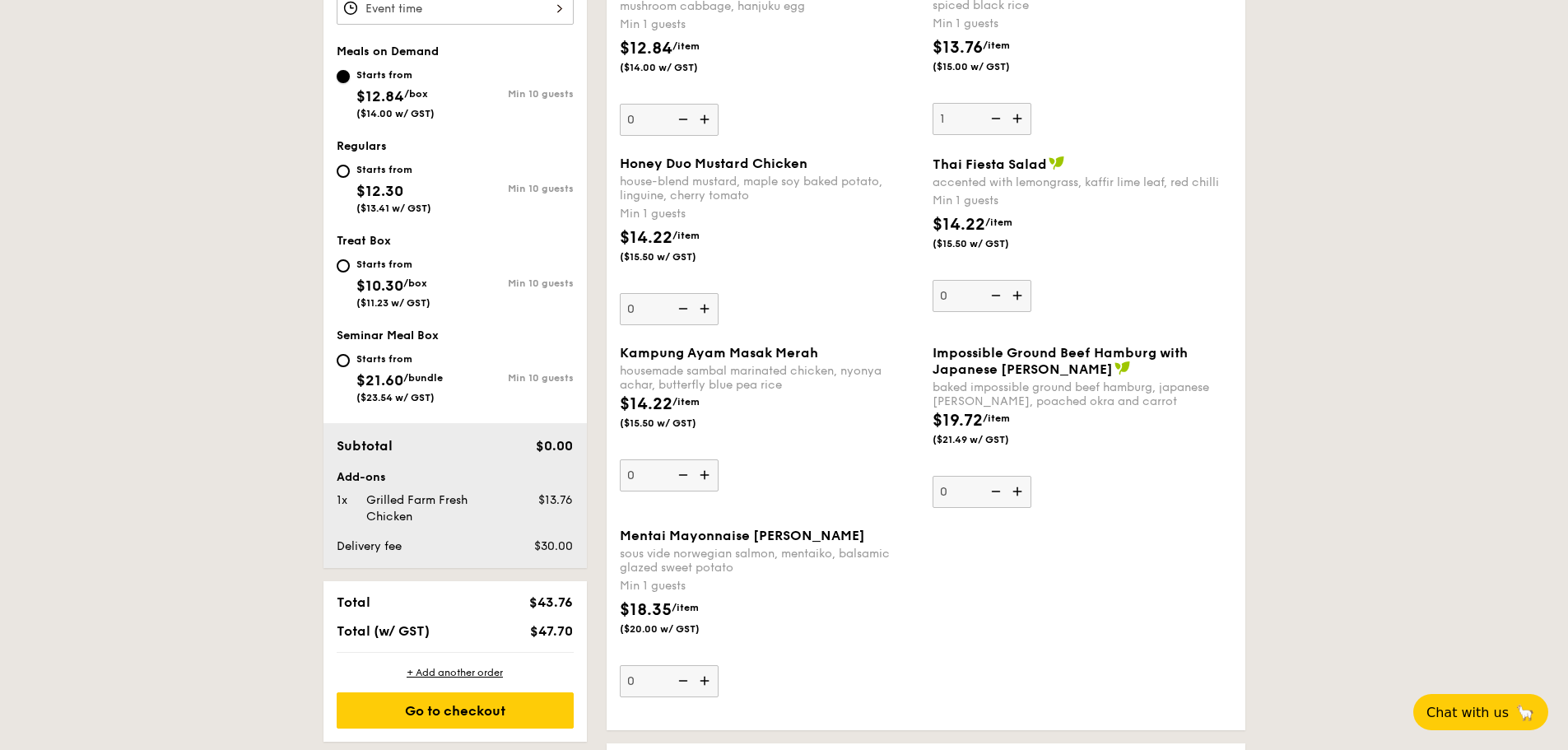
scroll to position [494, 0]
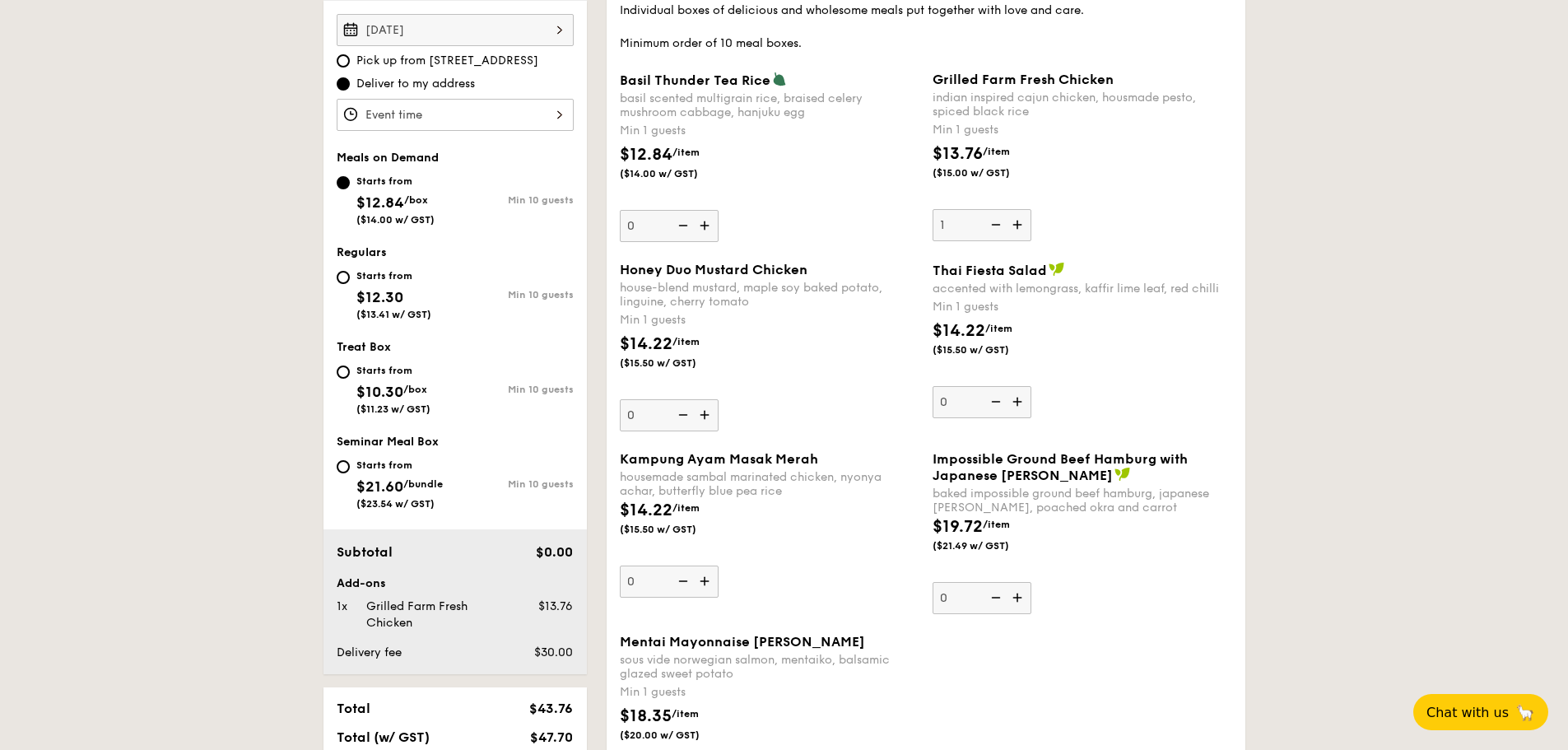
click at [1018, 222] on img at bounding box center [1018, 225] width 25 height 31
click at [1018, 222] on input "1" at bounding box center [982, 225] width 99 height 32
click at [1016, 223] on img at bounding box center [1018, 225] width 25 height 31
click at [1016, 223] on input "2" at bounding box center [982, 225] width 99 height 32
click at [1016, 223] on img at bounding box center [1018, 225] width 25 height 31
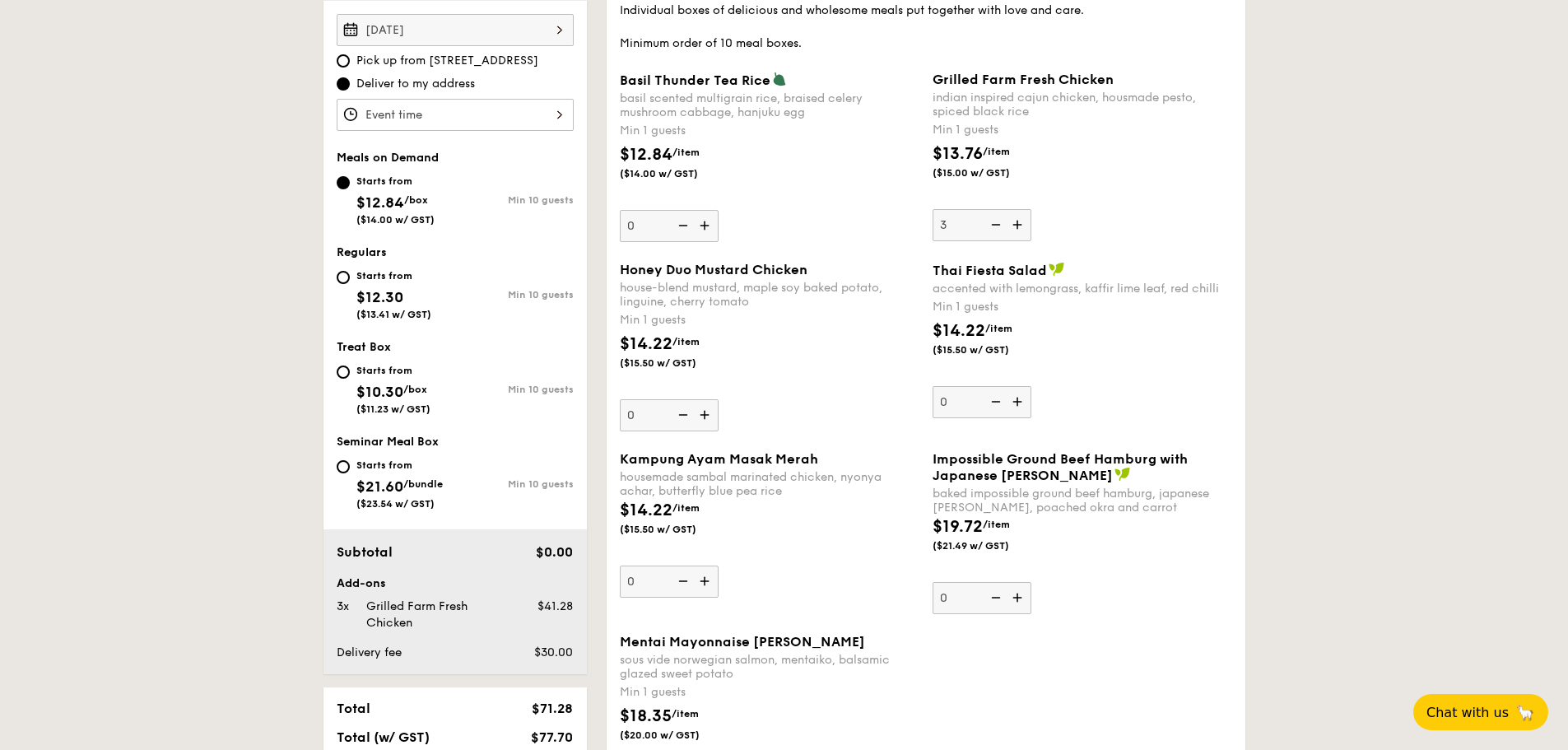
click at [1016, 223] on input "3" at bounding box center [982, 225] width 99 height 32
click at [1016, 223] on img at bounding box center [1018, 225] width 25 height 31
click at [1016, 223] on input "4" at bounding box center [982, 225] width 99 height 32
click at [1016, 223] on img at bounding box center [1018, 225] width 25 height 31
click at [1016, 223] on input "5" at bounding box center [982, 225] width 99 height 32
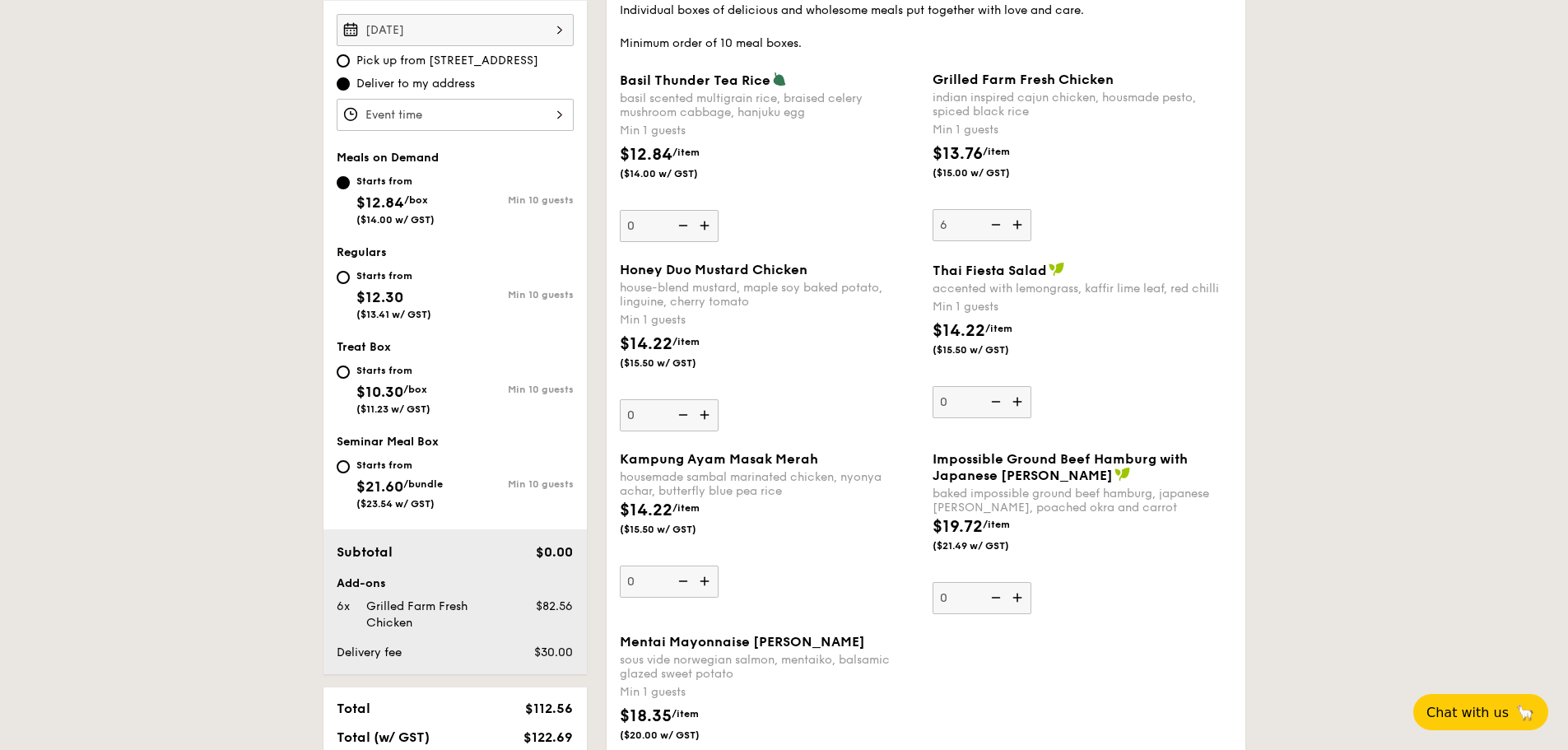
click at [1016, 223] on img at bounding box center [1018, 225] width 25 height 31
click at [1016, 223] on input "6" at bounding box center [982, 225] width 99 height 32
click at [1016, 223] on img at bounding box center [1018, 225] width 25 height 31
click at [1016, 223] on input "7" at bounding box center [982, 225] width 99 height 32
click at [1016, 223] on img at bounding box center [1018, 225] width 25 height 31
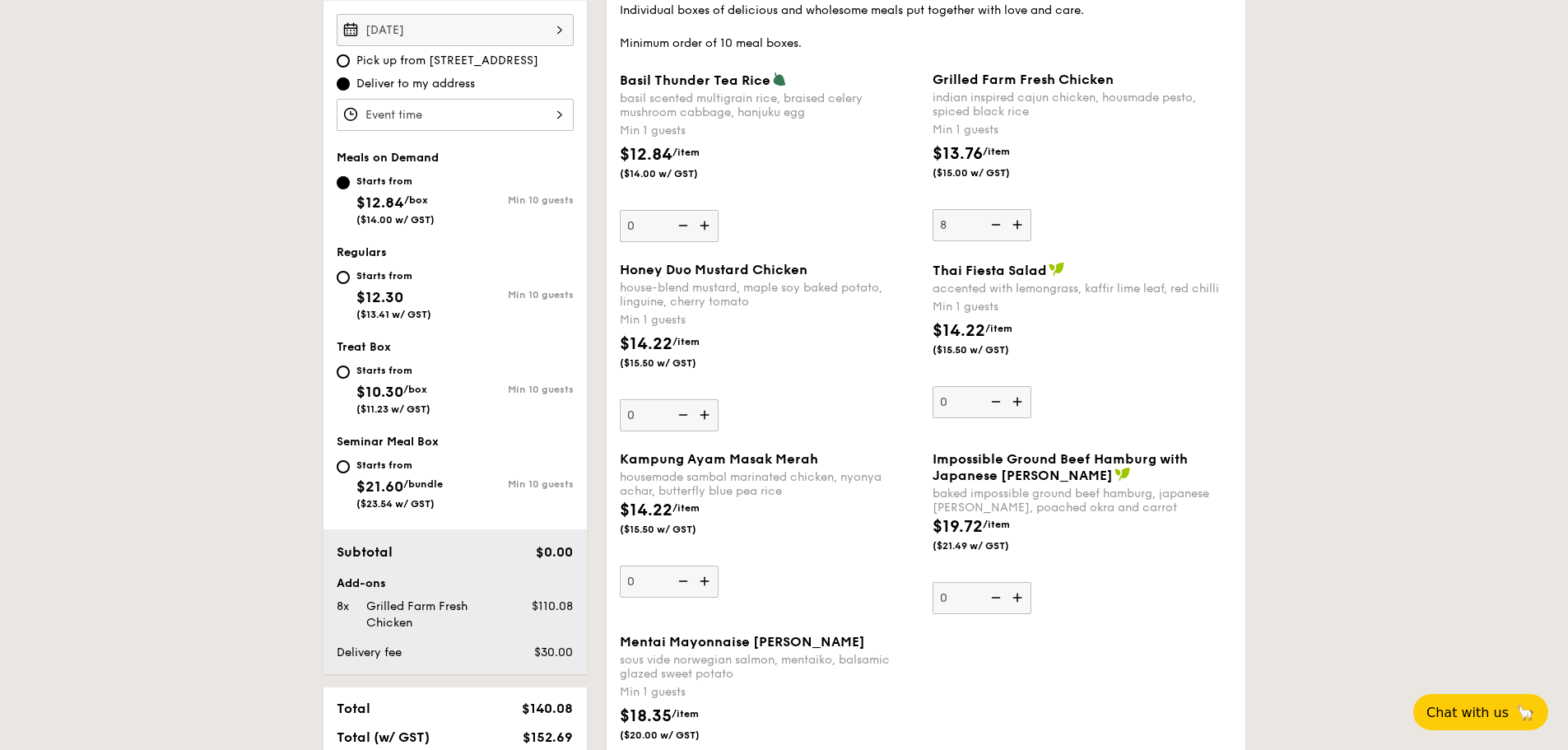
click at [1016, 223] on input "8" at bounding box center [982, 225] width 99 height 32
click at [1016, 222] on img at bounding box center [1018, 225] width 25 height 31
click at [1016, 222] on input "9" at bounding box center [982, 225] width 99 height 32
type input "10"
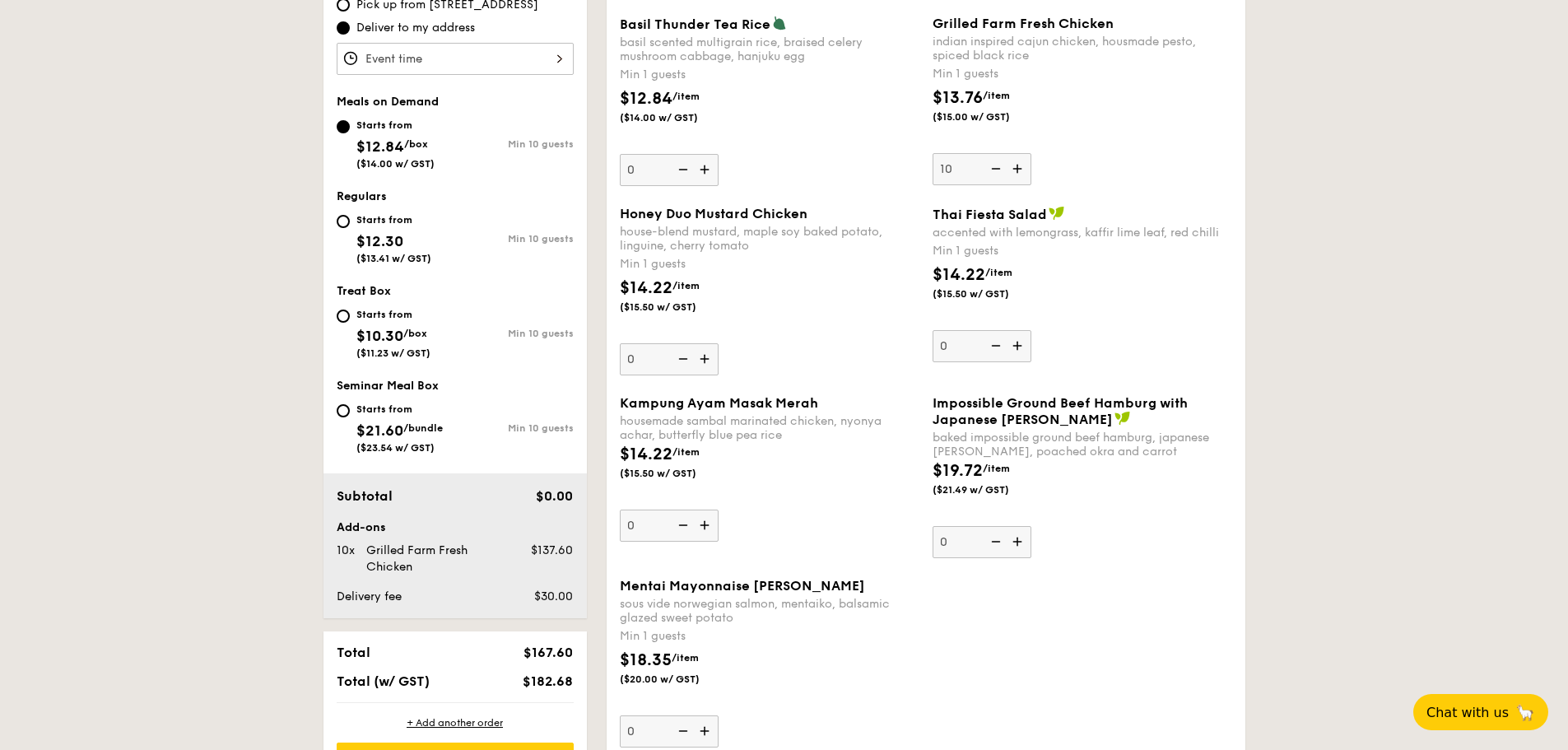
scroll to position [576, 0]
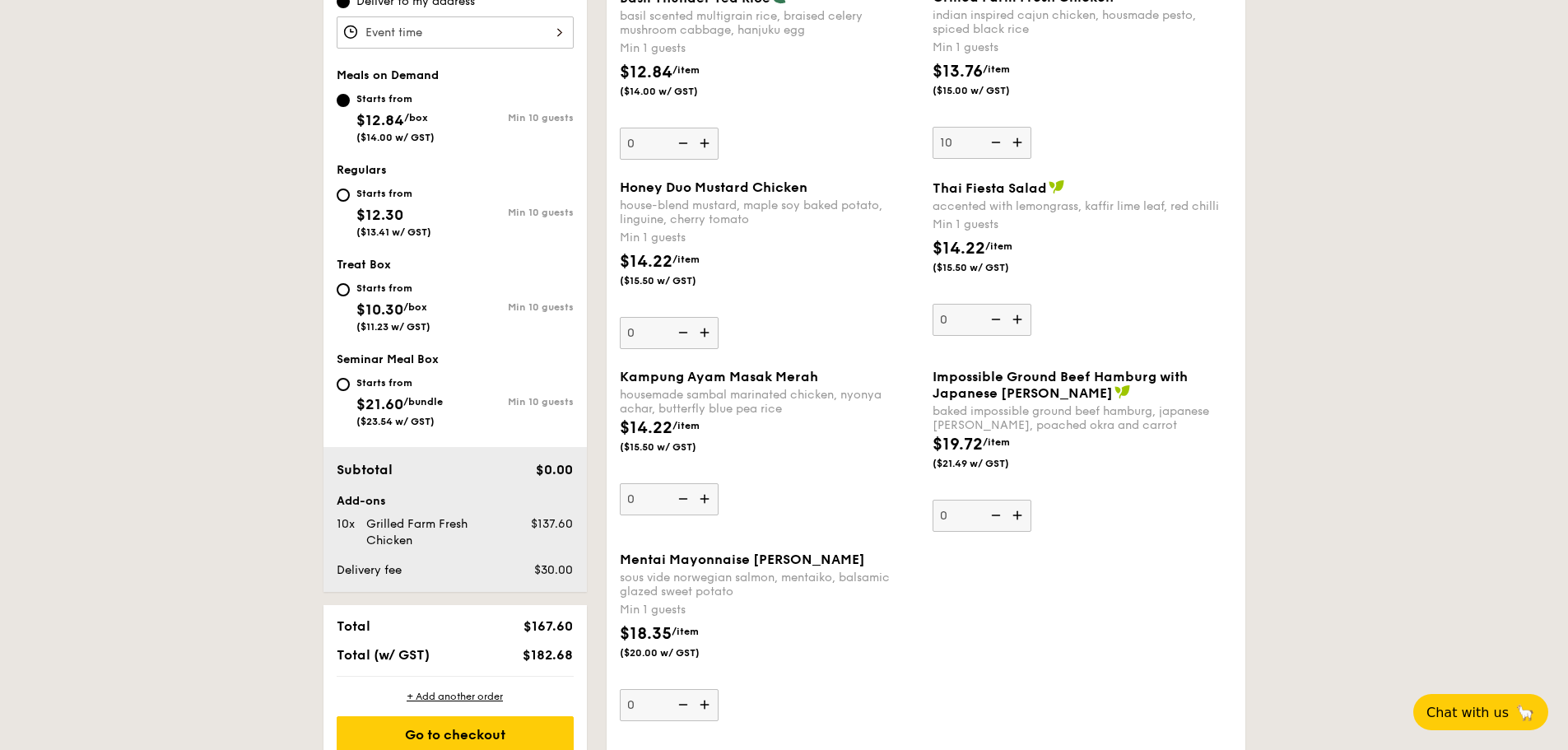
click at [705, 706] on img at bounding box center [706, 705] width 25 height 31
click at [705, 706] on input "0" at bounding box center [669, 705] width 99 height 32
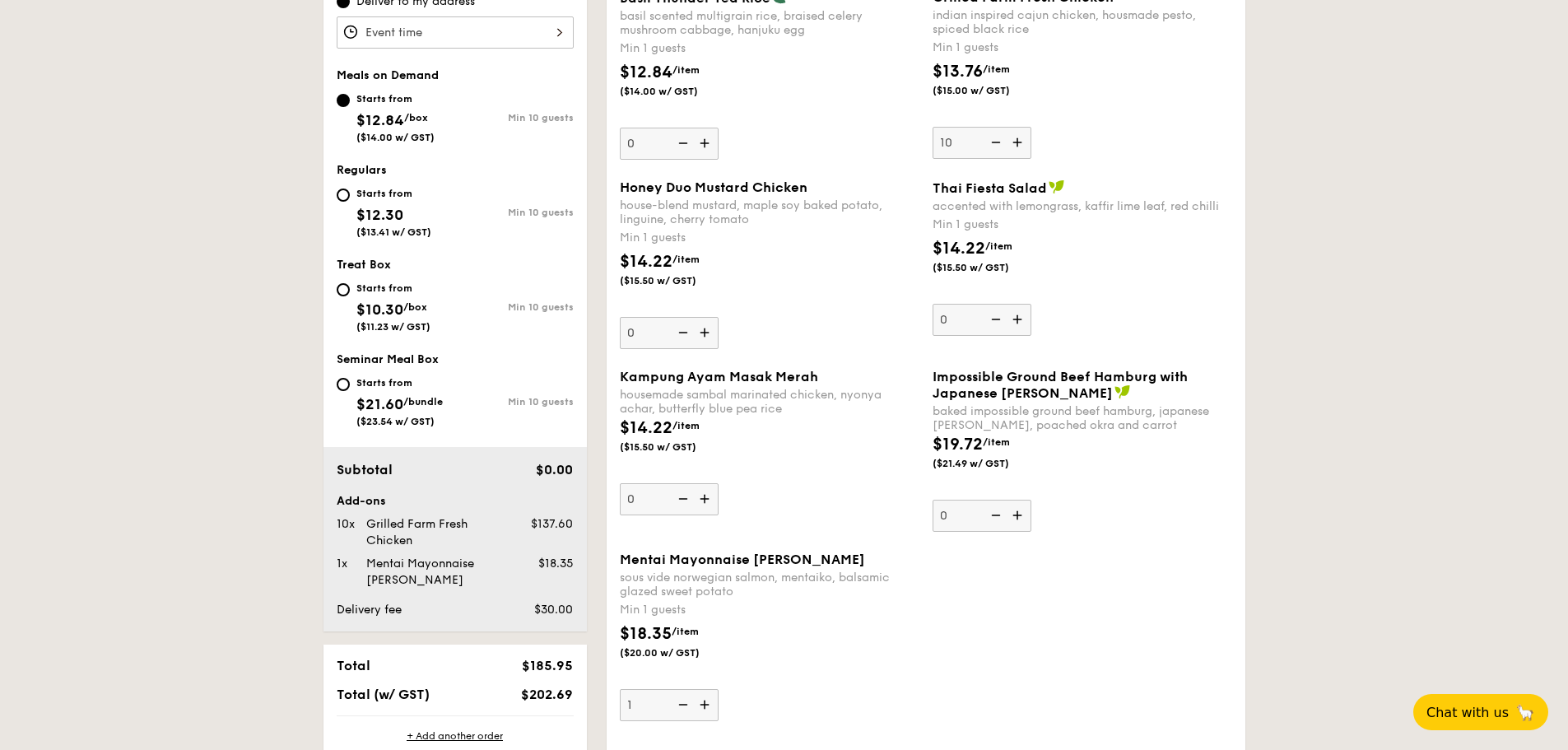
click at [705, 706] on img at bounding box center [706, 705] width 25 height 31
click at [705, 706] on input "1" at bounding box center [669, 705] width 99 height 32
click at [705, 706] on img at bounding box center [706, 705] width 25 height 31
click at [705, 706] on input "2" at bounding box center [669, 705] width 99 height 32
click at [705, 706] on img at bounding box center [706, 705] width 25 height 31
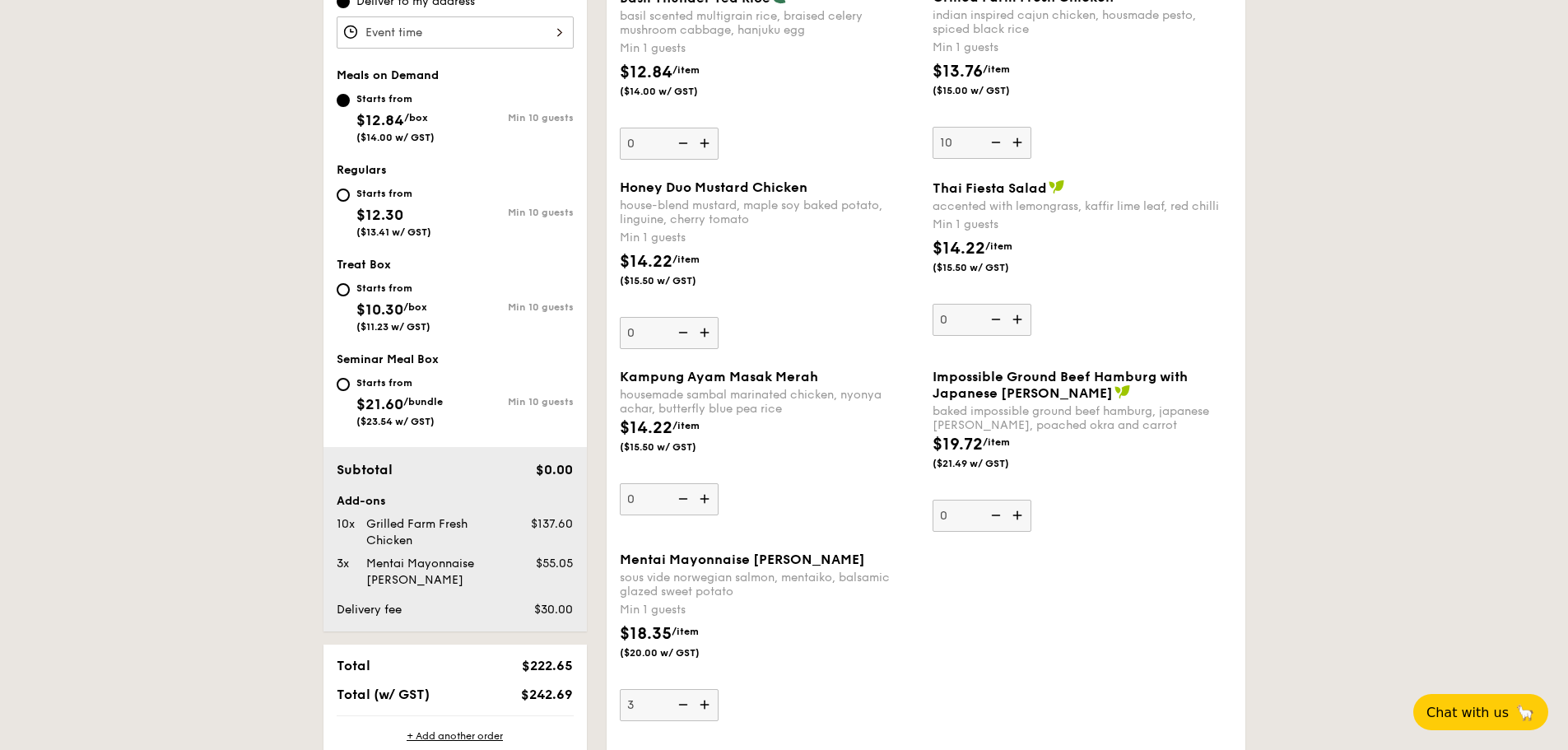
click at [705, 706] on input "3" at bounding box center [669, 705] width 99 height 32
click at [705, 706] on img at bounding box center [706, 705] width 25 height 31
click at [705, 706] on input "4" at bounding box center [669, 705] width 99 height 32
click at [705, 706] on img at bounding box center [706, 705] width 25 height 31
click at [705, 706] on input "5" at bounding box center [669, 705] width 99 height 32
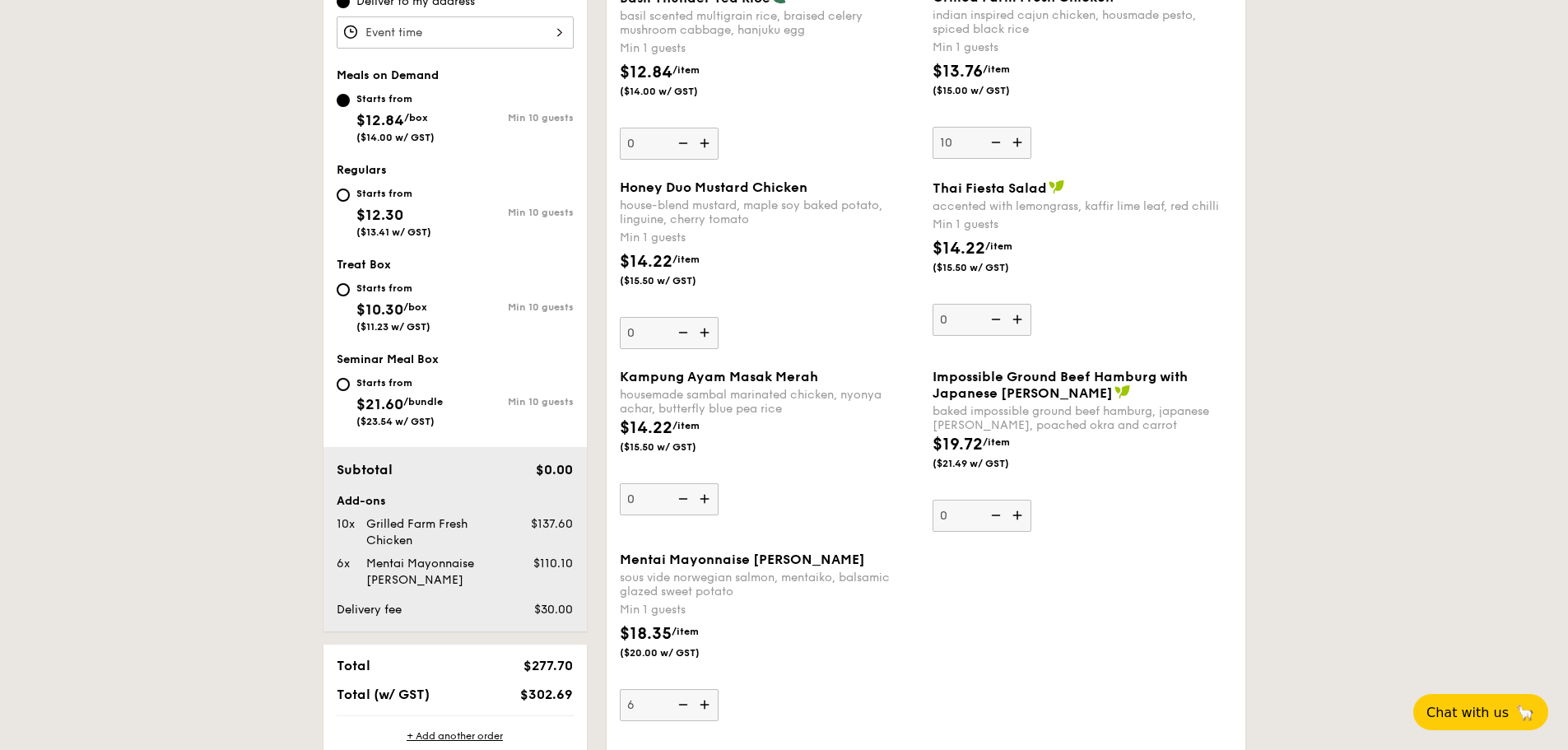
click at [705, 706] on img at bounding box center [706, 705] width 25 height 31
click at [705, 706] on input "6" at bounding box center [669, 705] width 99 height 32
click at [705, 706] on img at bounding box center [706, 705] width 25 height 31
click at [705, 706] on input "7" at bounding box center [669, 705] width 99 height 32
click at [705, 706] on img at bounding box center [706, 705] width 25 height 31
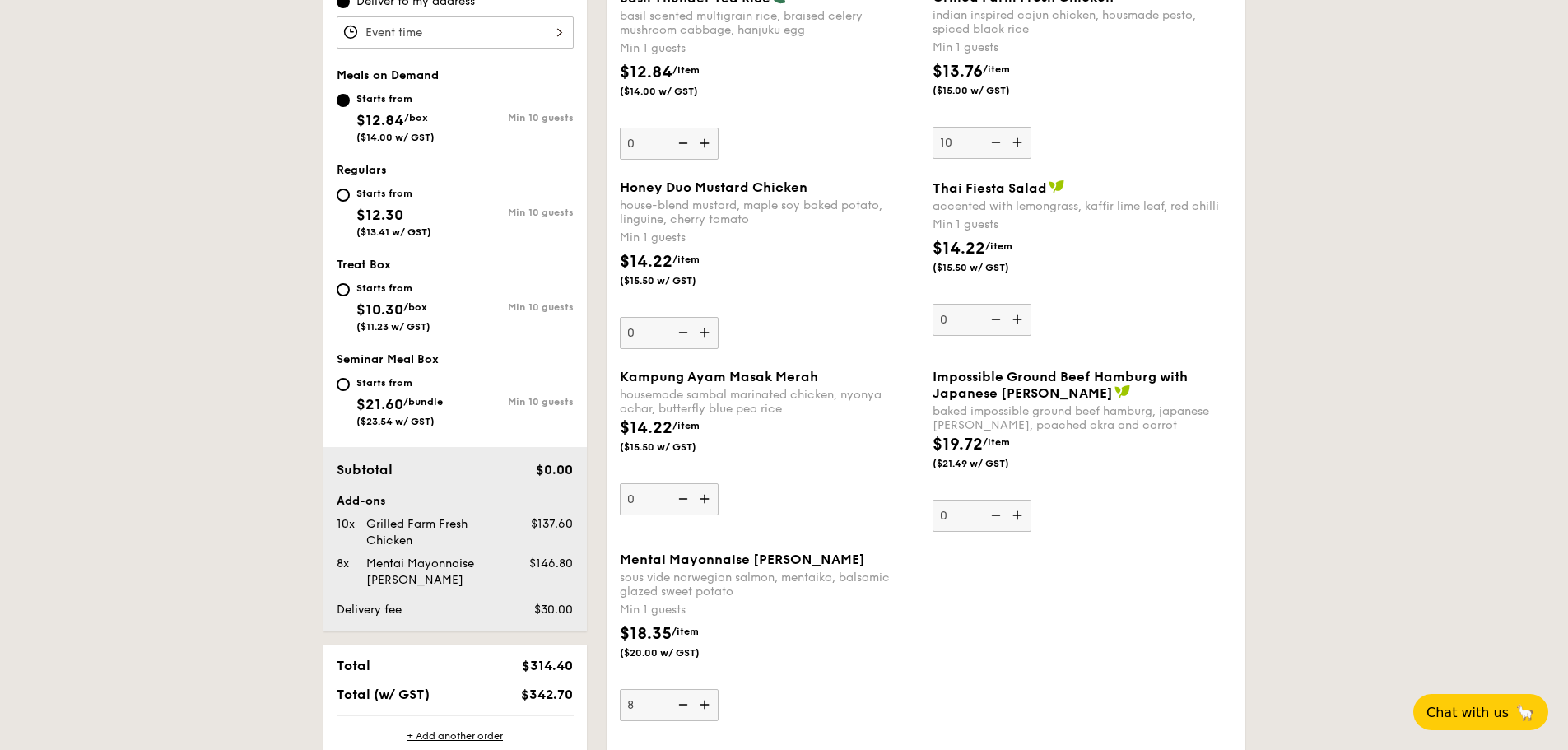
click at [705, 706] on input "8" at bounding box center [669, 705] width 99 height 32
click at [706, 705] on img at bounding box center [706, 705] width 25 height 31
click at [706, 705] on input "9" at bounding box center [669, 705] width 99 height 32
click at [706, 705] on img at bounding box center [706, 705] width 25 height 31
click at [706, 705] on input "10" at bounding box center [669, 705] width 99 height 32
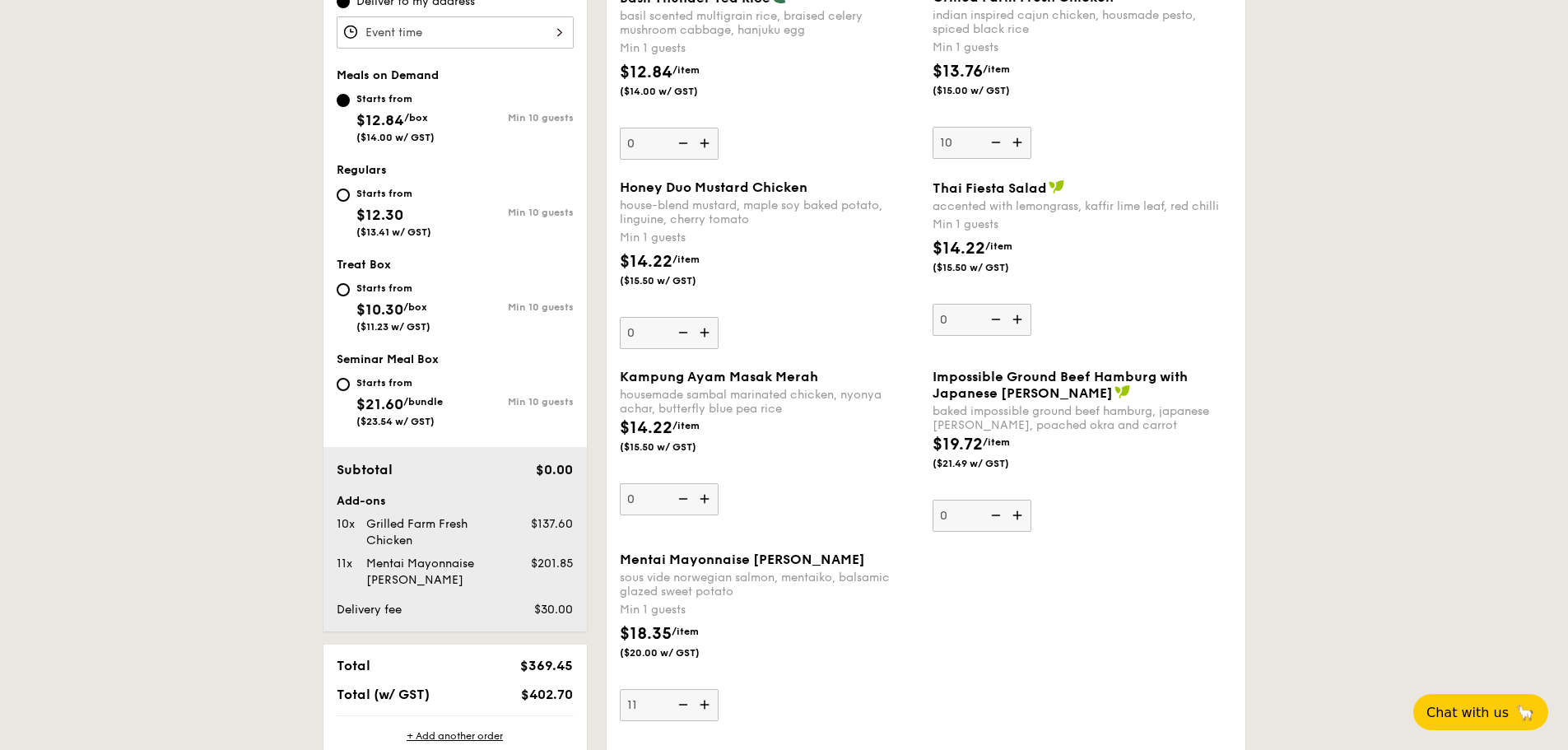
click at [706, 705] on img at bounding box center [706, 705] width 25 height 31
click at [706, 705] on input "11" at bounding box center [669, 705] width 99 height 32
click at [705, 704] on img at bounding box center [706, 705] width 25 height 31
click at [705, 704] on input "12" at bounding box center [669, 705] width 99 height 32
type input "13"
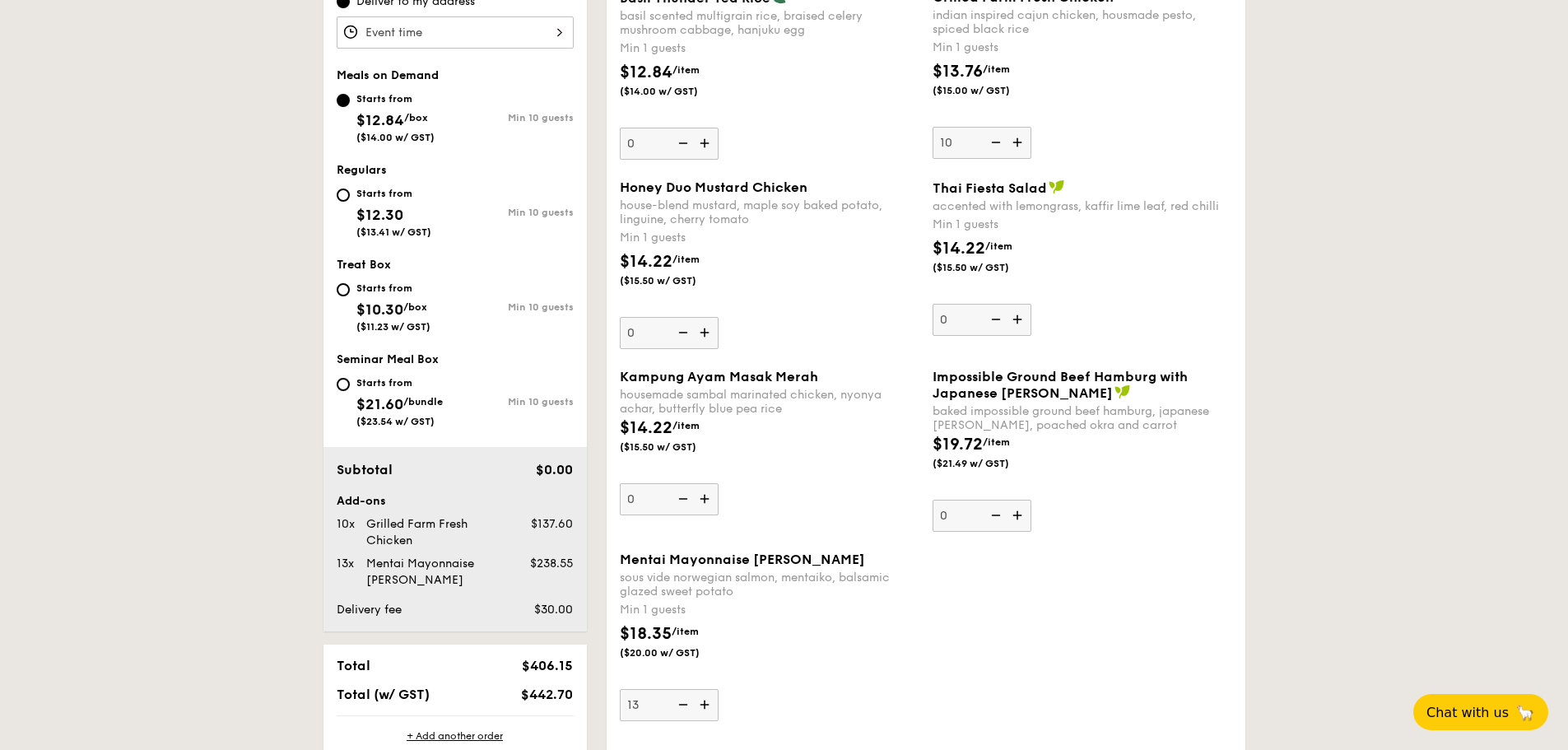
click at [1063, 622] on div "Mentai Mayonnaise Aburi Salmon sous vide norwegian salmon, mentaiko, balsamic g…" at bounding box center [926, 646] width 625 height 189
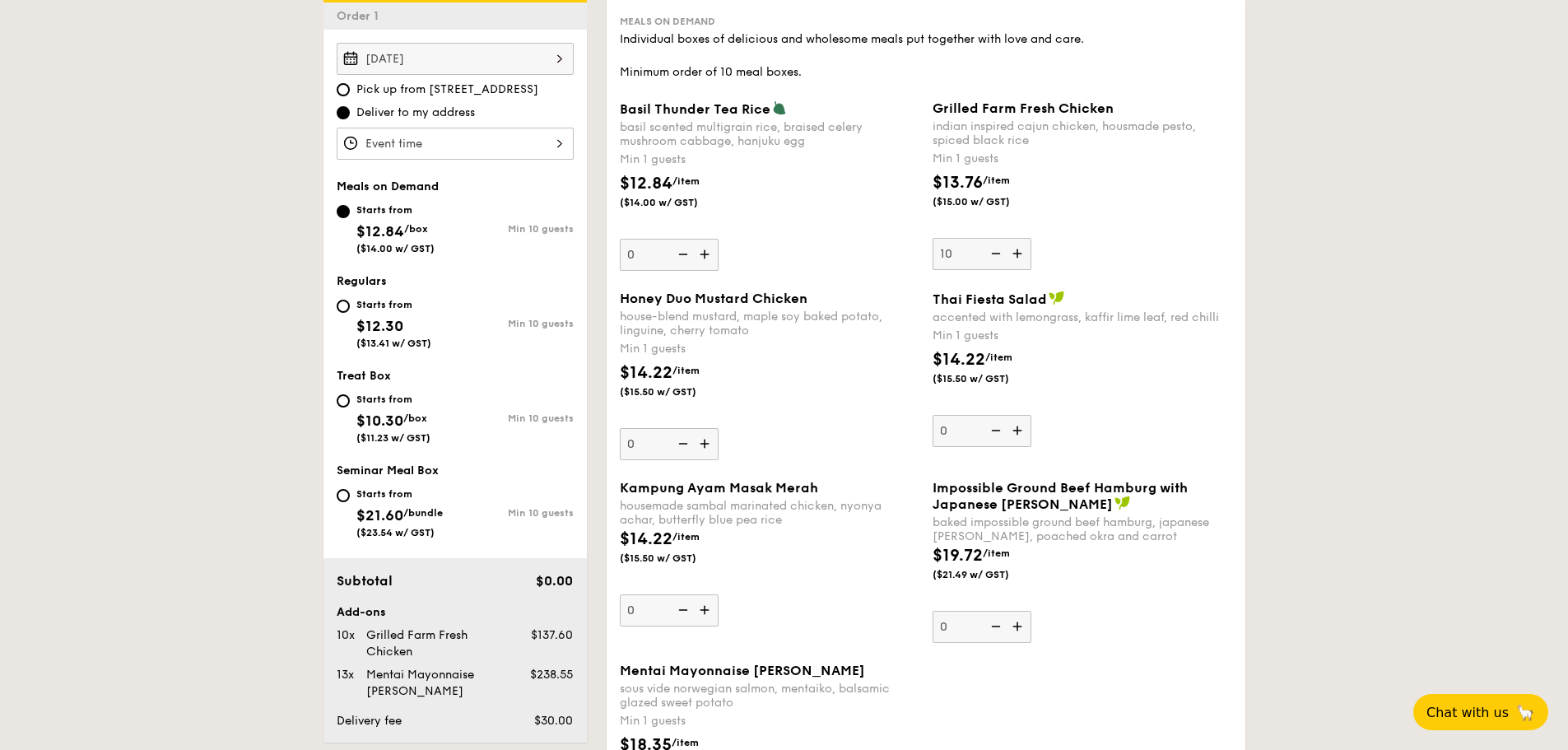
scroll to position [470, 0]
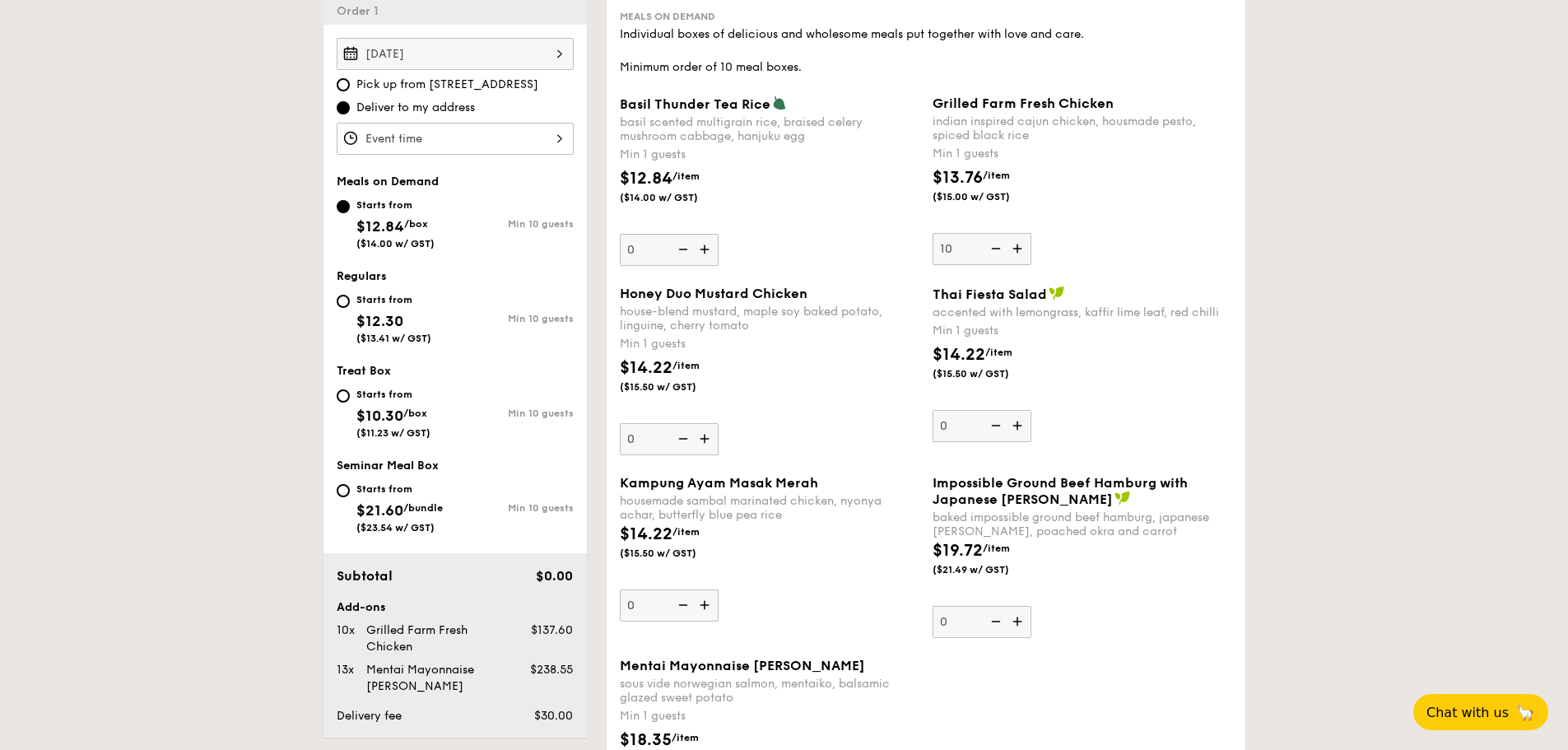
drag, startPoint x: 702, startPoint y: 358, endPoint x: 586, endPoint y: 395, distance: 121.8
click at [702, 441] on img at bounding box center [706, 439] width 25 height 31
click at [702, 441] on input "0" at bounding box center [669, 439] width 99 height 32
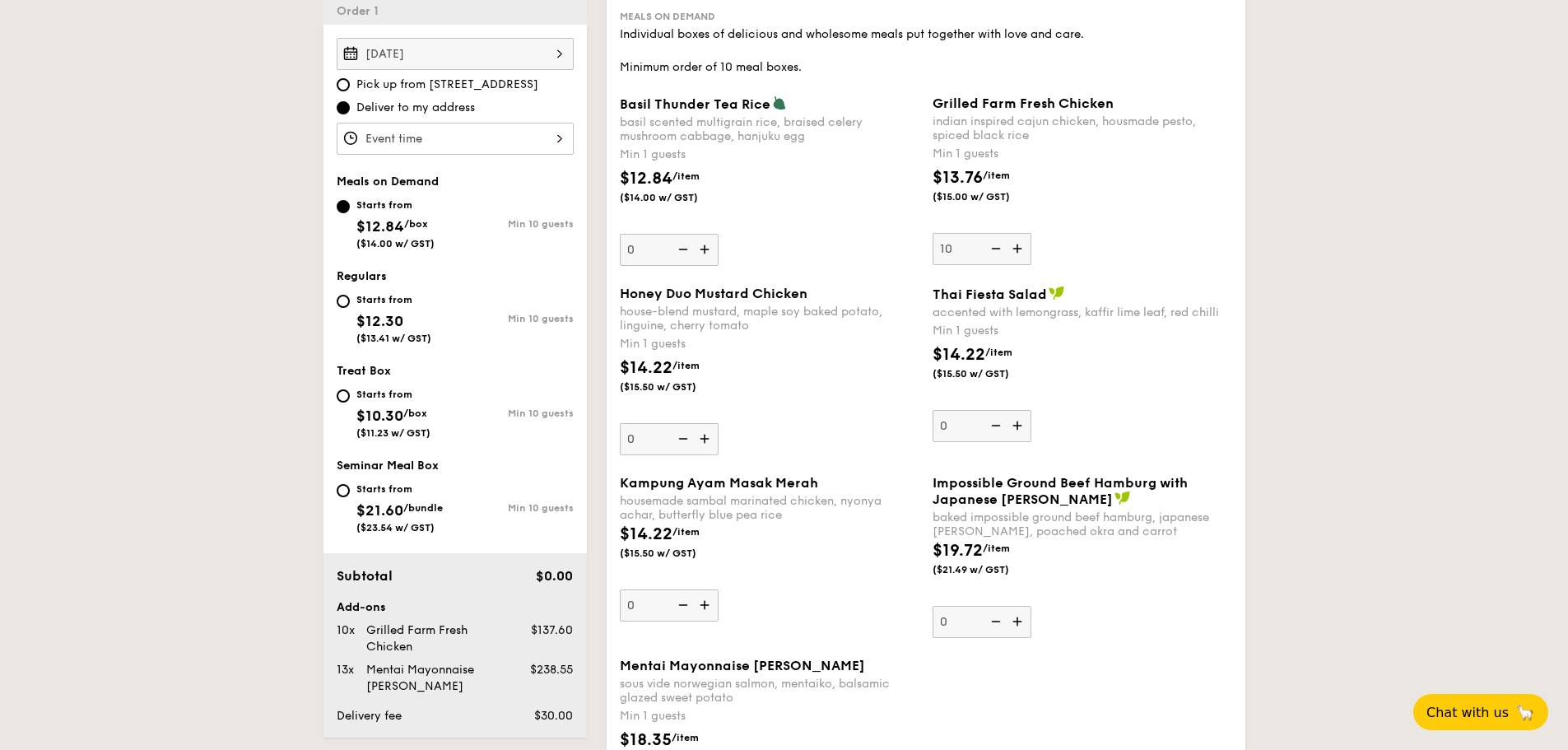
type input "1"
click at [853, 423] on div "Honey Duo Mustard Chicken house-blend mustard, maple soy baked potato, linguine…" at bounding box center [769, 370] width 299 height 170
click at [719, 423] on input "1" at bounding box center [669, 439] width 99 height 32
click at [807, 400] on div "$14.22 /item ($15.50 w/ GST)" at bounding box center [770, 384] width 313 height 58
click at [719, 423] on input "1" at bounding box center [669, 439] width 99 height 32
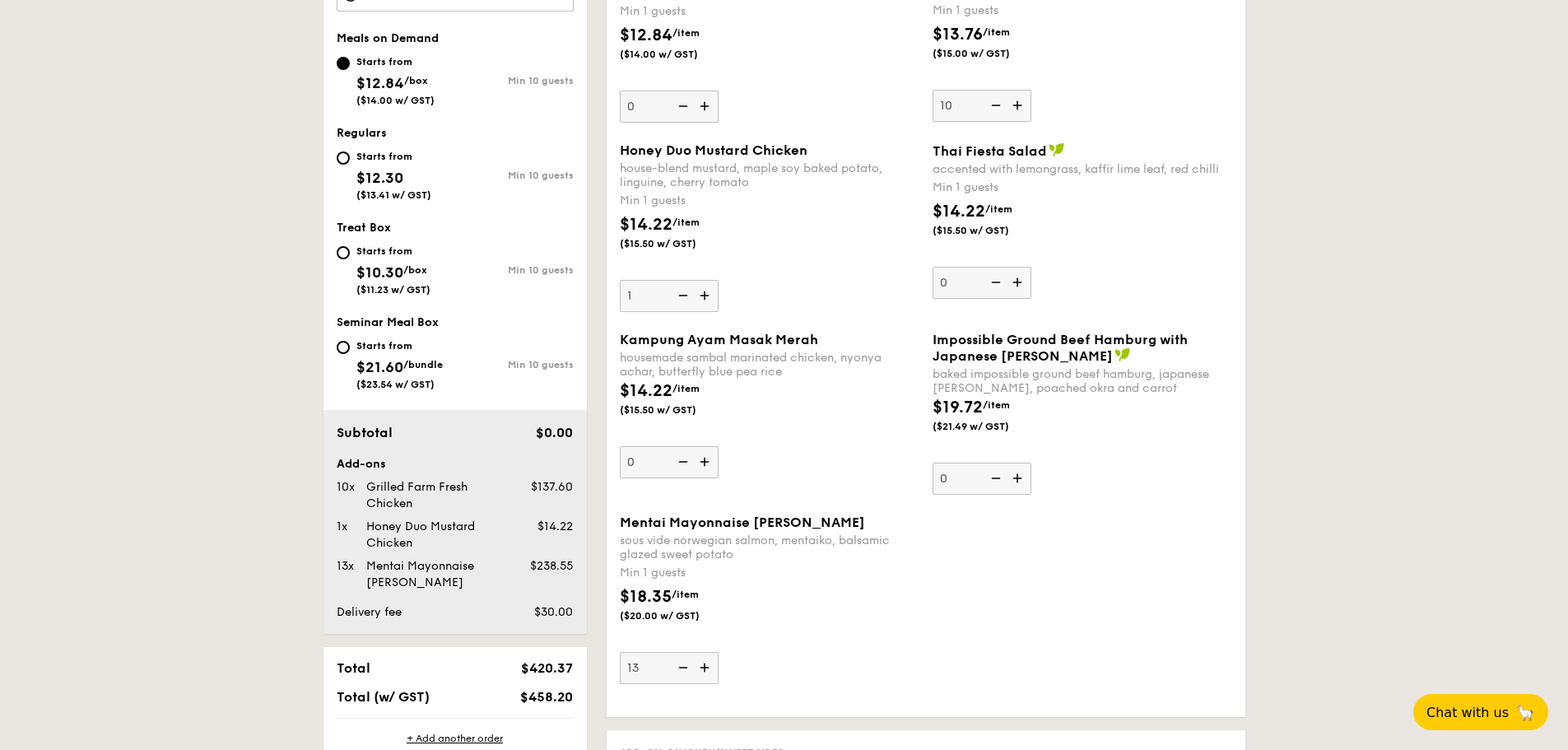
scroll to position [634, 0]
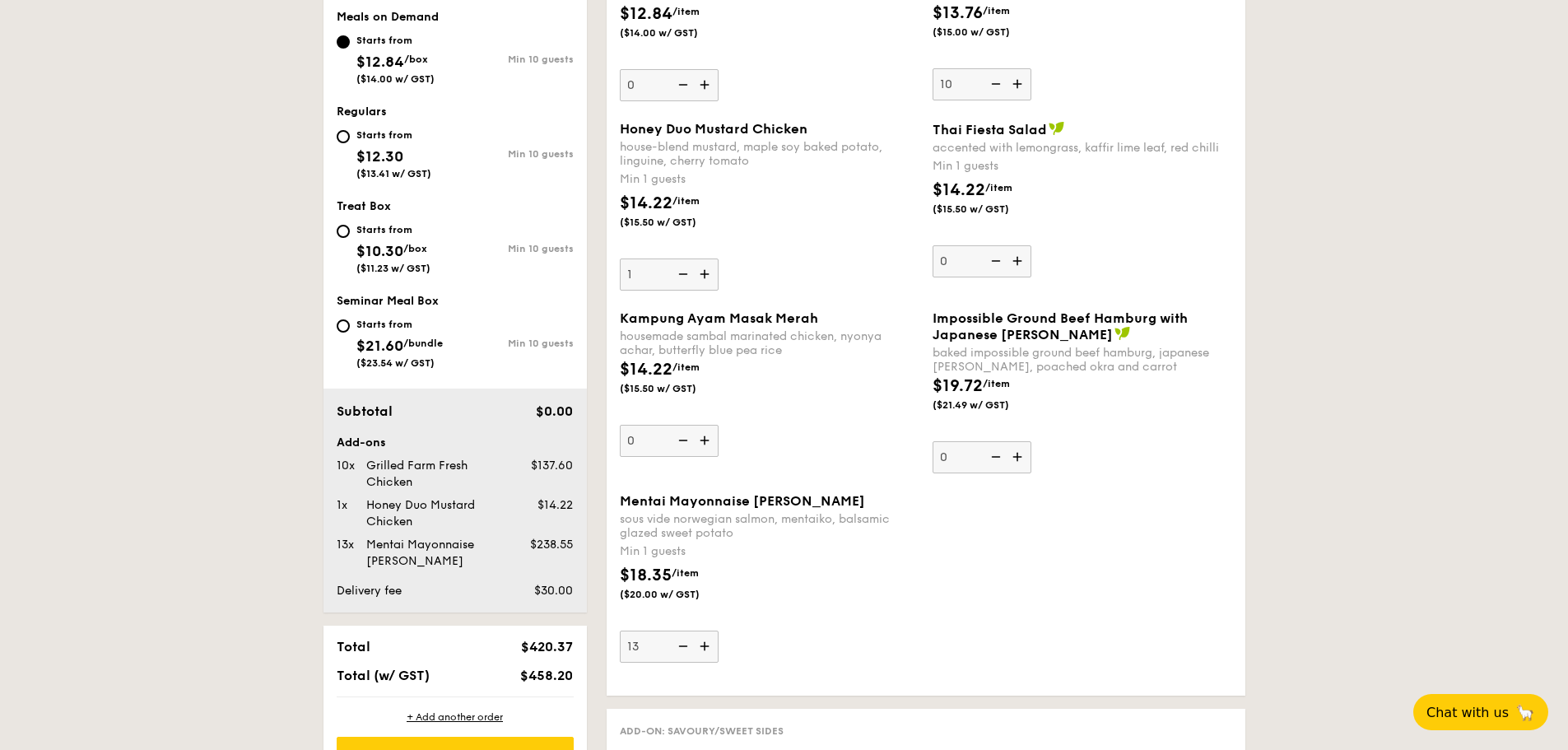
click at [1006, 454] on img at bounding box center [994, 456] width 25 height 31
click at [1006, 454] on input "0" at bounding box center [982, 456] width 99 height 32
click at [1024, 459] on img at bounding box center [1018, 456] width 25 height 31
click at [1024, 459] on input "0" at bounding box center [982, 456] width 99 height 32
type input "1"
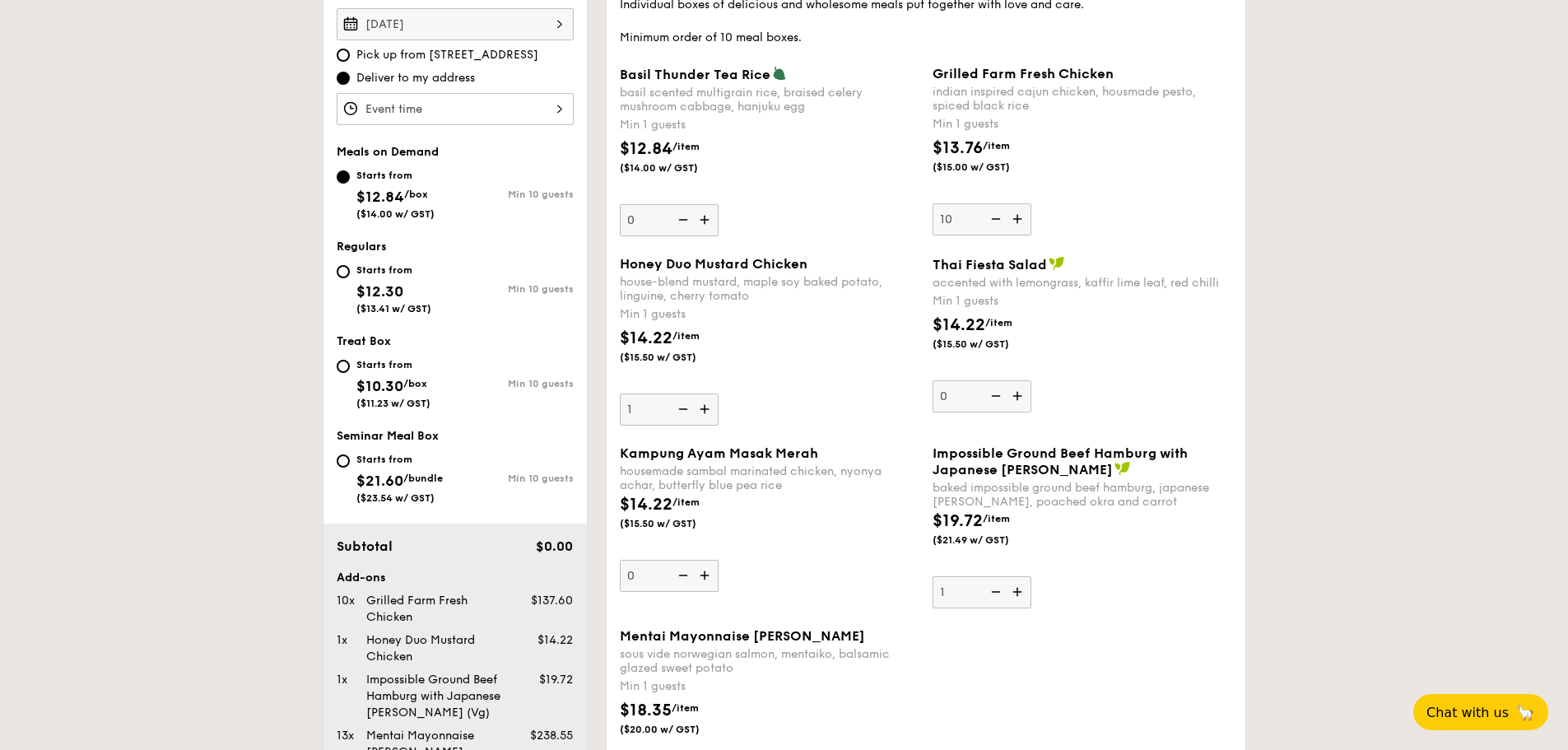
scroll to position [470, 0]
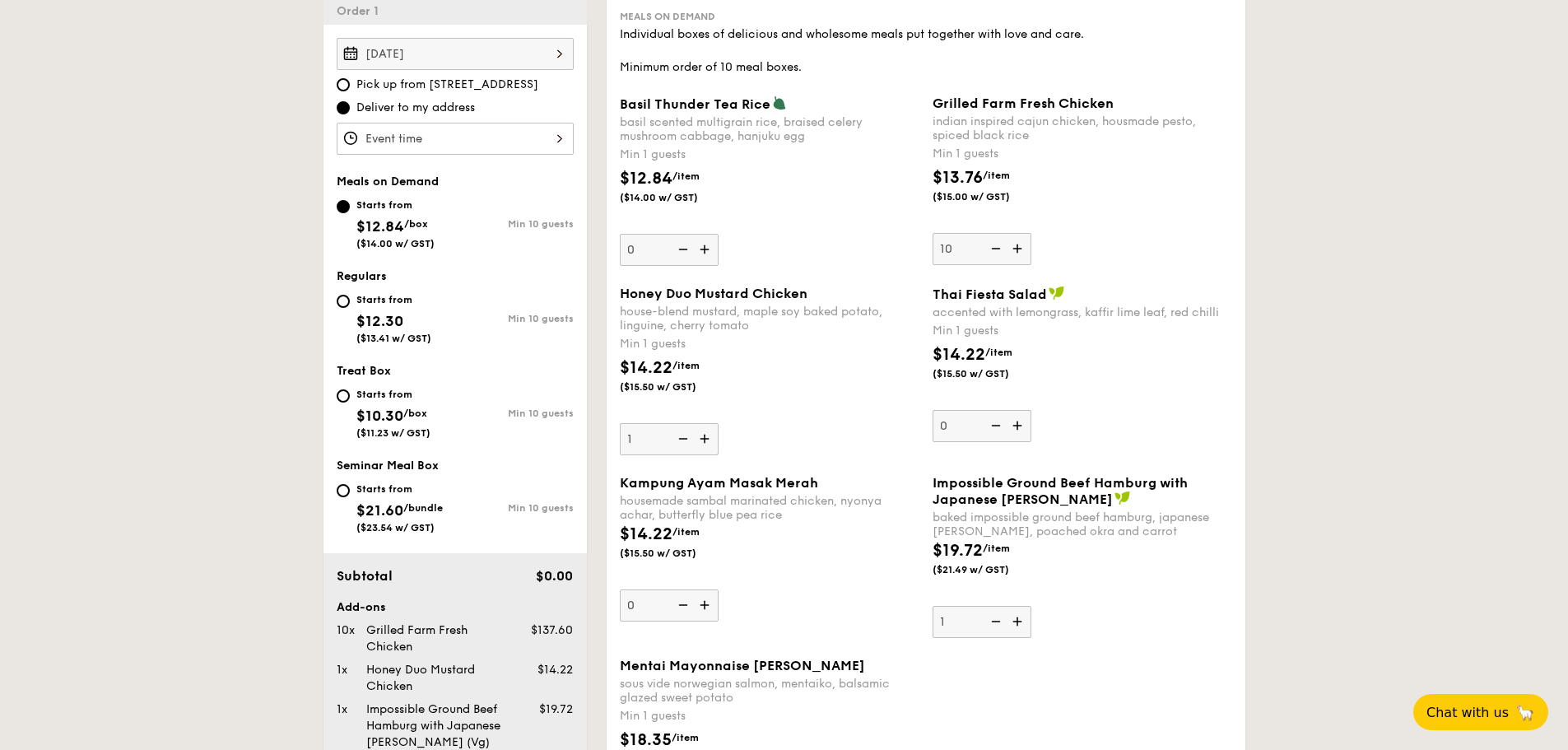
click at [1015, 243] on img at bounding box center [1018, 248] width 25 height 31
click at [1015, 243] on input "10" at bounding box center [982, 248] width 99 height 32
click at [992, 247] on img at bounding box center [994, 248] width 25 height 31
click at [992, 247] on input "11" at bounding box center [982, 248] width 99 height 32
type input "10"
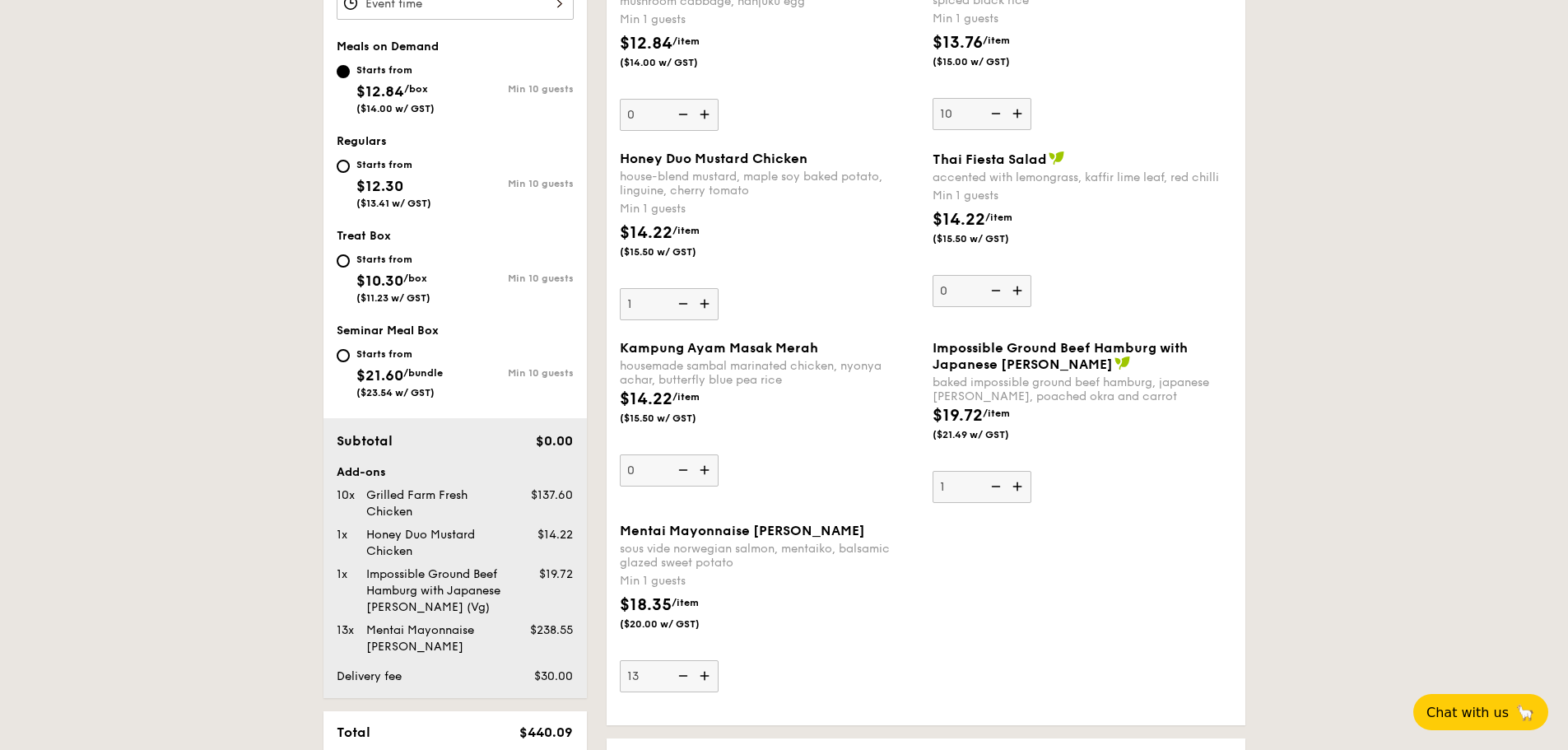
scroll to position [634, 0]
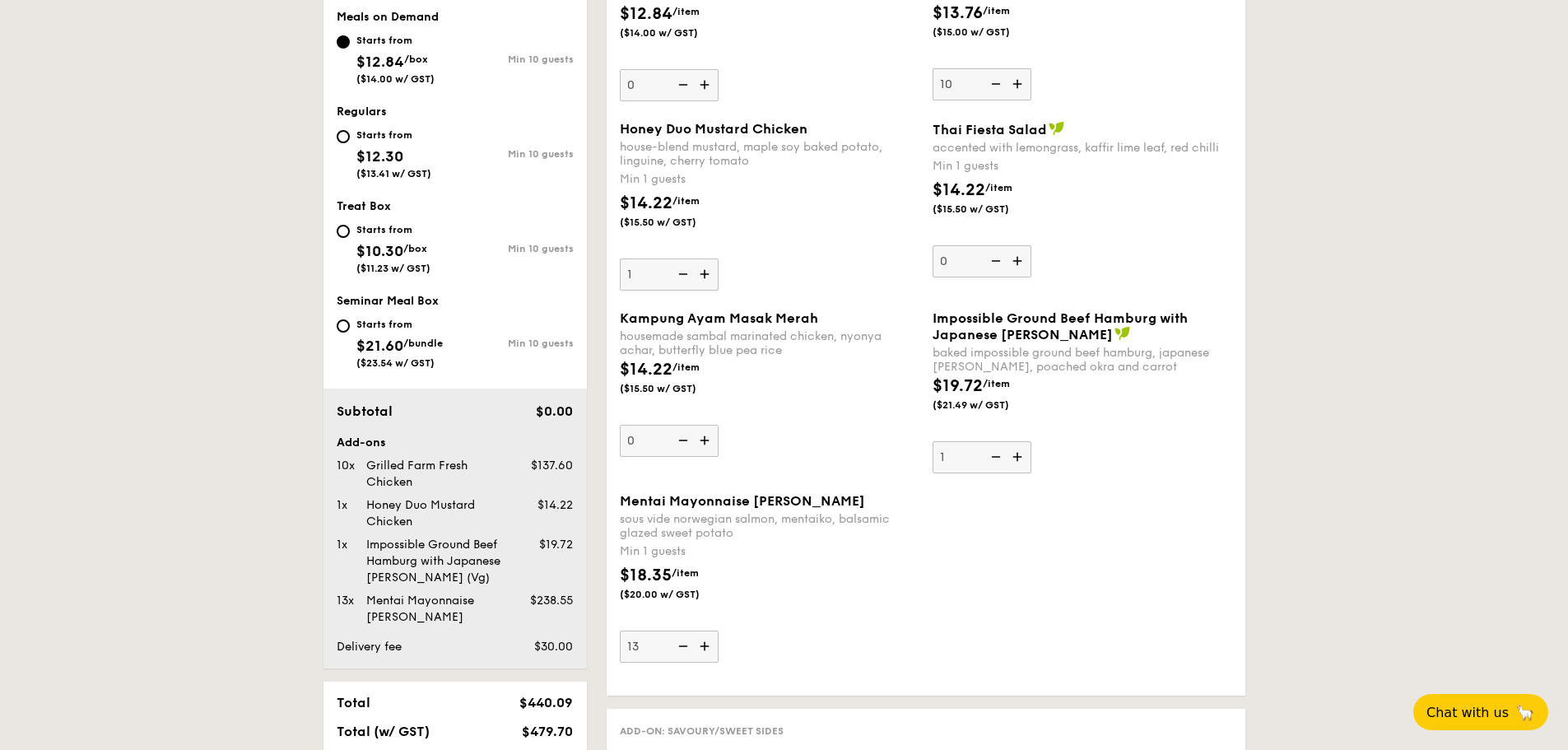
click at [681, 648] on img at bounding box center [681, 646] width 25 height 31
click at [681, 648] on input "13" at bounding box center [669, 646] width 99 height 32
type input "12"
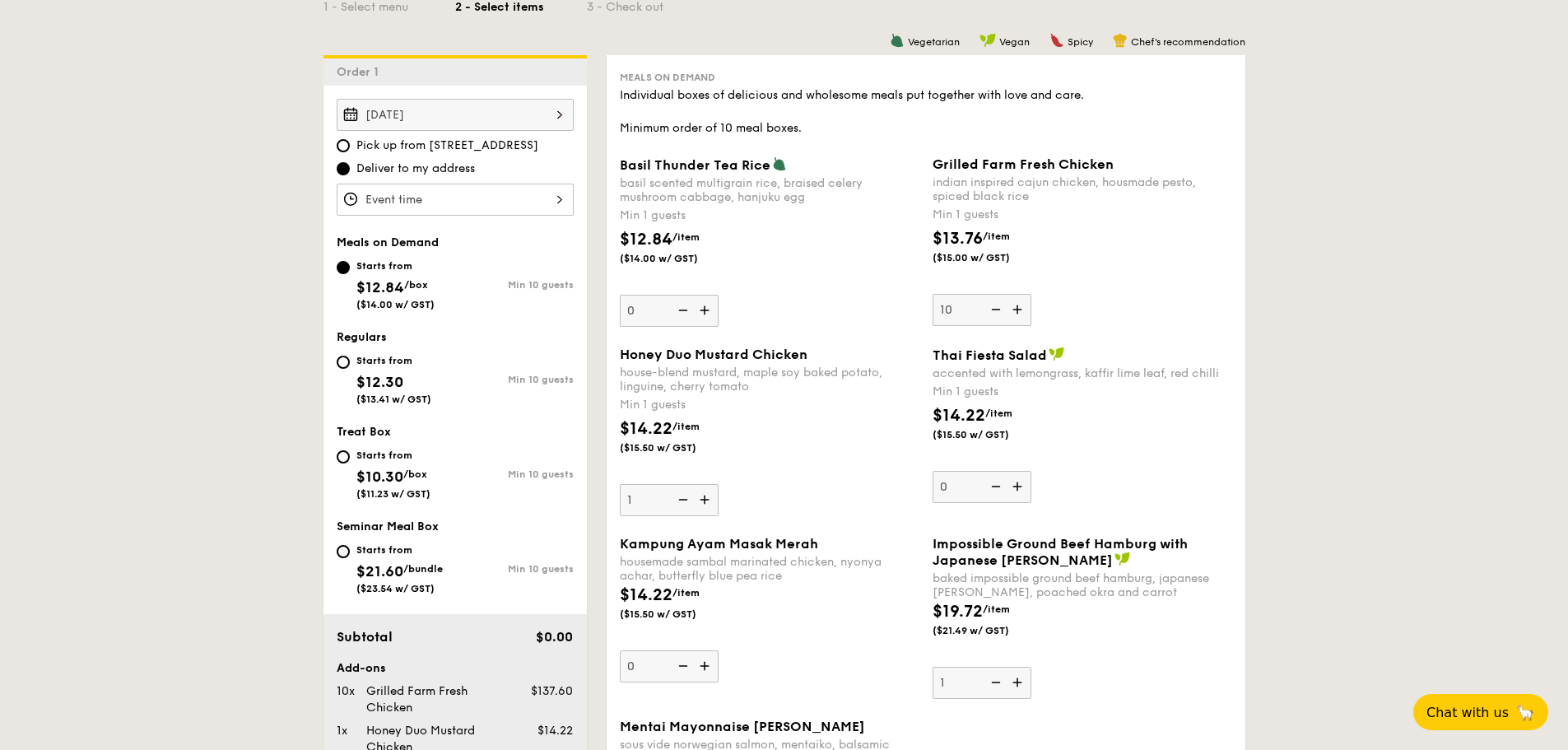
scroll to position [388, 0]
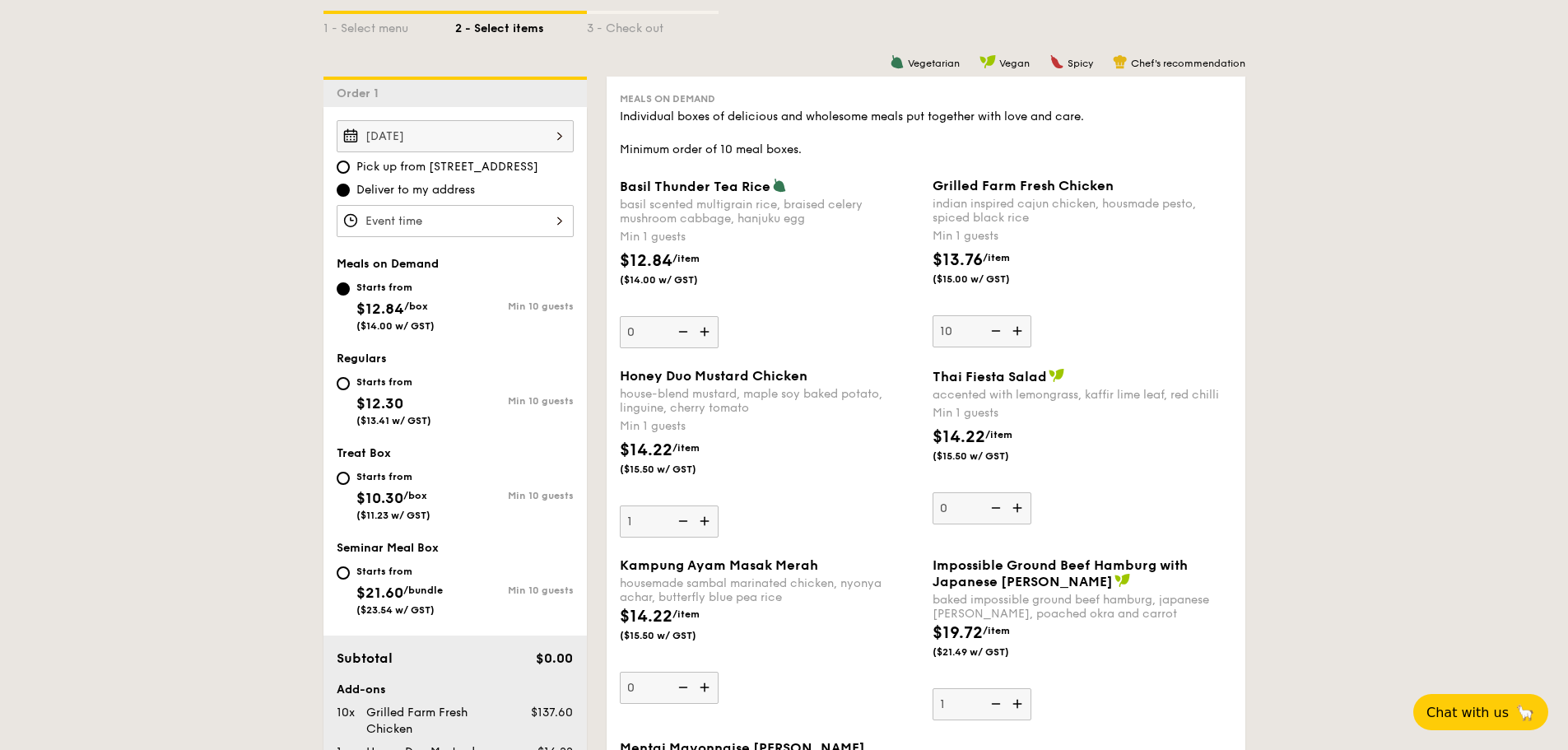
click at [996, 329] on img at bounding box center [994, 331] width 25 height 31
click at [996, 329] on input "10" at bounding box center [982, 331] width 99 height 32
click at [1161, 332] on div "Grilled Farm Fresh Chicken indian inspired cajun chicken, housmade pesto, spice…" at bounding box center [1082, 262] width 299 height 170
click at [1032, 332] on input "9" at bounding box center [982, 331] width 99 height 32
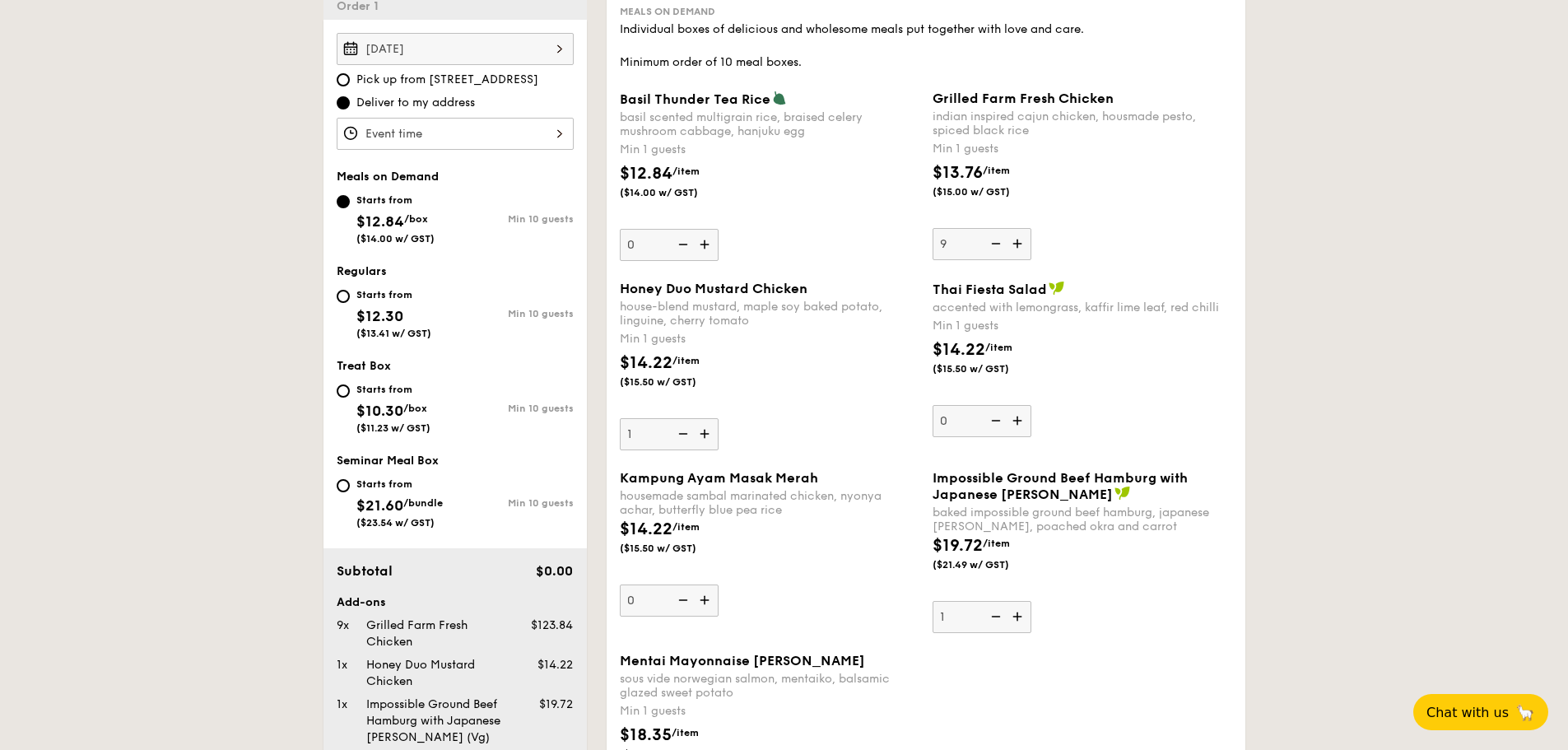
scroll to position [470, 0]
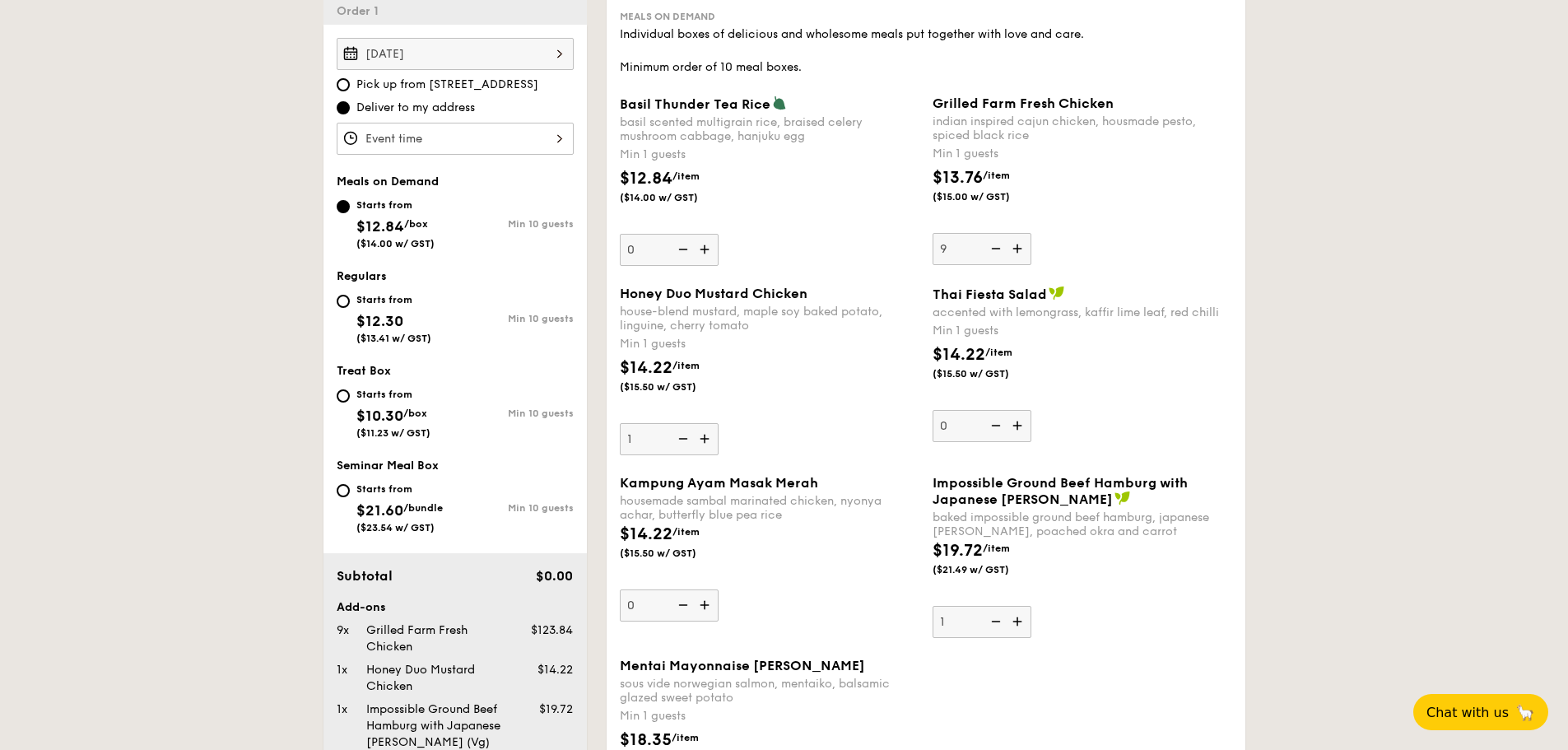
click at [1089, 243] on div "Grilled Farm Fresh Chicken indian inspired cajun chicken, housmade pesto, spice…" at bounding box center [1082, 180] width 299 height 170
click at [1032, 243] on input "9" at bounding box center [982, 248] width 99 height 32
click at [1159, 222] on div "$13.76 /item ($15.00 w/ GST)" at bounding box center [1082, 194] width 313 height 58
click at [1032, 233] on input "9" at bounding box center [982, 248] width 99 height 32
click at [1021, 247] on img at bounding box center [1018, 248] width 25 height 31
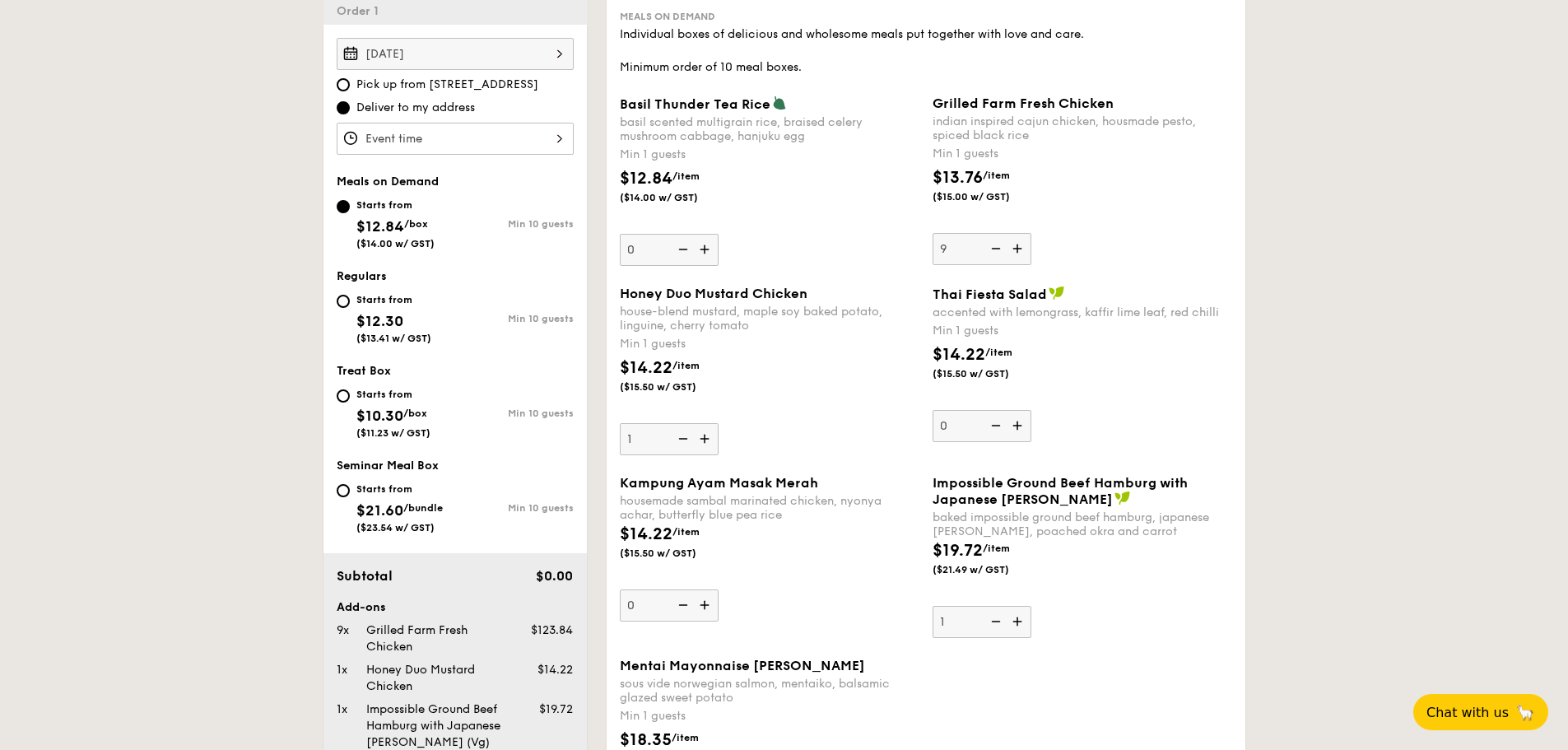
click at [1021, 247] on input "9" at bounding box center [982, 248] width 99 height 32
type input "10"
click at [1169, 247] on div "Grilled Farm Fresh Chicken indian inspired cajun chicken, housmade pesto, spice…" at bounding box center [1082, 180] width 299 height 170
click at [1032, 247] on input "10" at bounding box center [982, 248] width 99 height 32
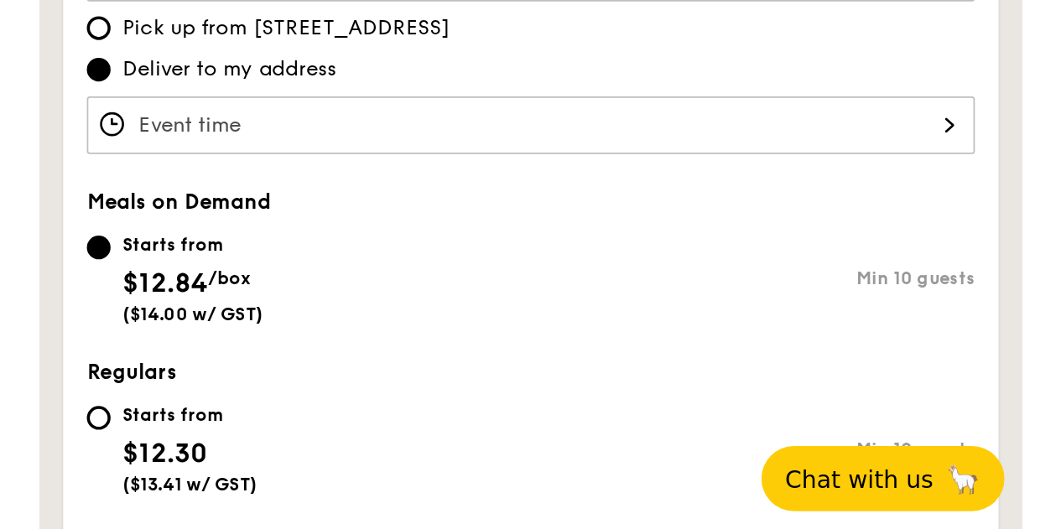
scroll to position [563, 0]
